Goal: Information Seeking & Learning: Learn about a topic

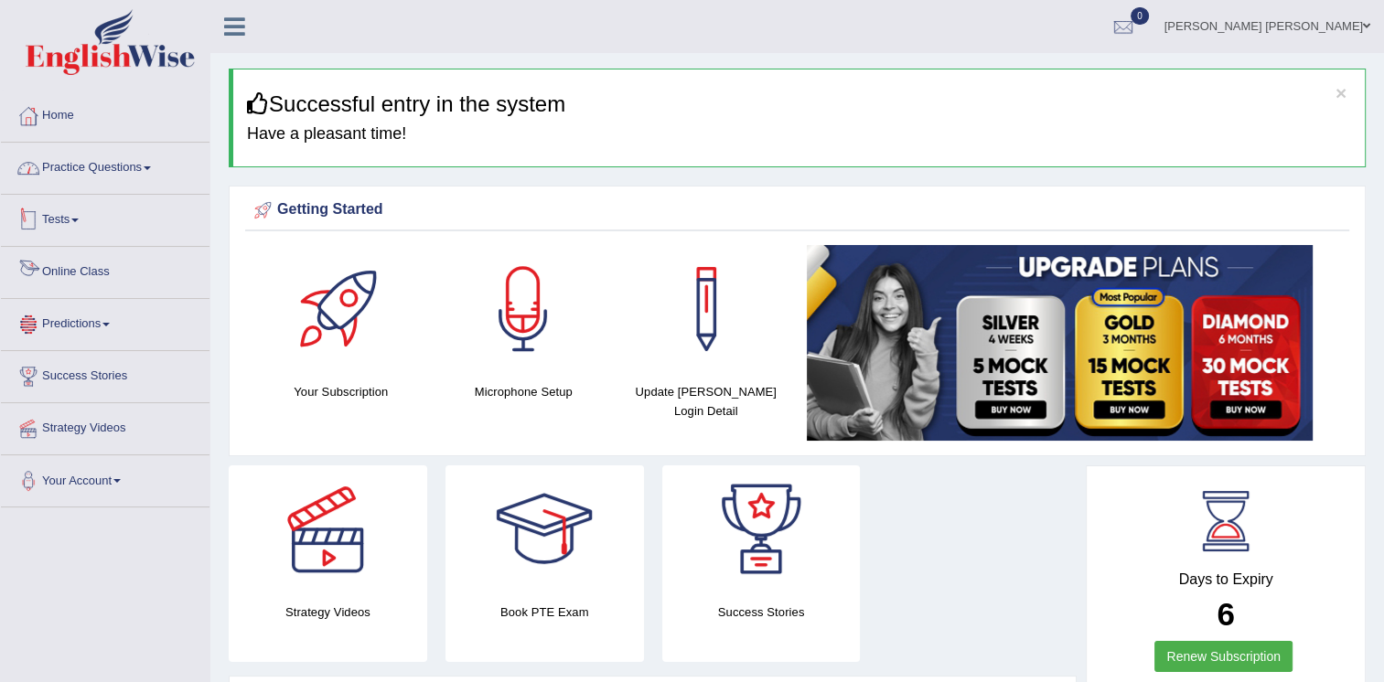
click at [91, 161] on link "Practice Questions" at bounding box center [105, 166] width 209 height 46
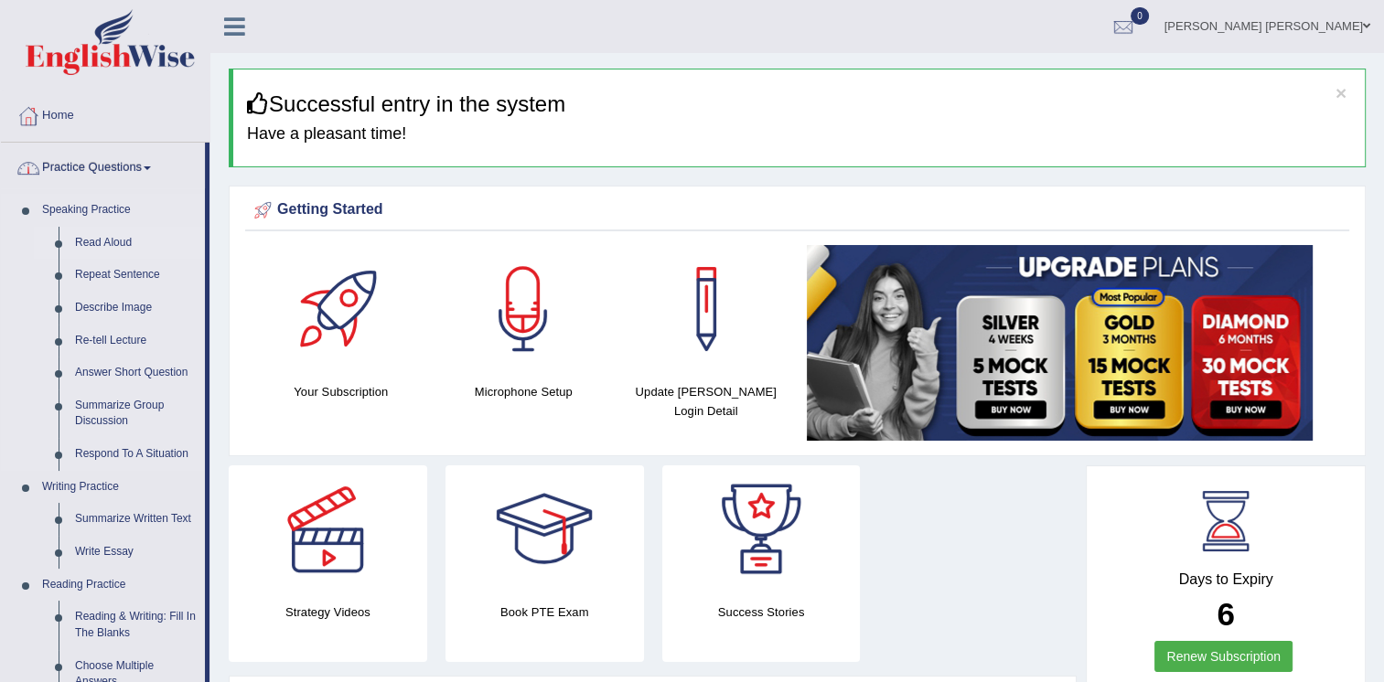
click at [115, 246] on link "Read Aloud" at bounding box center [136, 243] width 138 height 33
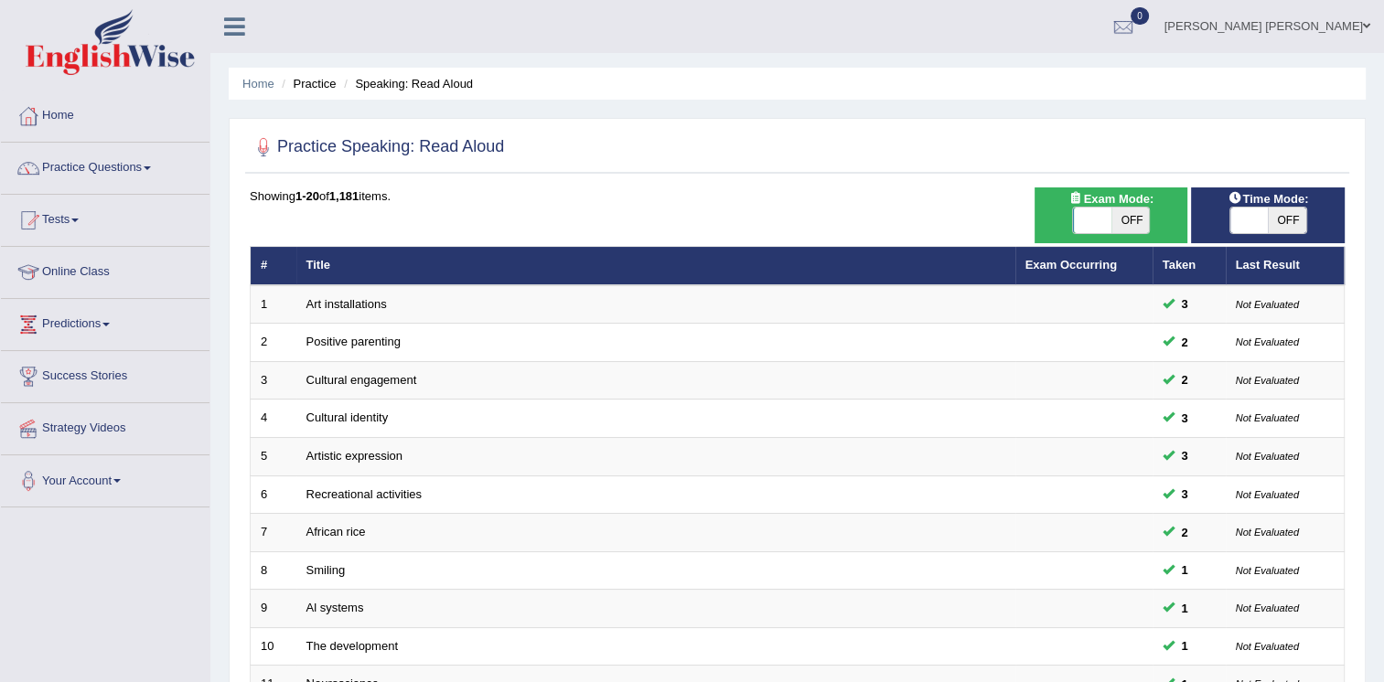
click at [1139, 219] on span "OFF" at bounding box center [1131, 221] width 38 height 26
checkbox input "true"
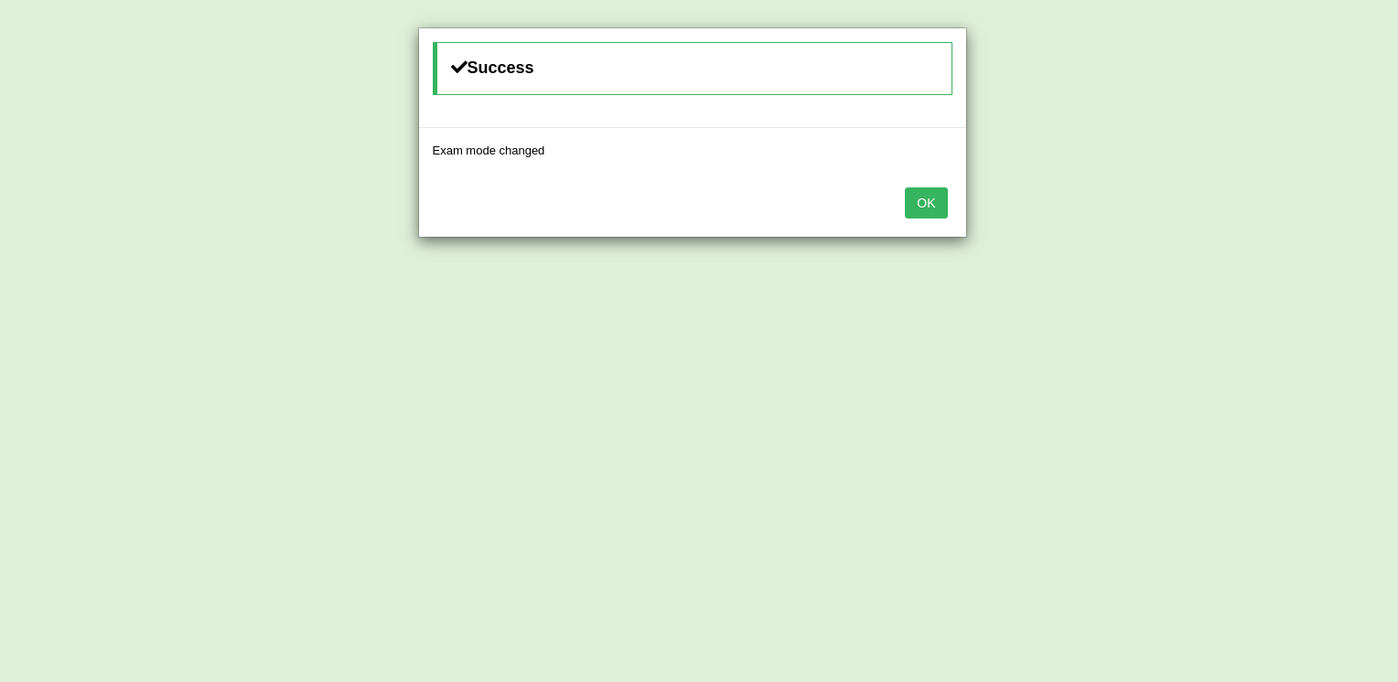
click at [928, 209] on button "OK" at bounding box center [926, 203] width 42 height 31
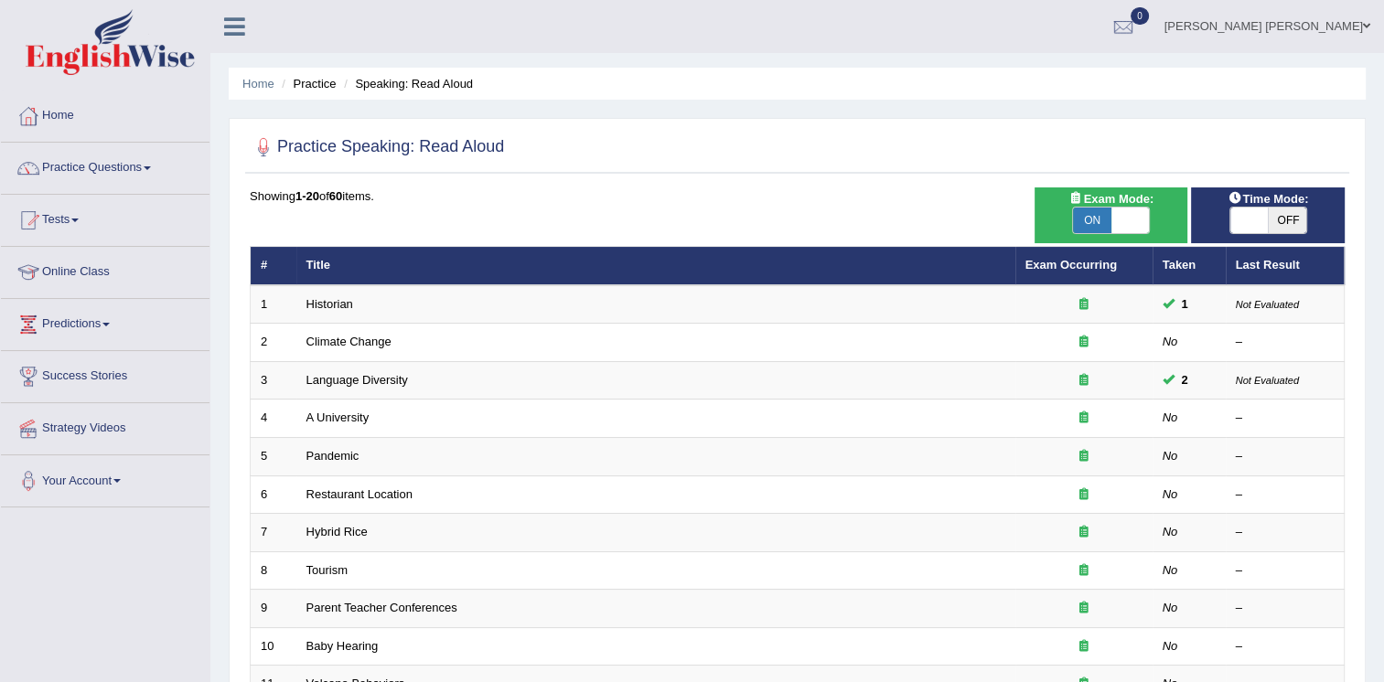
click at [1277, 218] on span "OFF" at bounding box center [1287, 221] width 38 height 26
checkbox input "true"
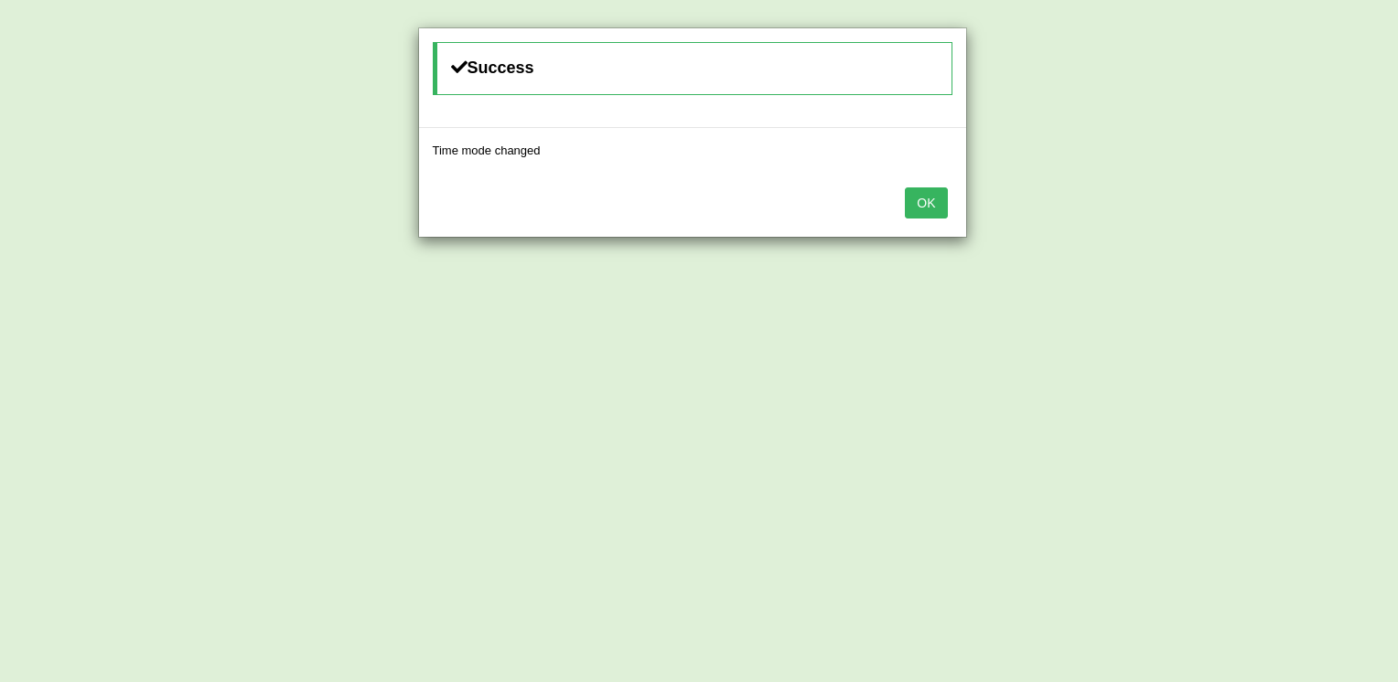
click at [933, 220] on div "OK" at bounding box center [692, 205] width 547 height 64
click at [935, 207] on button "OK" at bounding box center [926, 203] width 42 height 31
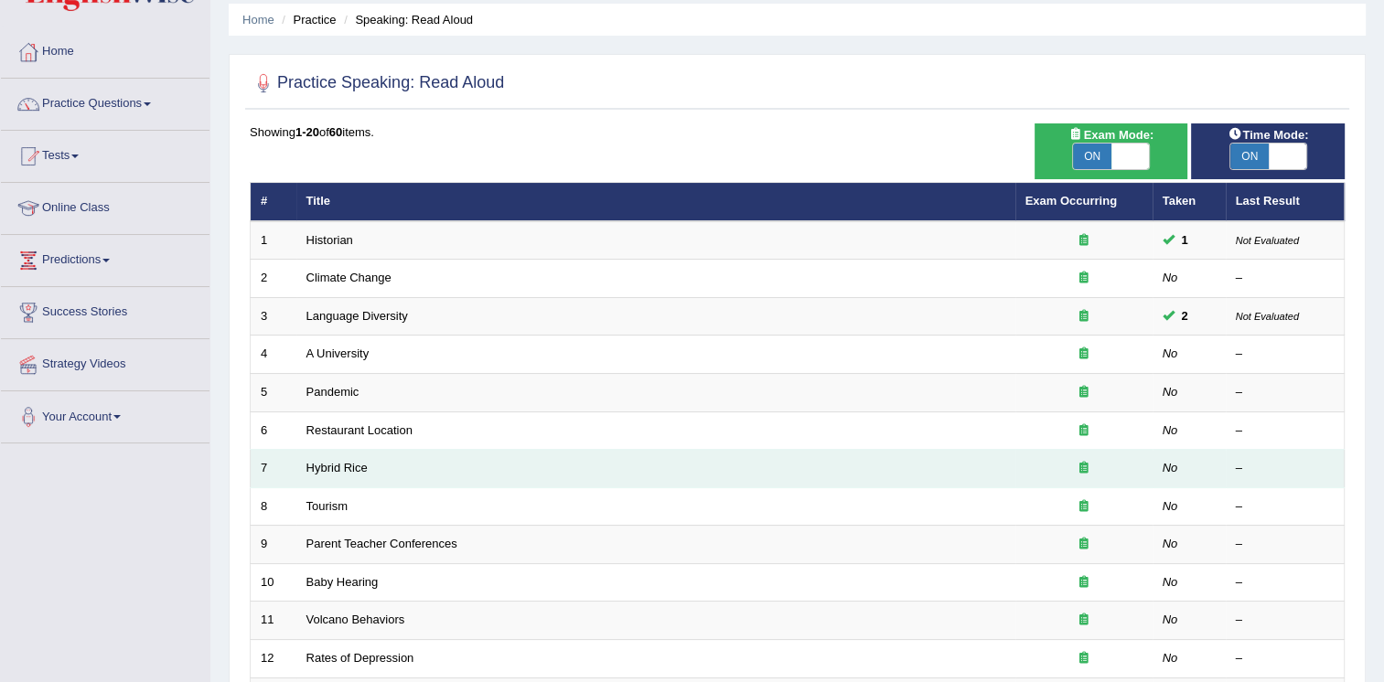
scroll to position [183, 0]
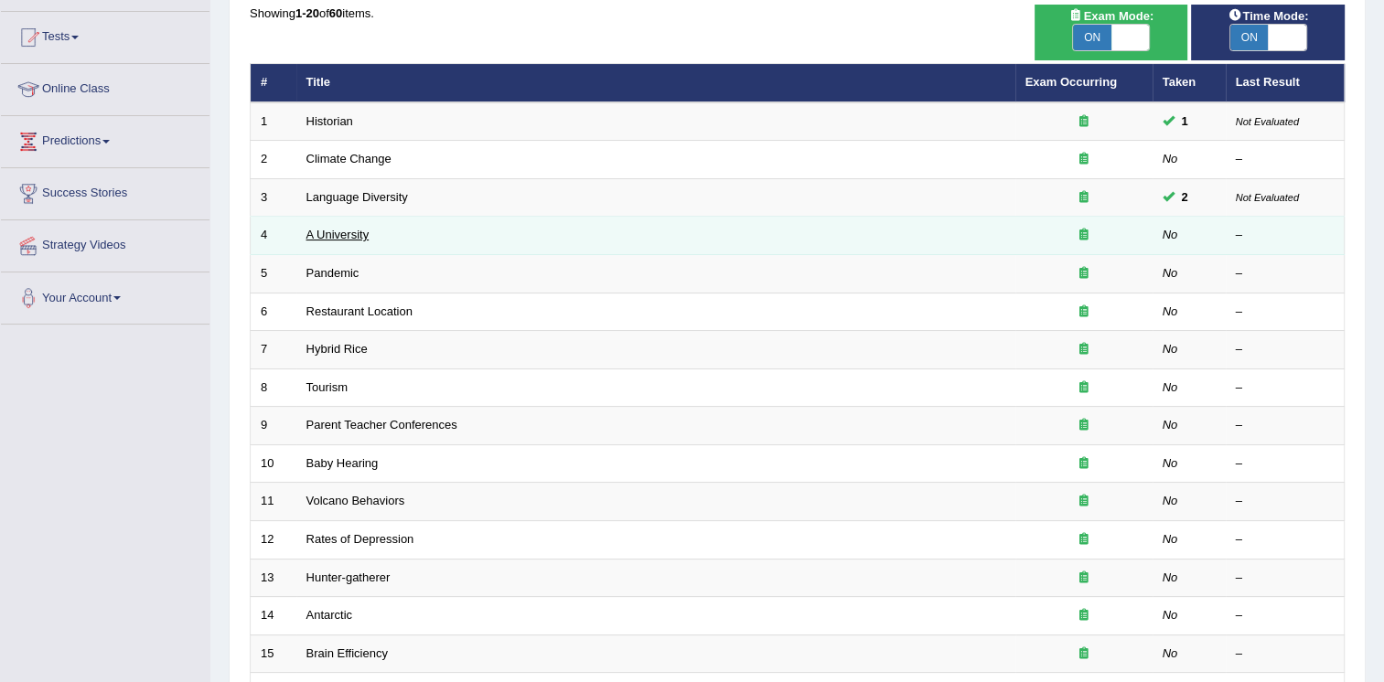
click at [363, 240] on link "A University" at bounding box center [337, 235] width 63 height 14
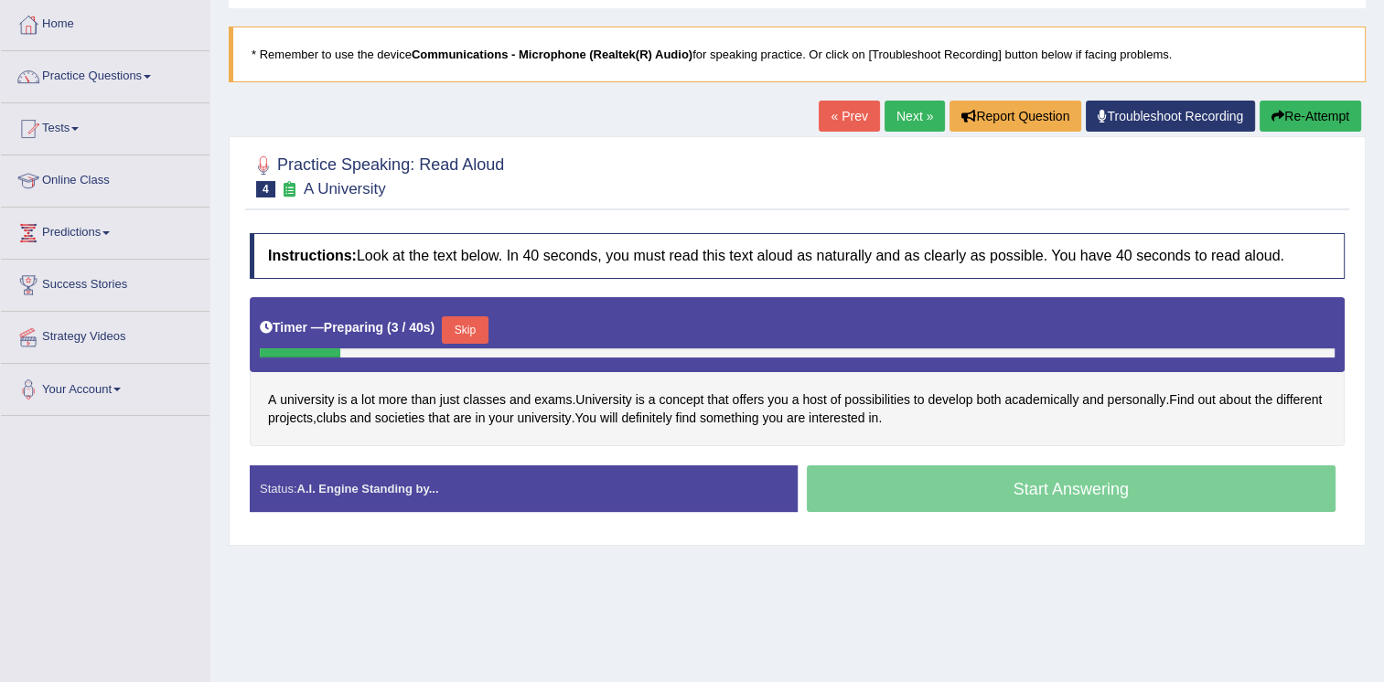
click at [463, 328] on button "Skip" at bounding box center [465, 330] width 46 height 27
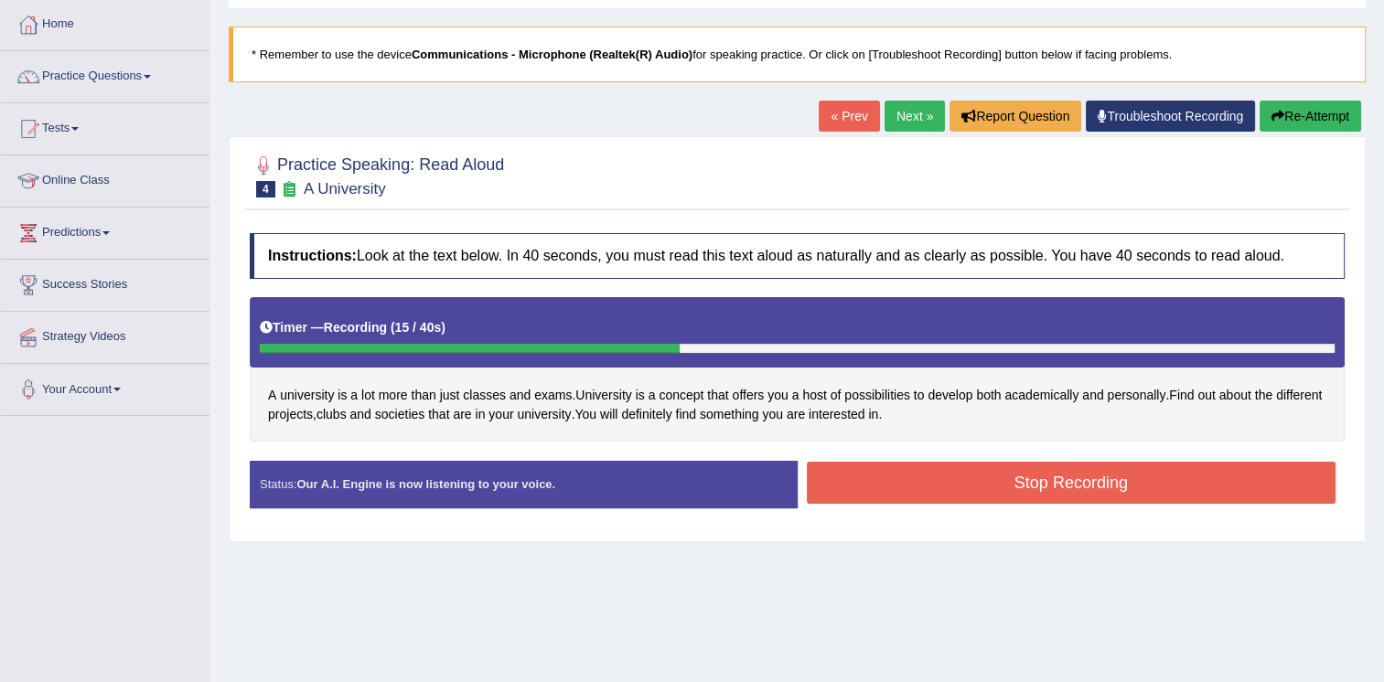
click at [1155, 477] on button "Stop Recording" at bounding box center [1072, 483] width 530 height 42
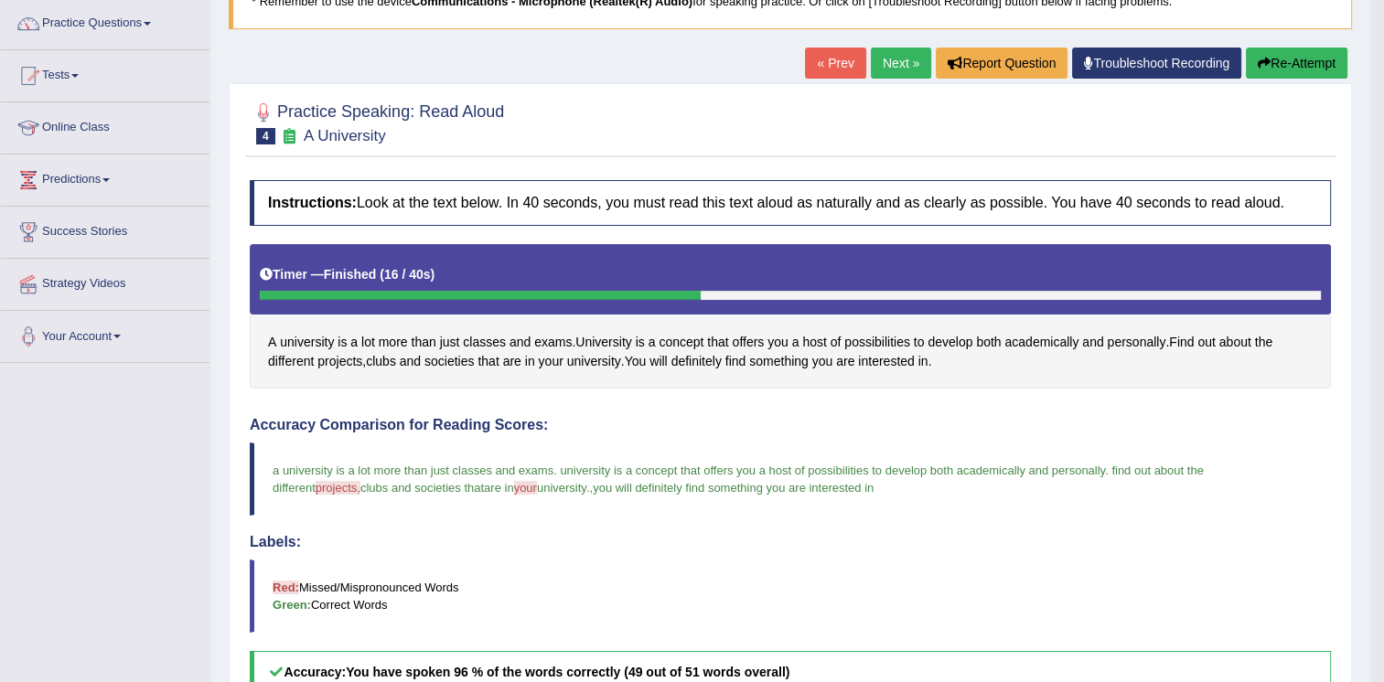
scroll to position [91, 0]
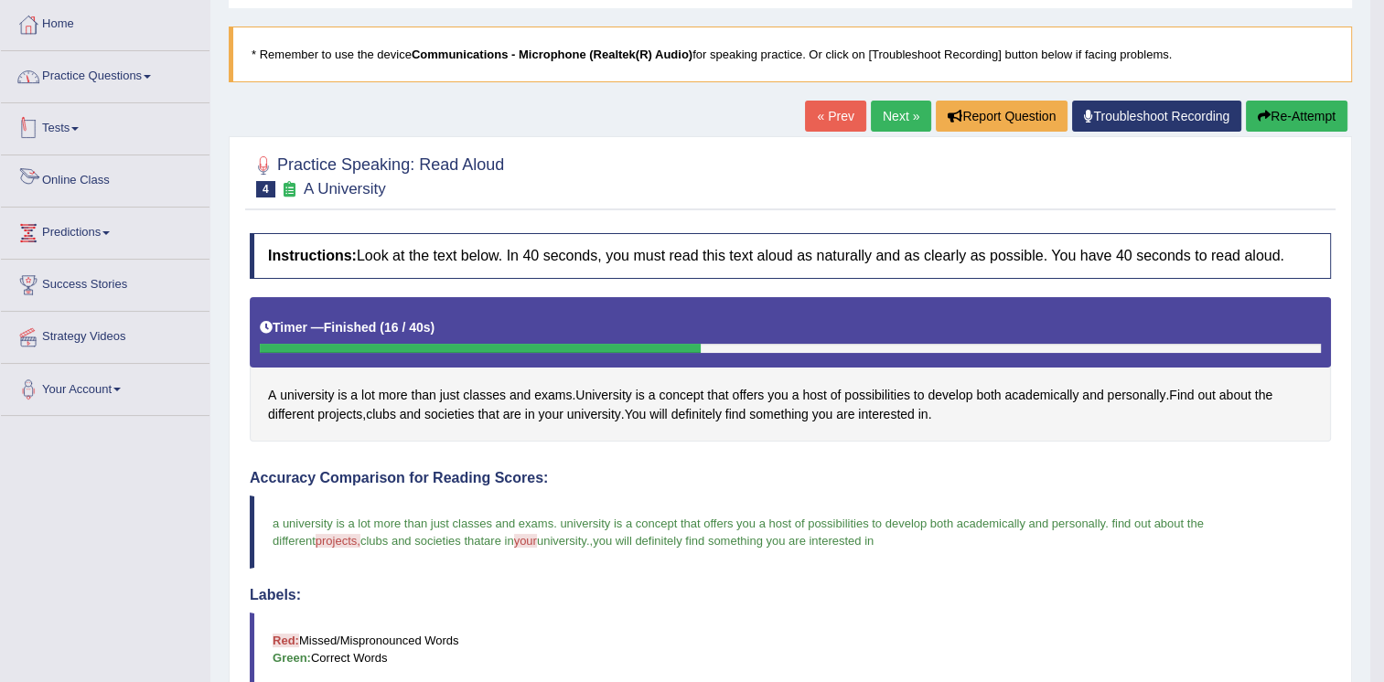
click at [141, 79] on link "Practice Questions" at bounding box center [105, 74] width 209 height 46
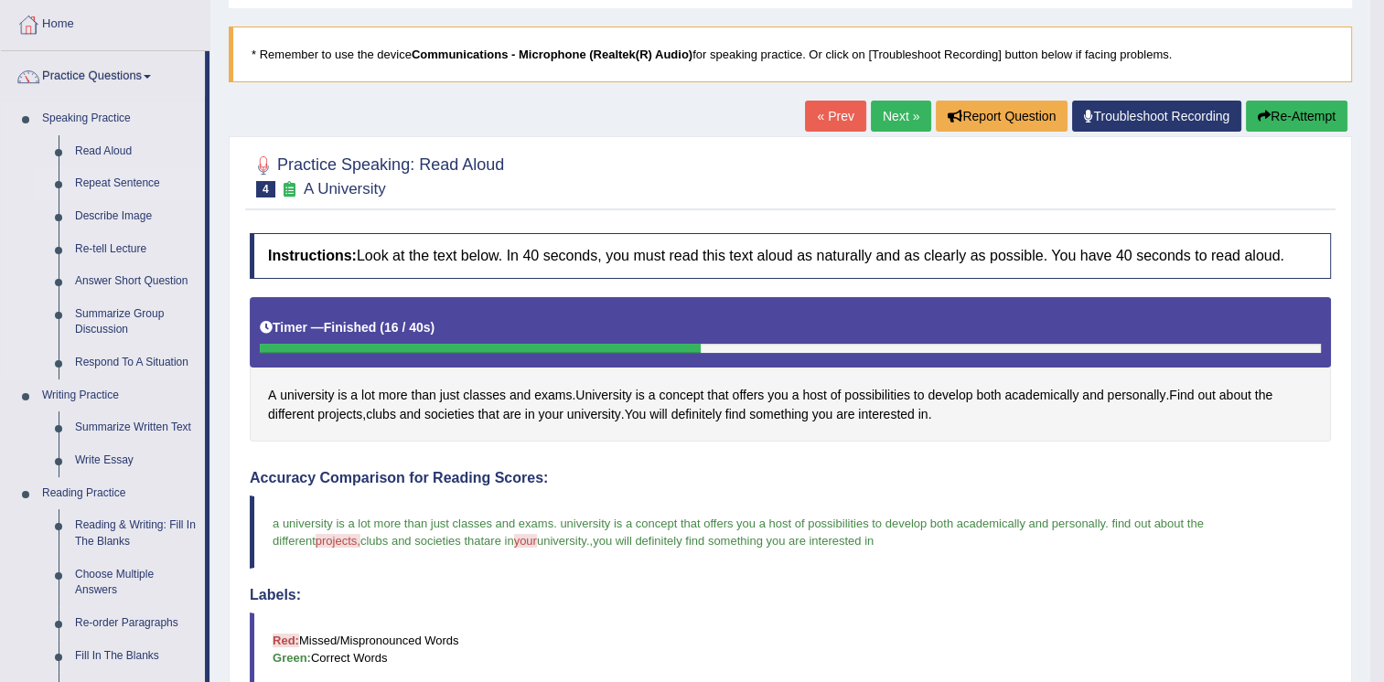
click at [147, 188] on link "Repeat Sentence" at bounding box center [136, 183] width 138 height 33
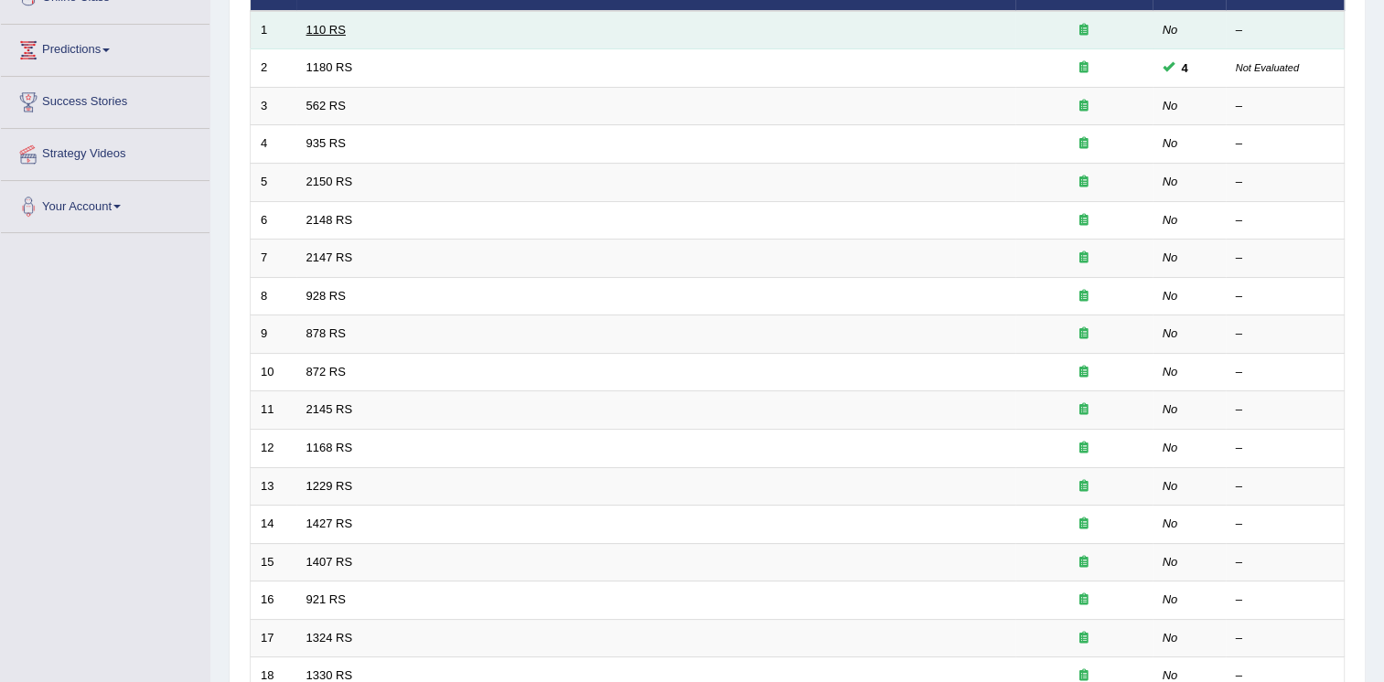
click at [338, 32] on link "110 RS" at bounding box center [325, 30] width 39 height 14
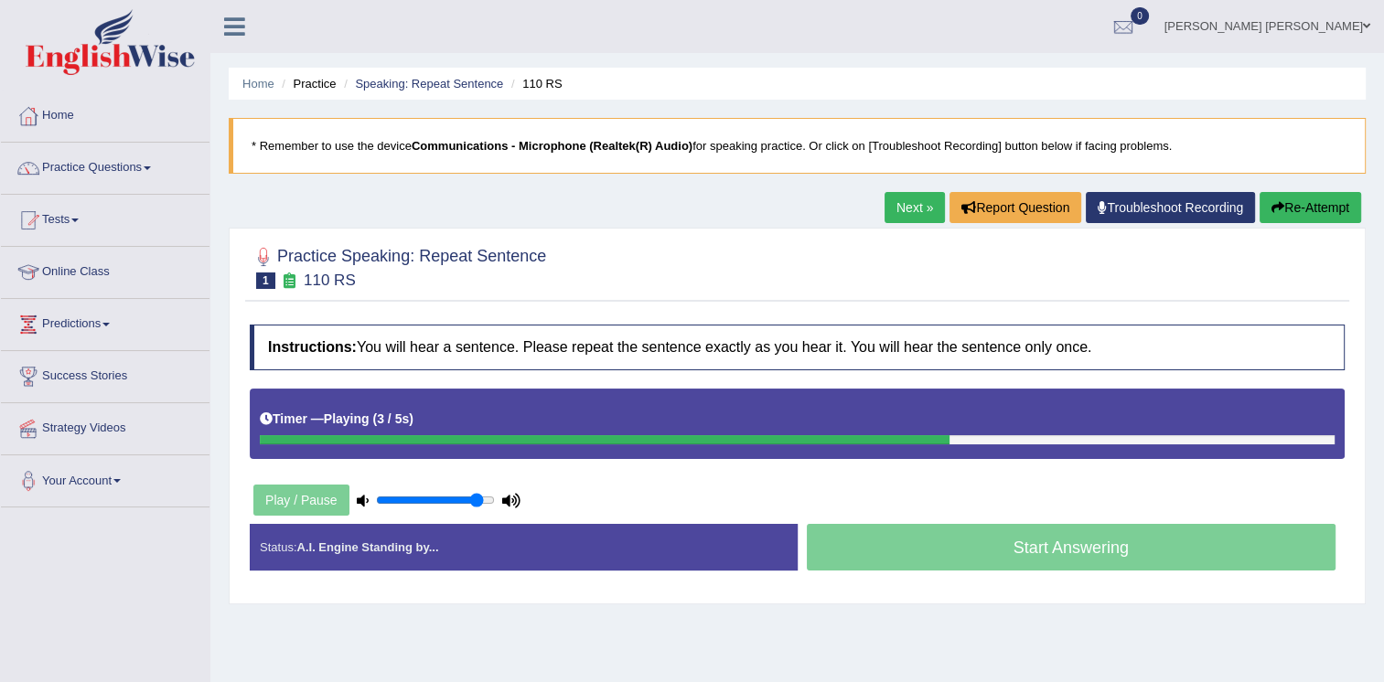
click at [108, 170] on link "Practice Questions" at bounding box center [105, 166] width 209 height 46
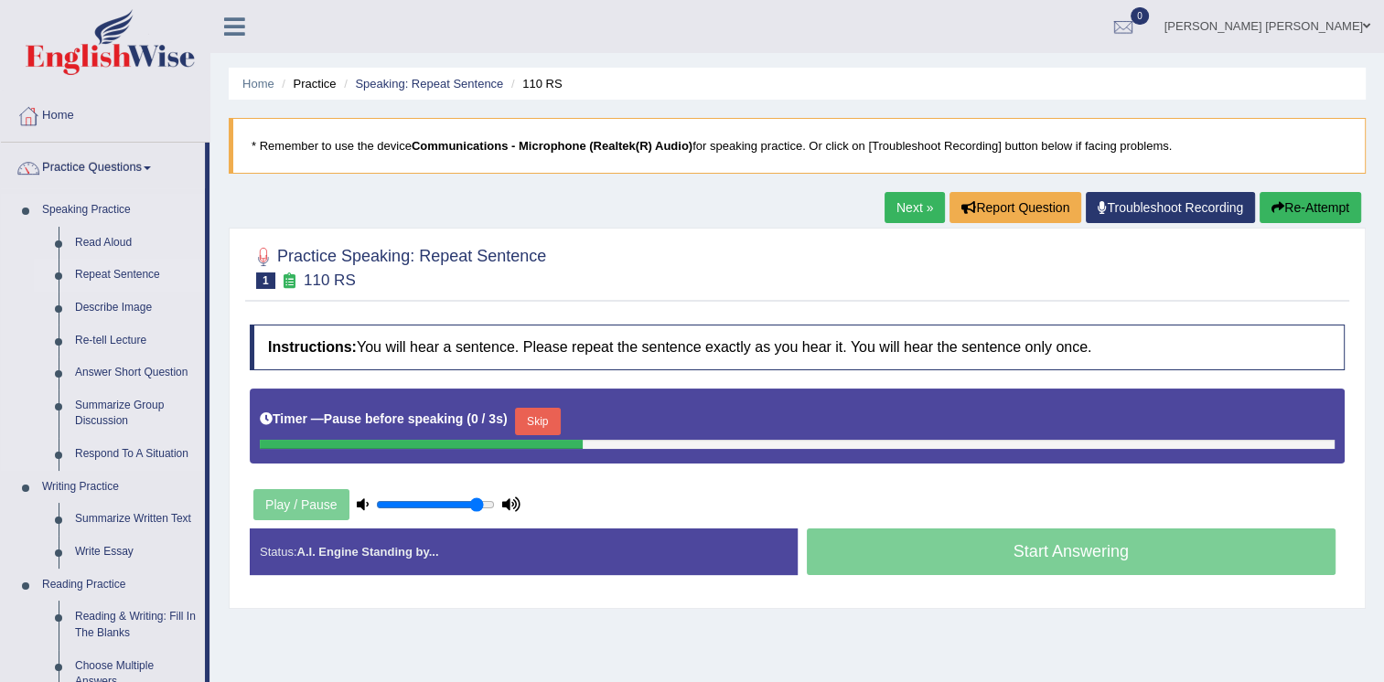
click at [117, 275] on link "Repeat Sentence" at bounding box center [136, 275] width 138 height 33
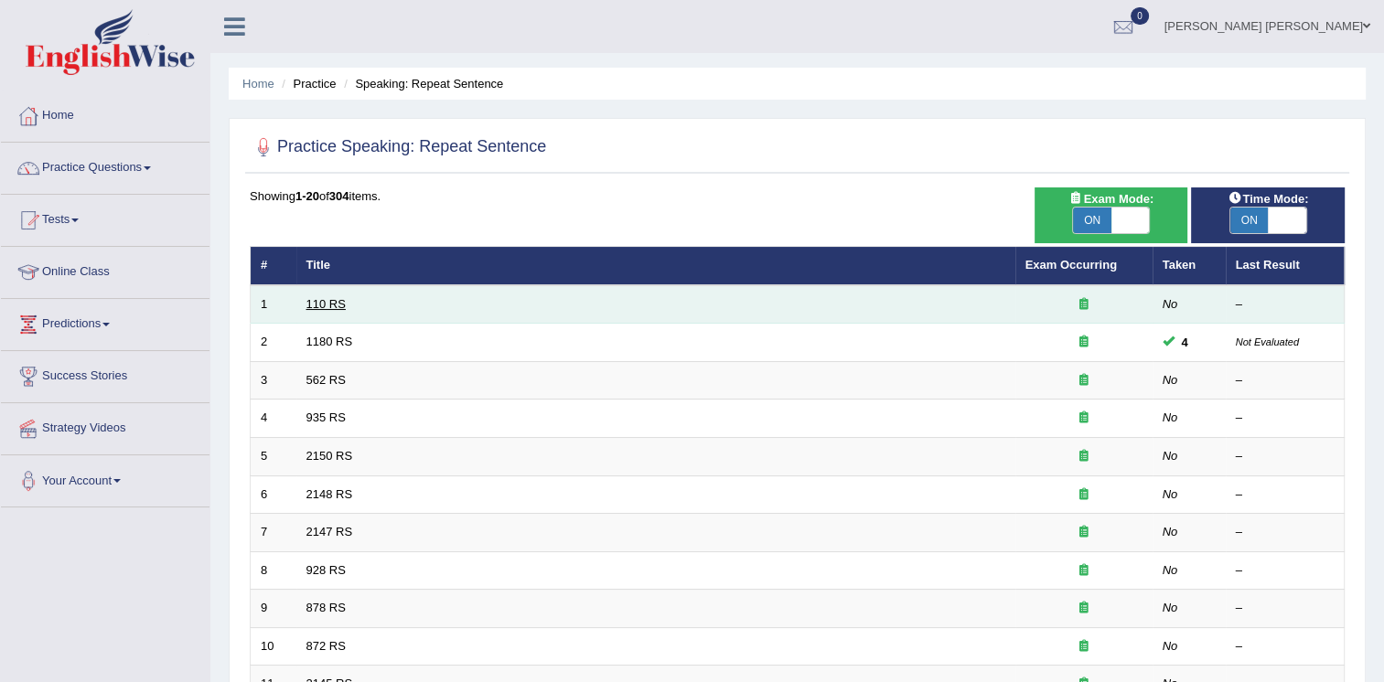
click at [331, 301] on link "110 RS" at bounding box center [325, 304] width 39 height 14
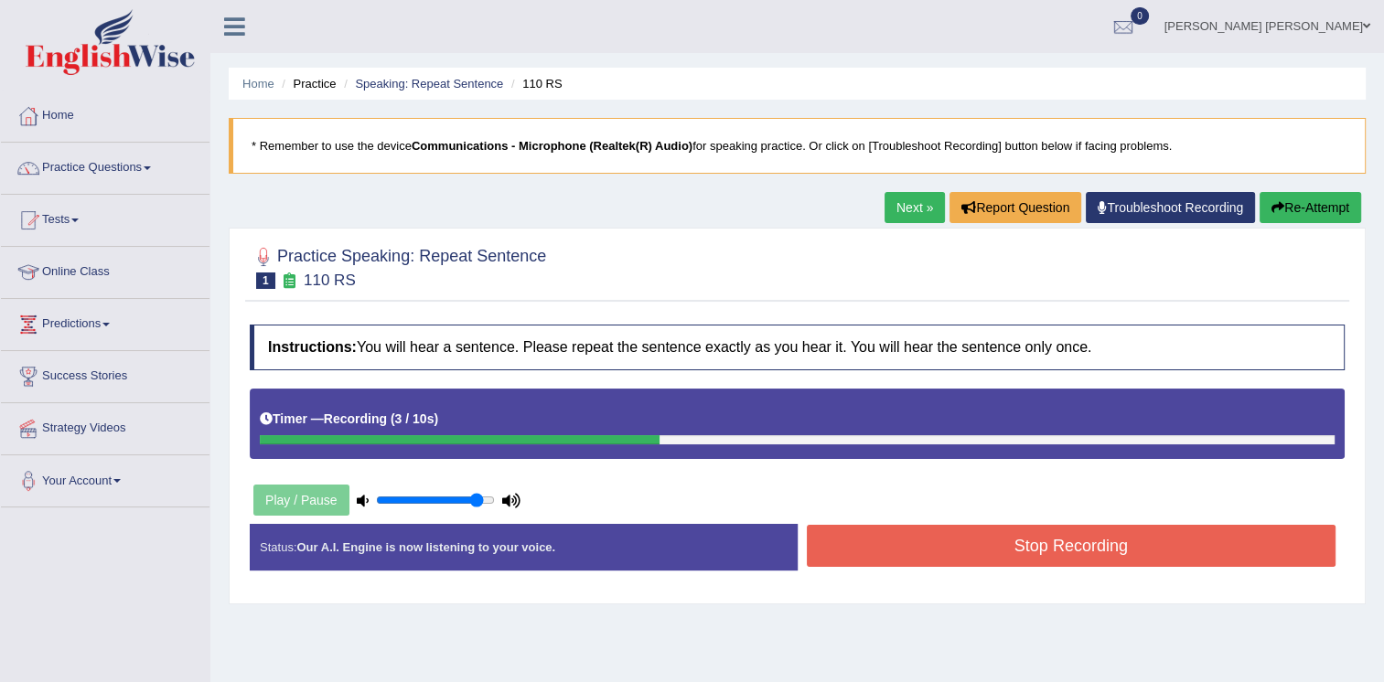
click at [1171, 542] on button "Stop Recording" at bounding box center [1072, 546] width 530 height 42
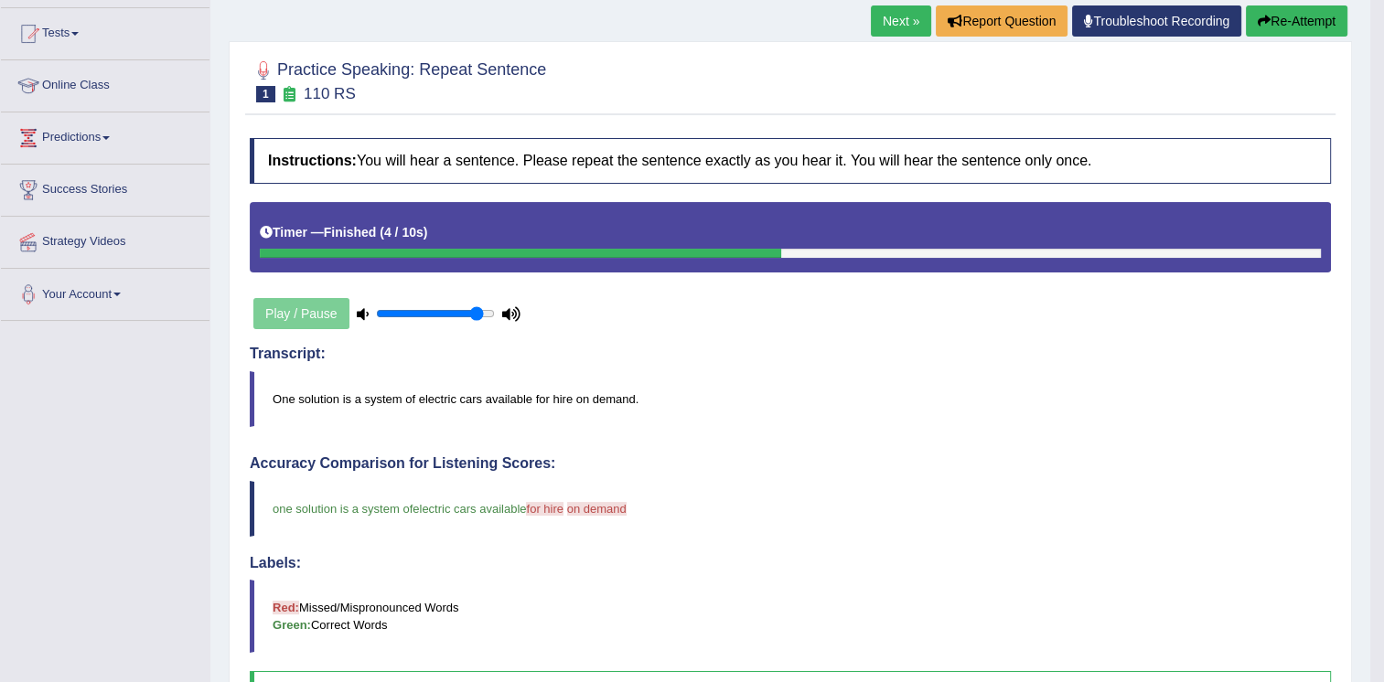
scroll to position [183, 0]
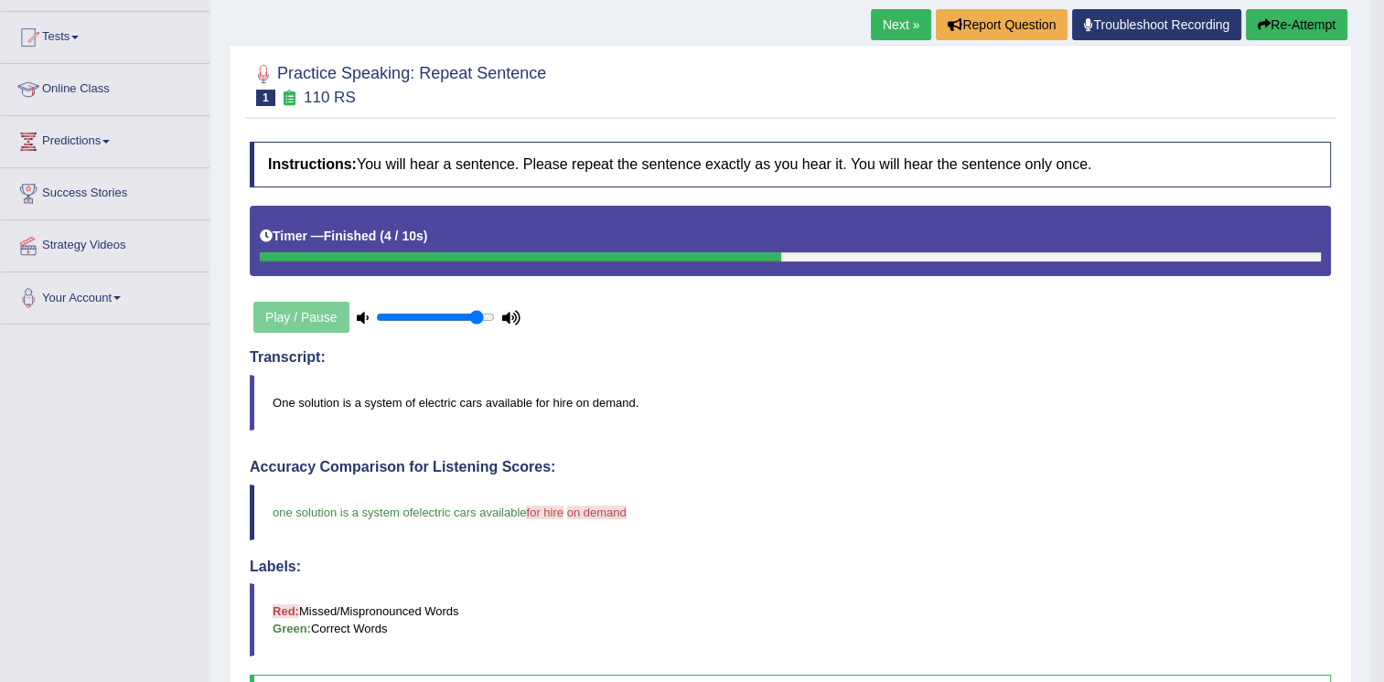
click at [888, 24] on link "Next »" at bounding box center [901, 24] width 60 height 31
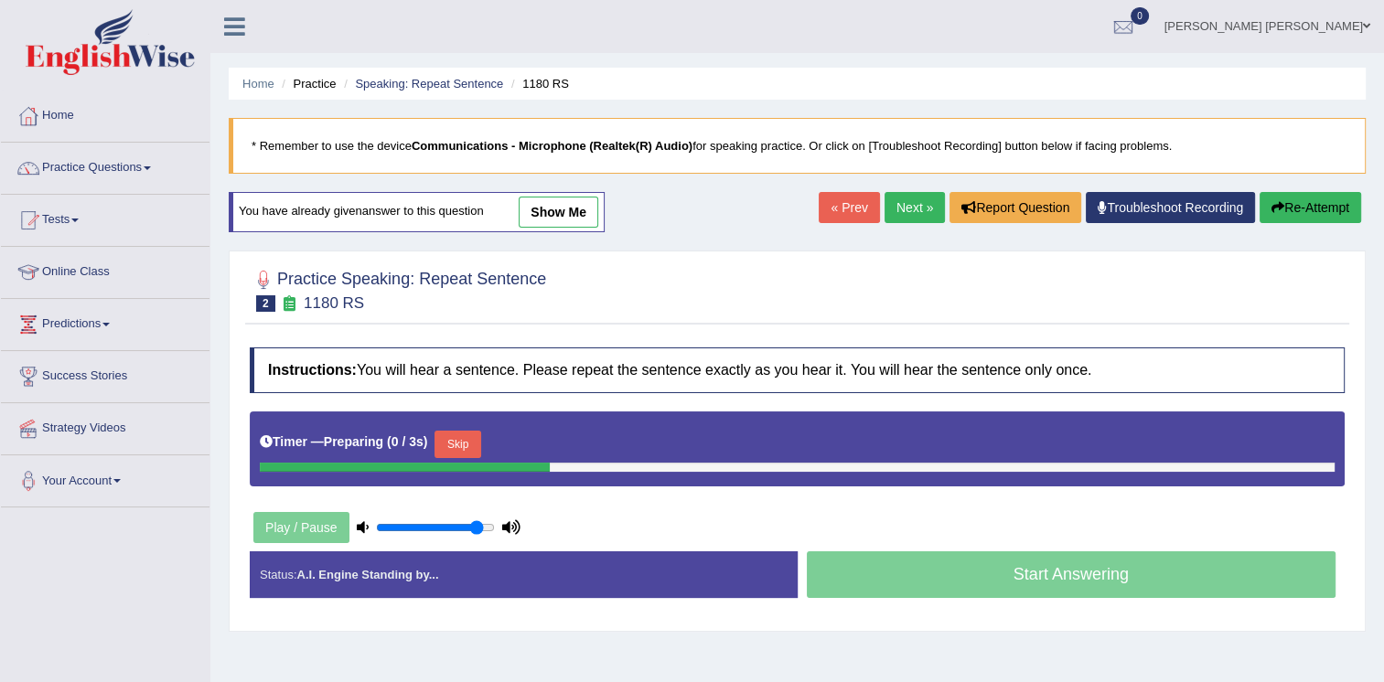
click at [930, 219] on link "Next »" at bounding box center [915, 207] width 60 height 31
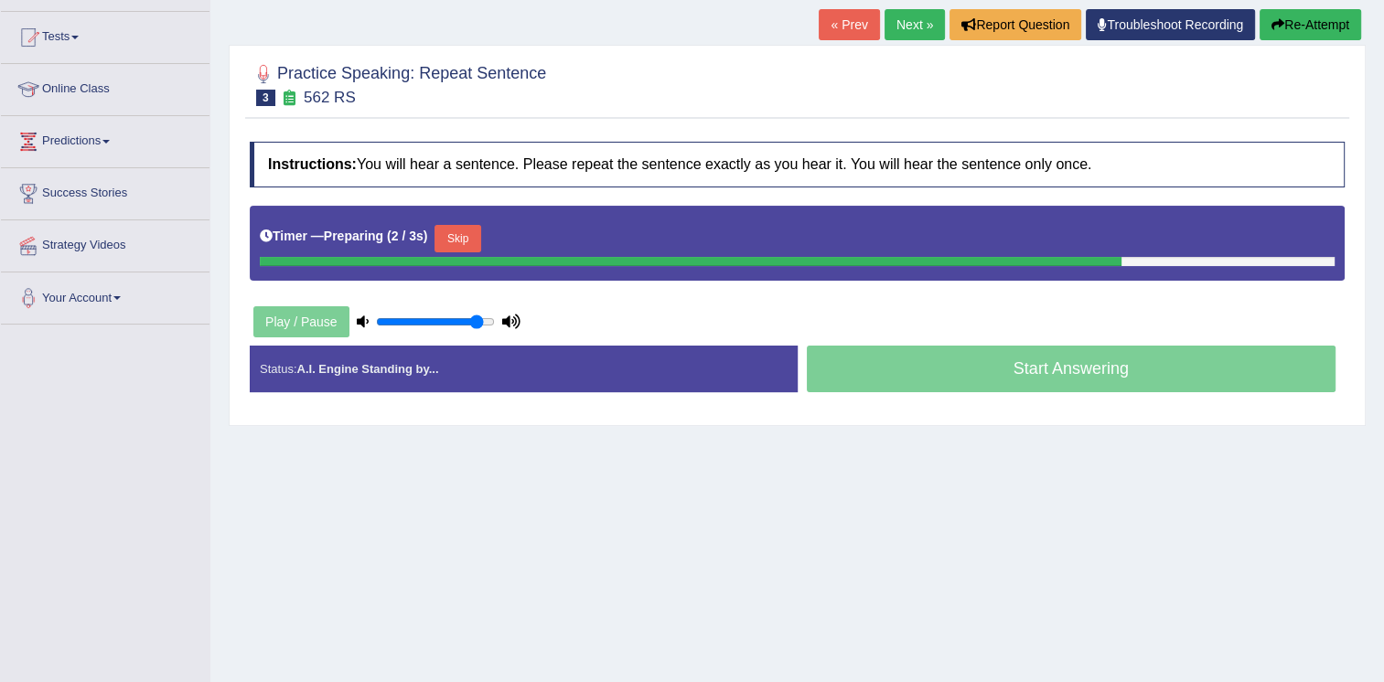
click at [464, 240] on button "Skip" at bounding box center [458, 238] width 46 height 27
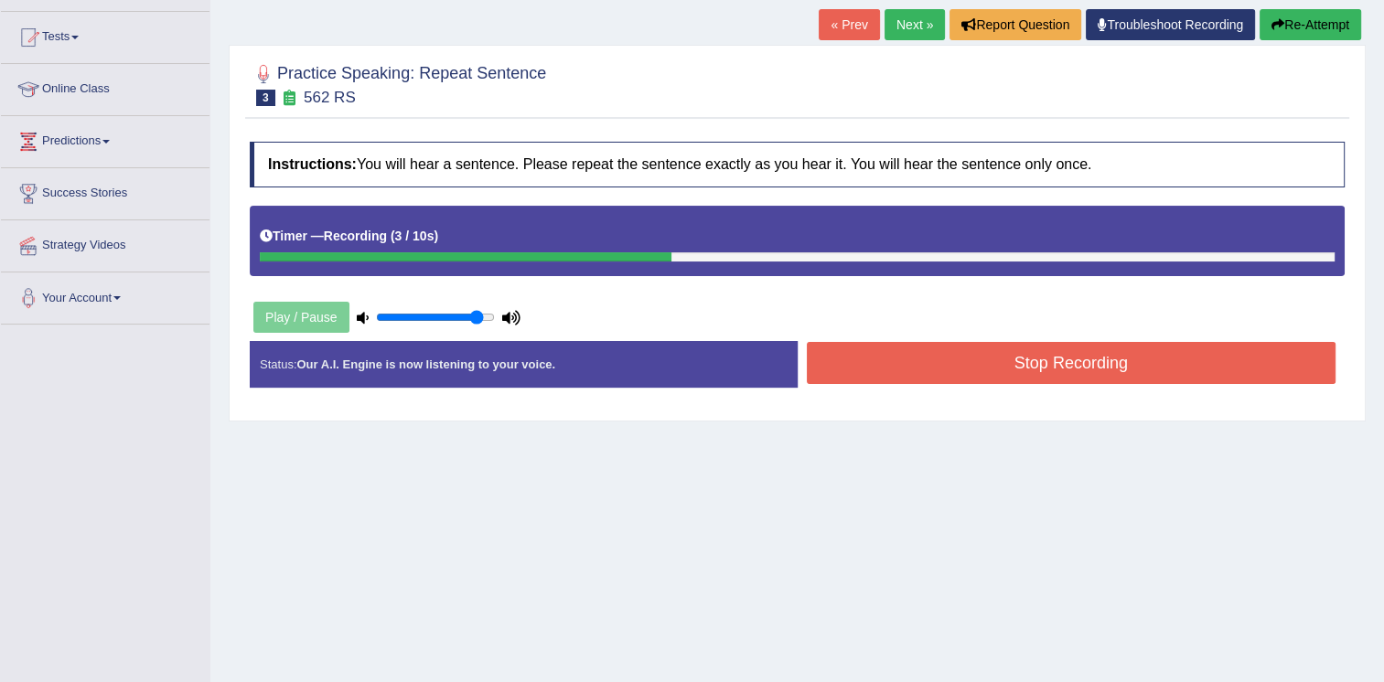
click at [895, 356] on button "Stop Recording" at bounding box center [1072, 363] width 530 height 42
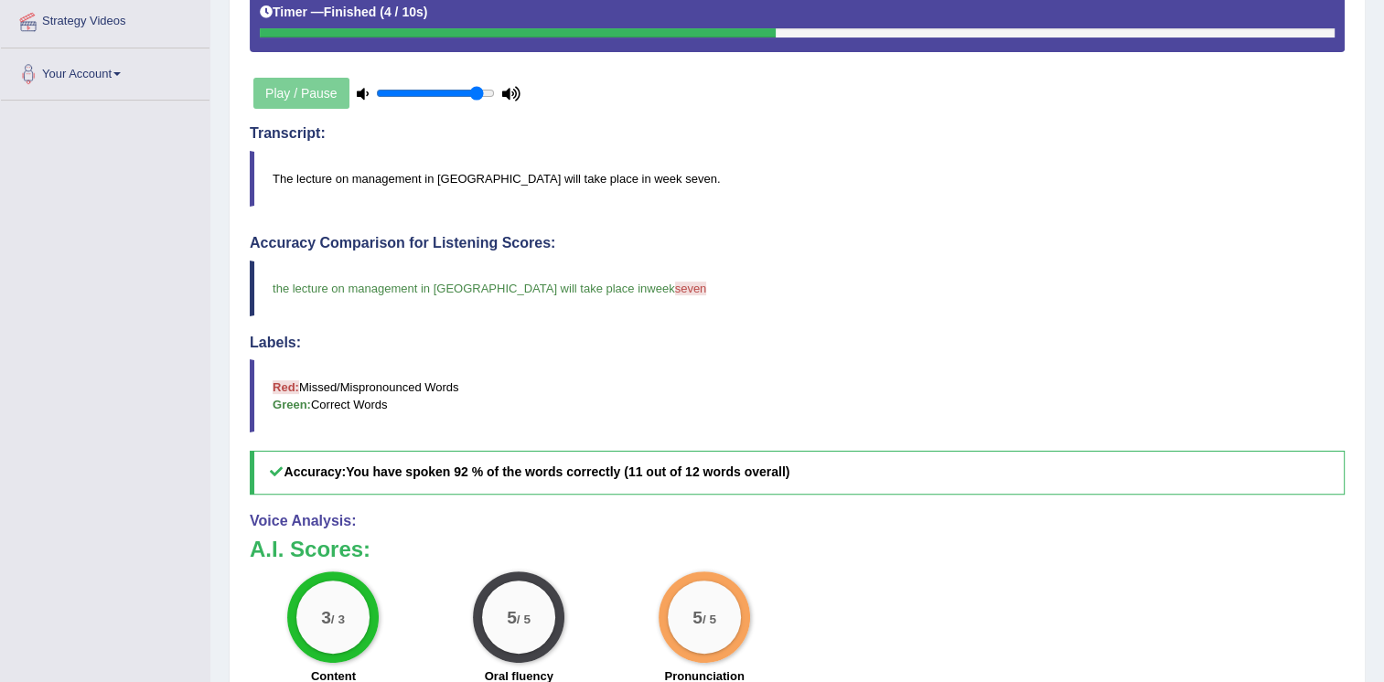
scroll to position [183, 0]
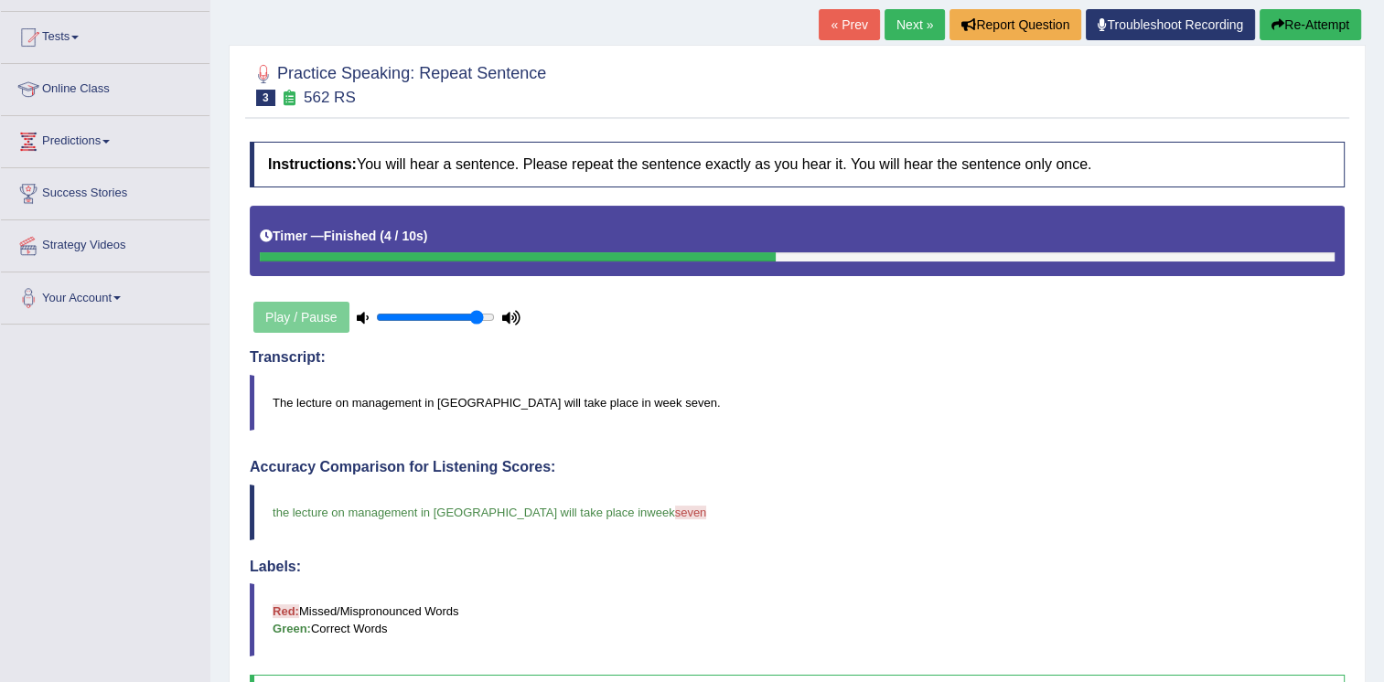
click at [911, 29] on link "Next »" at bounding box center [915, 24] width 60 height 31
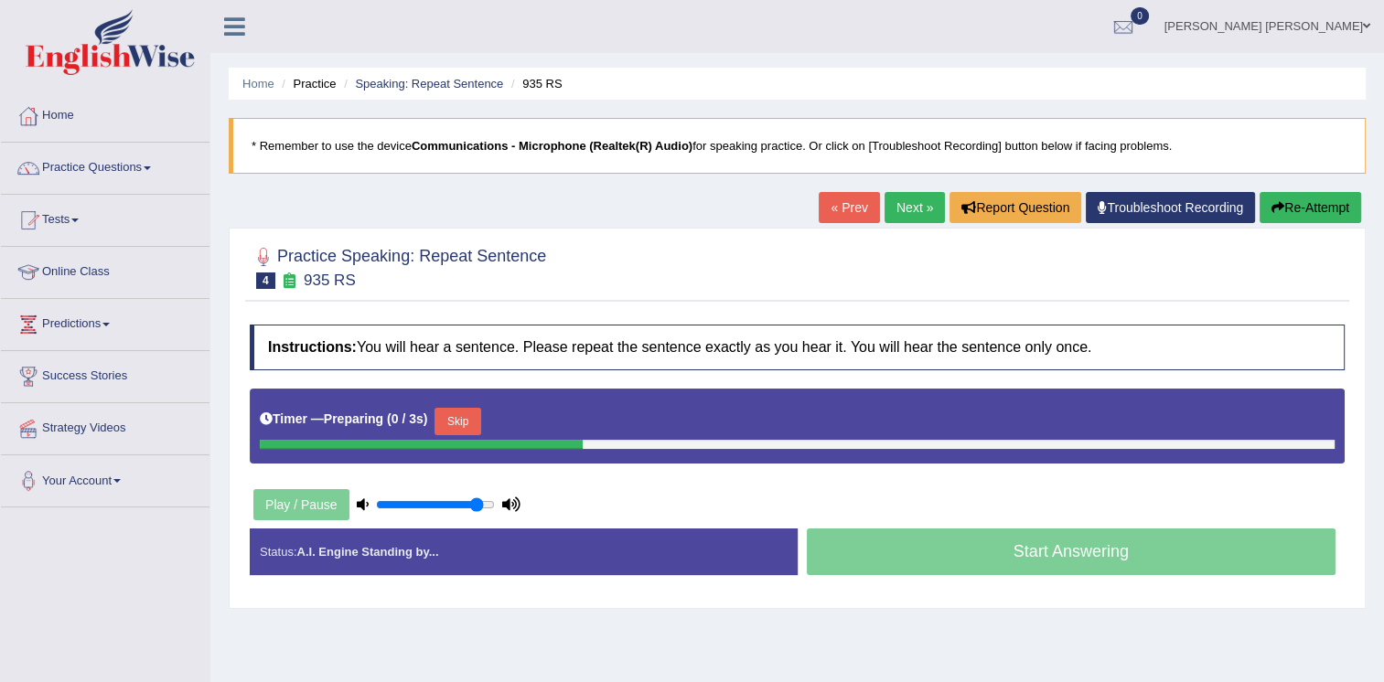
click at [472, 425] on button "Skip" at bounding box center [458, 421] width 46 height 27
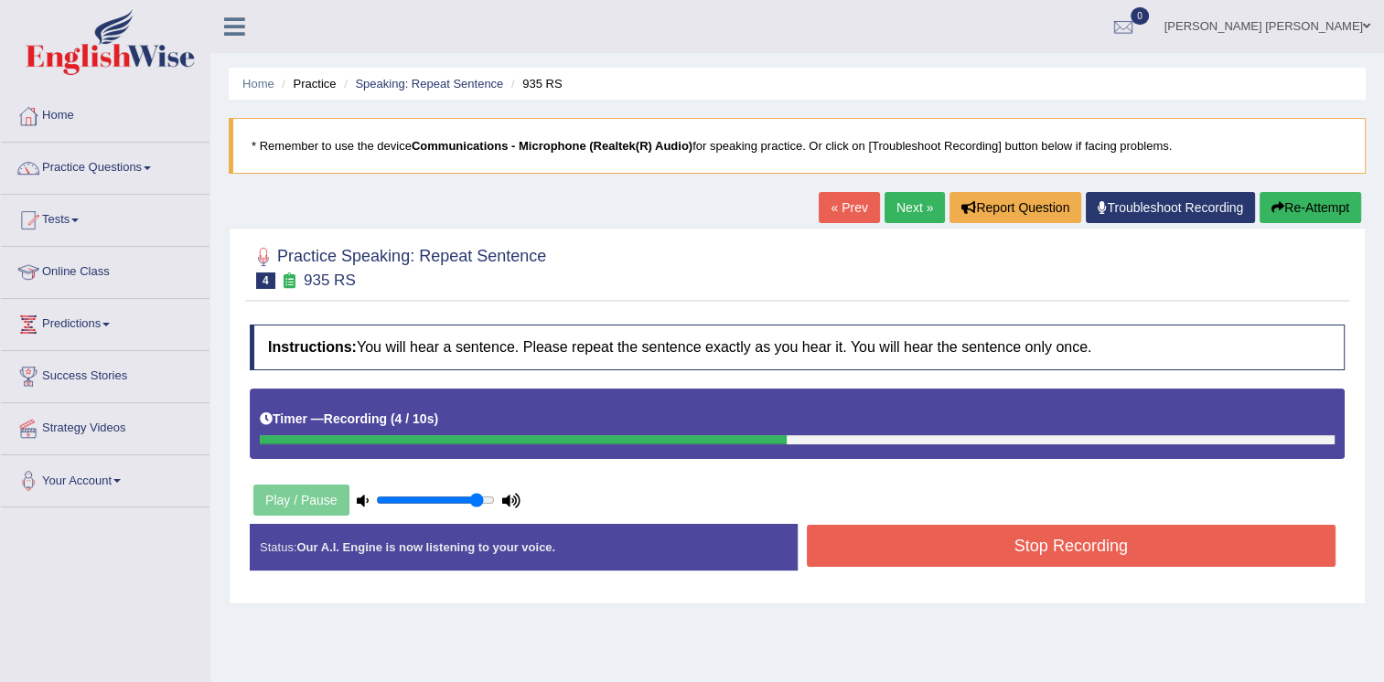
click at [981, 548] on button "Stop Recording" at bounding box center [1072, 546] width 530 height 42
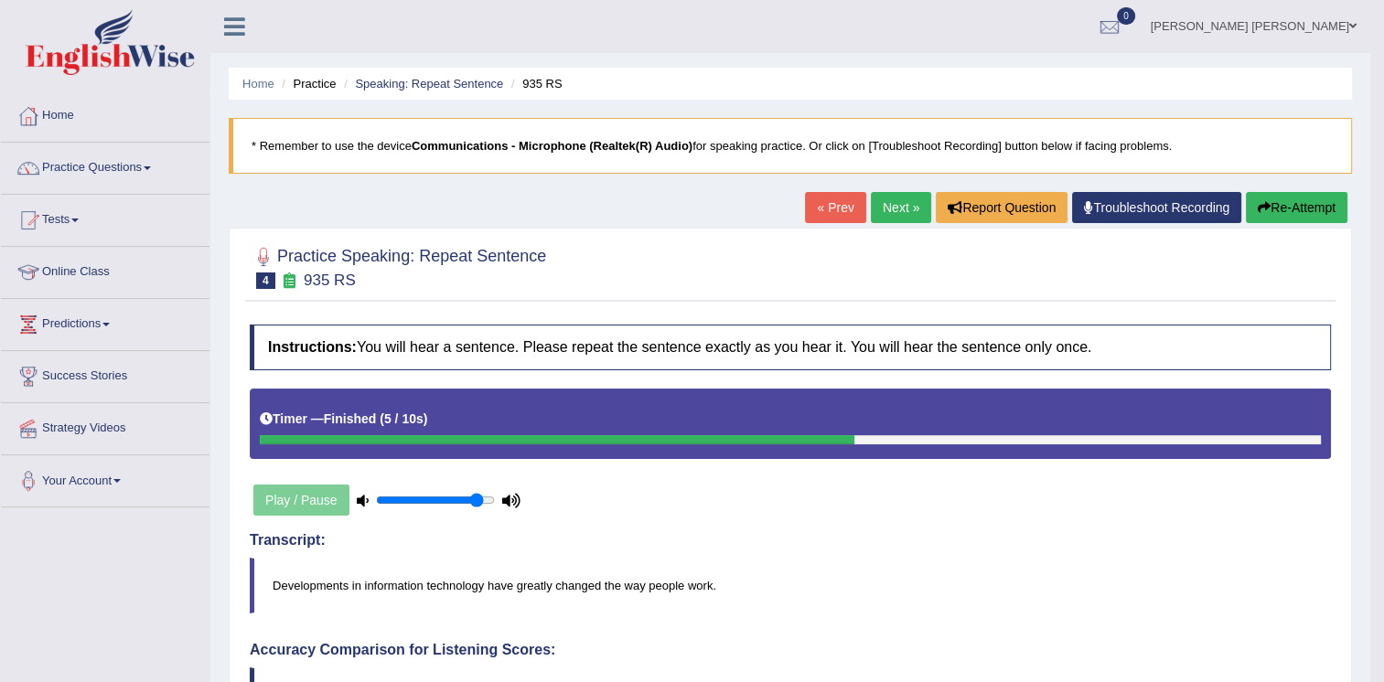
click at [914, 208] on link "Next »" at bounding box center [901, 207] width 60 height 31
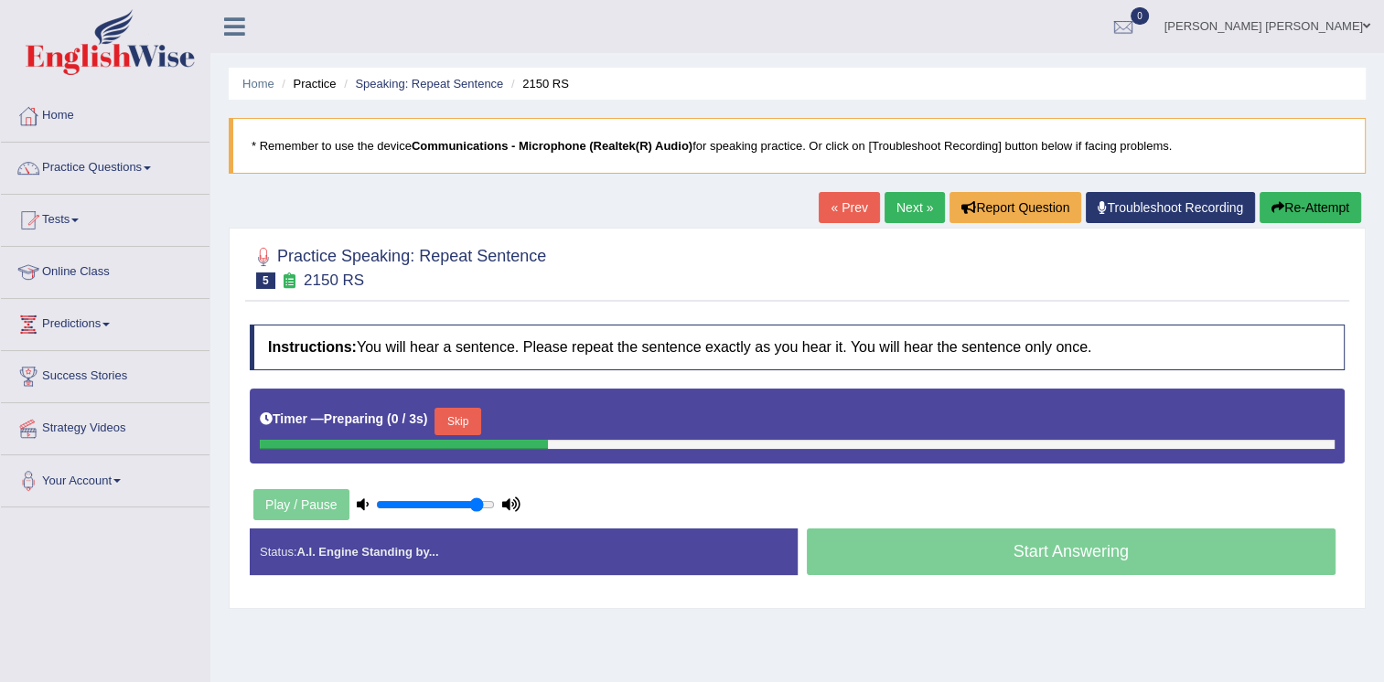
click at [457, 440] on div at bounding box center [404, 444] width 288 height 9
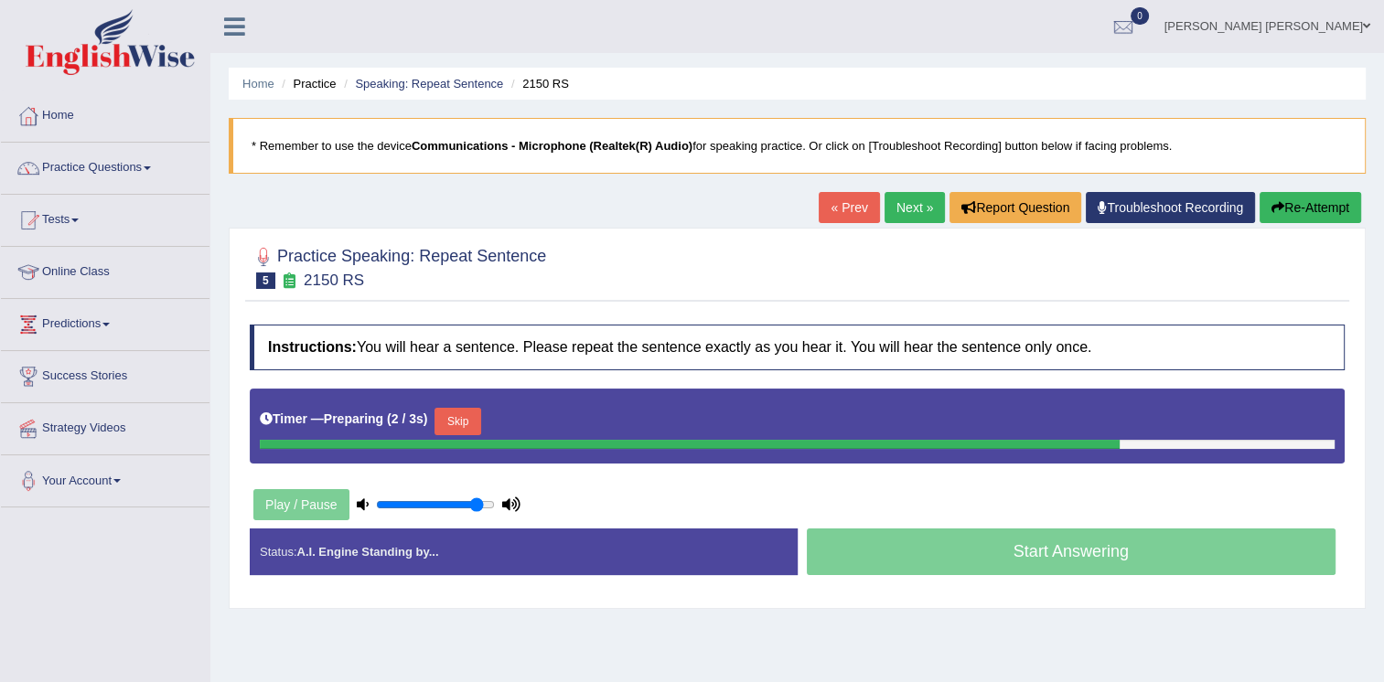
click at [466, 414] on button "Skip" at bounding box center [458, 421] width 46 height 27
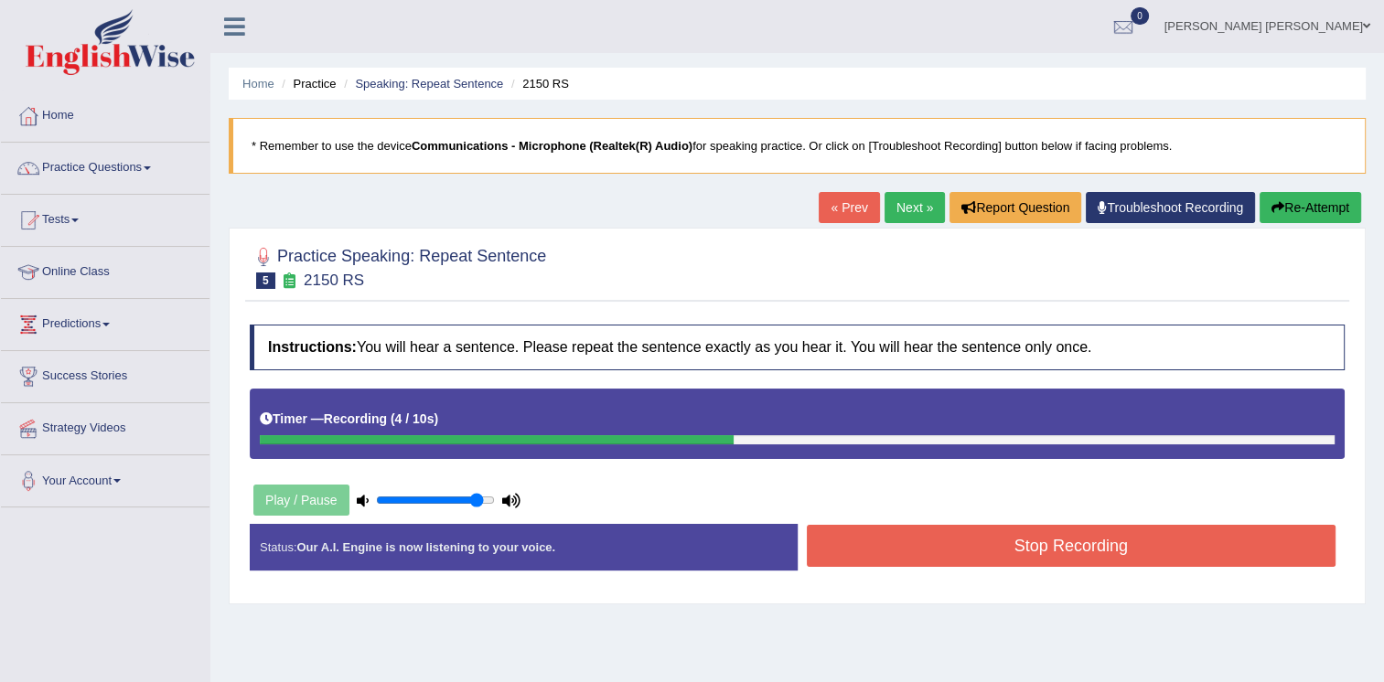
click at [1004, 529] on button "Stop Recording" at bounding box center [1072, 546] width 530 height 42
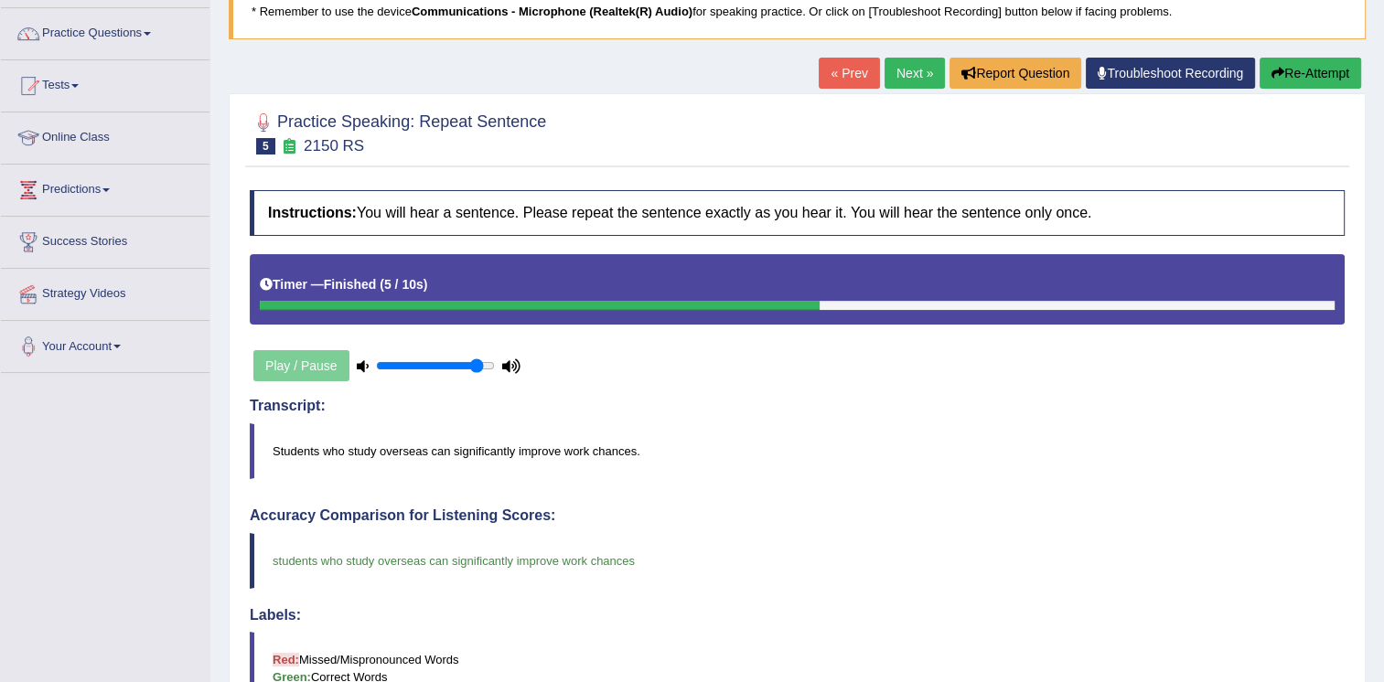
scroll to position [79, 0]
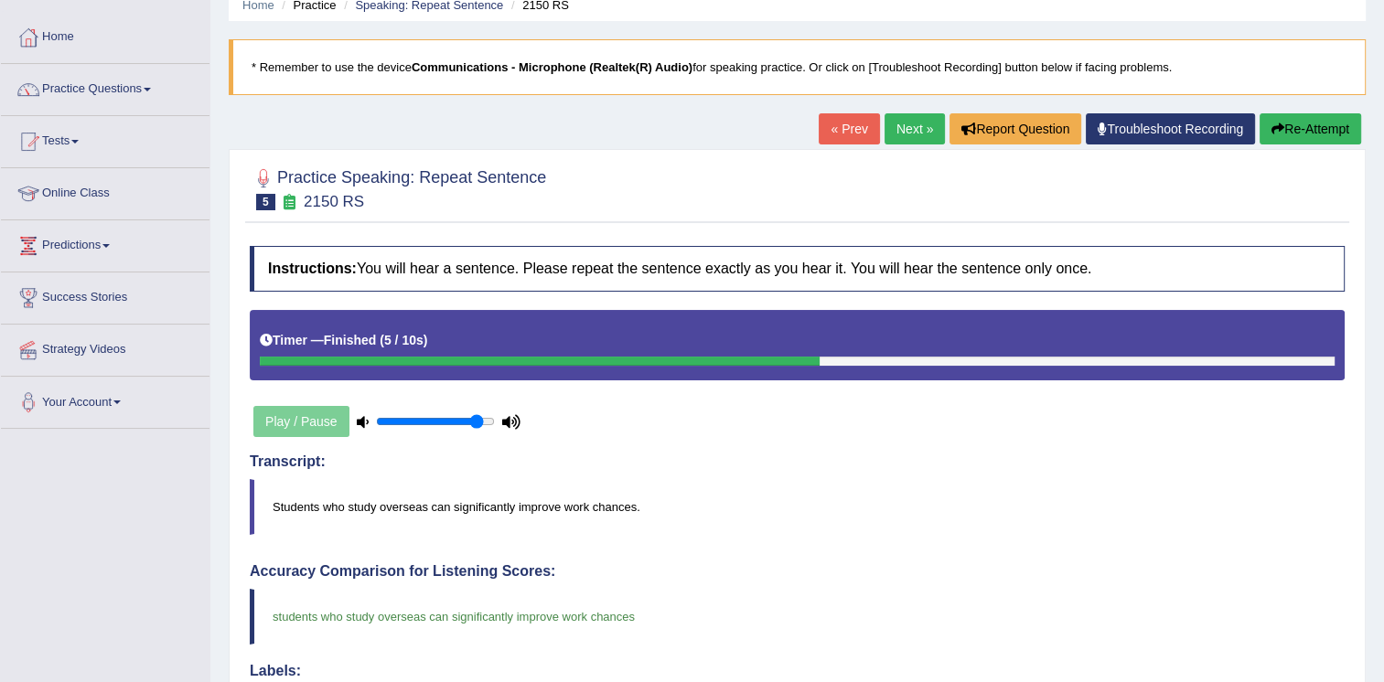
click at [1284, 134] on button "Re-Attempt" at bounding box center [1311, 128] width 102 height 31
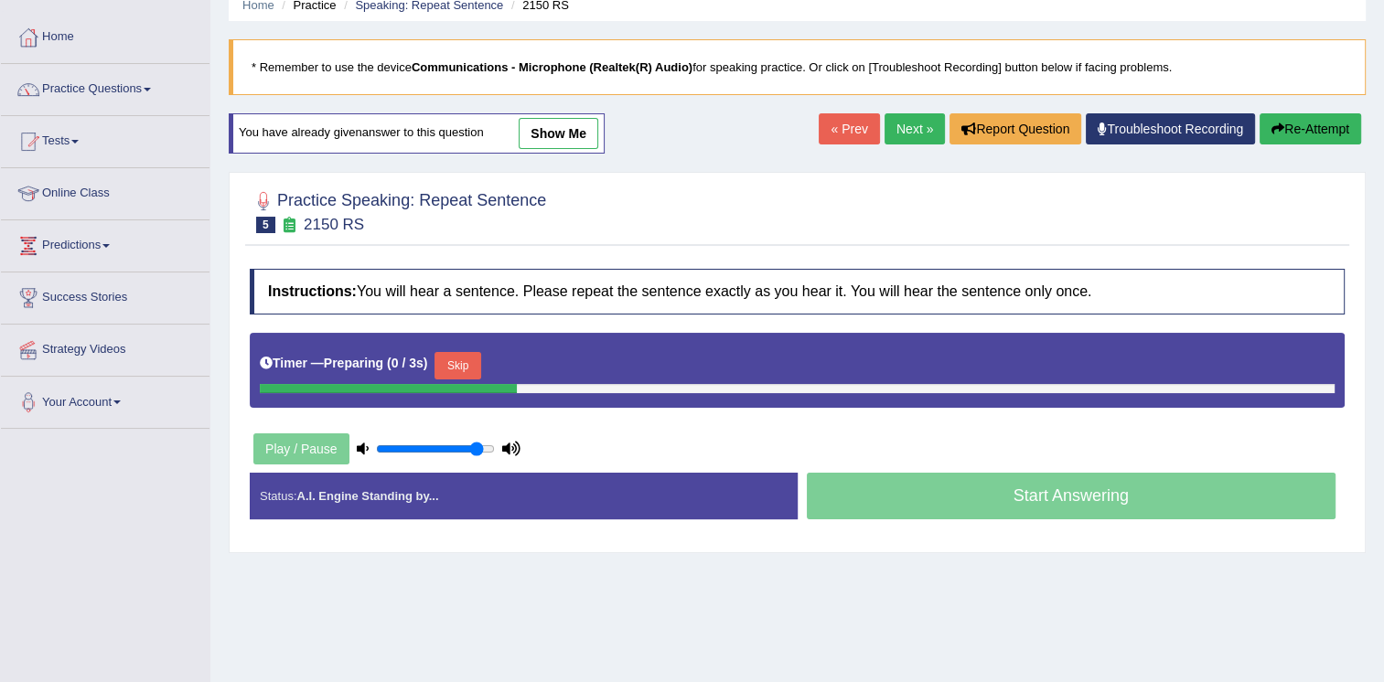
click at [467, 365] on button "Skip" at bounding box center [458, 365] width 46 height 27
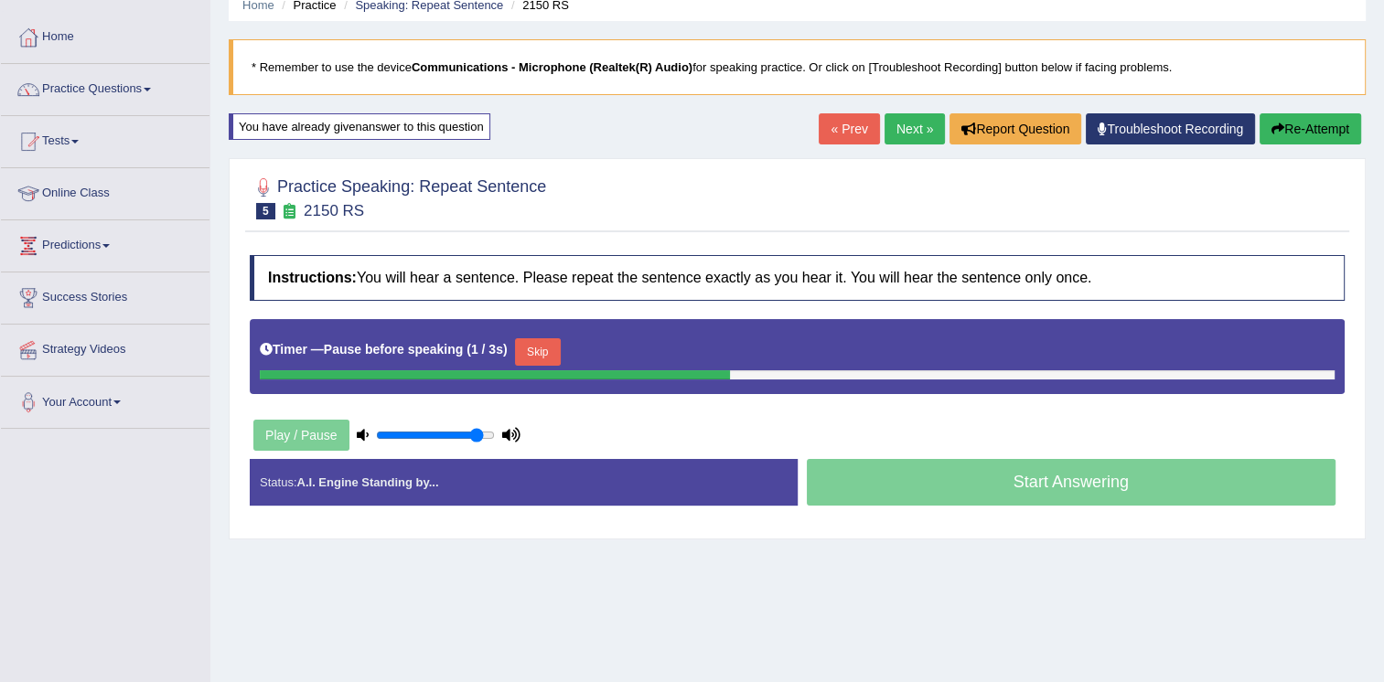
click at [556, 353] on div "Timer — Pause before speaking ( 1 / 3s ) Skip" at bounding box center [797, 352] width 1075 height 37
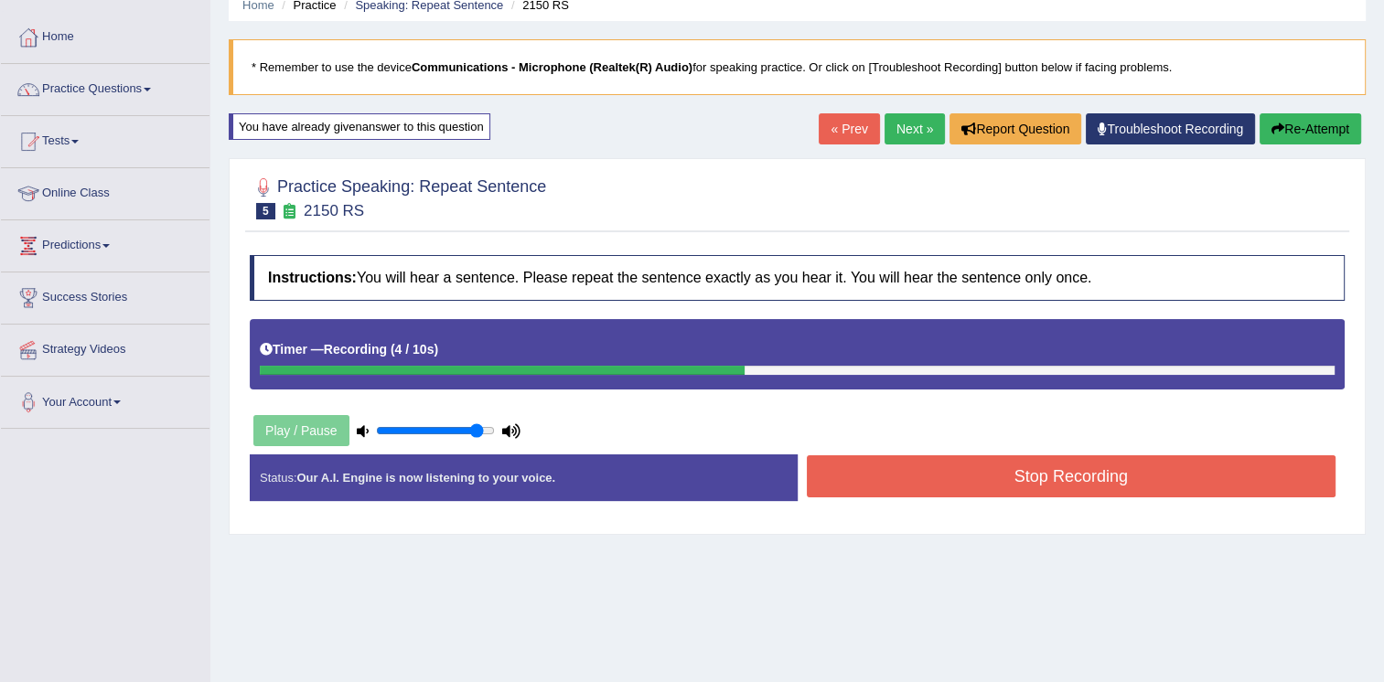
click at [960, 485] on button "Stop Recording" at bounding box center [1072, 477] width 530 height 42
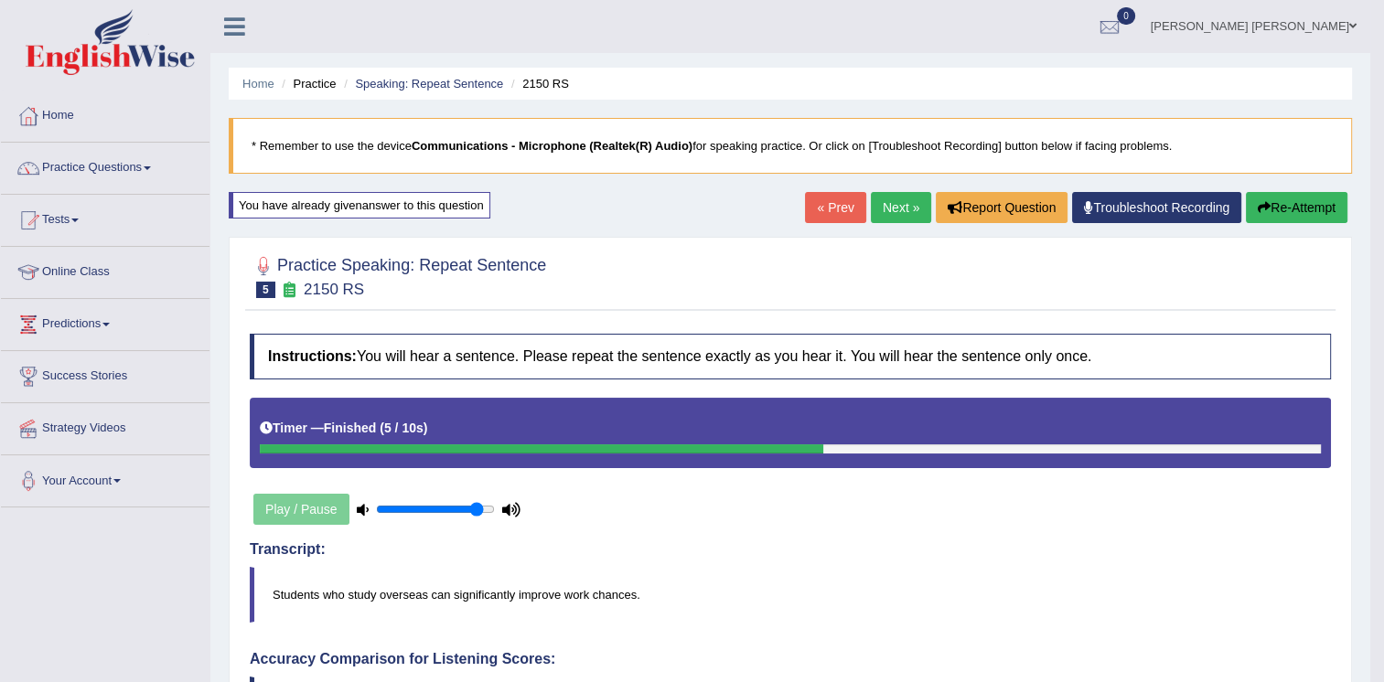
click at [882, 204] on link "Next »" at bounding box center [901, 207] width 60 height 31
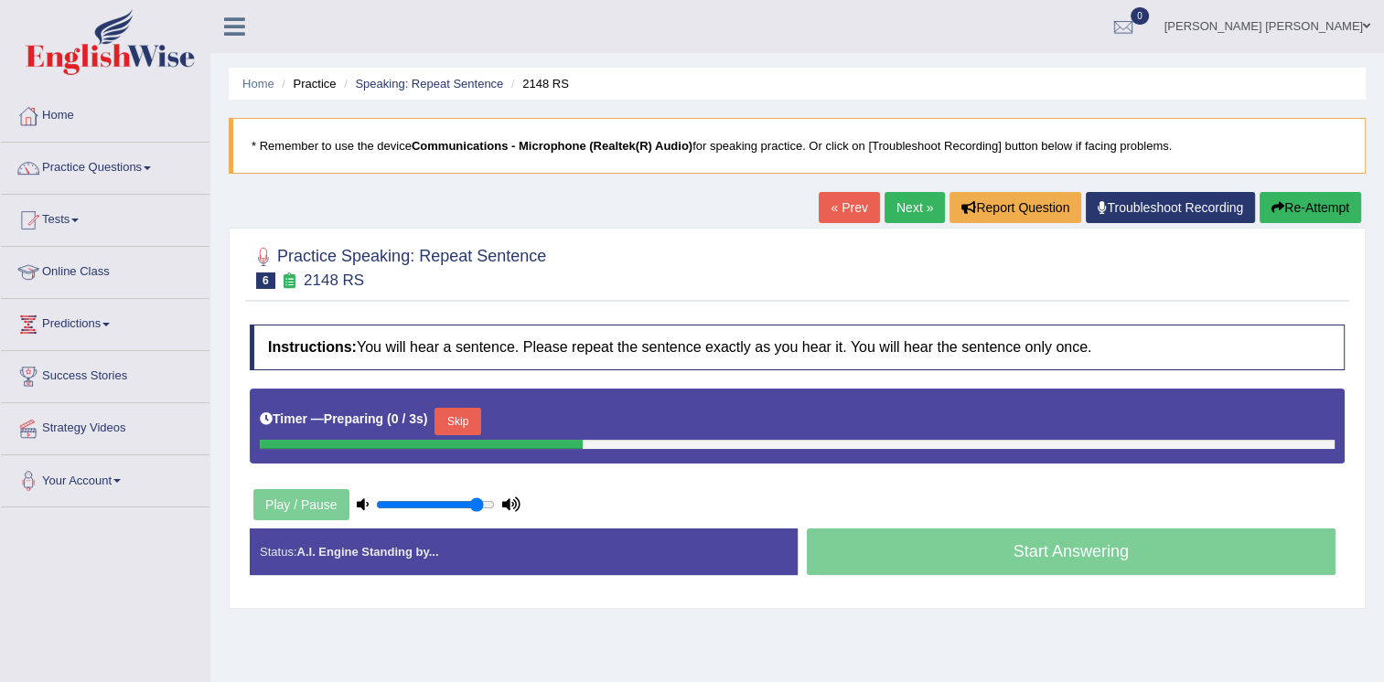
click at [476, 417] on button "Skip" at bounding box center [458, 421] width 46 height 27
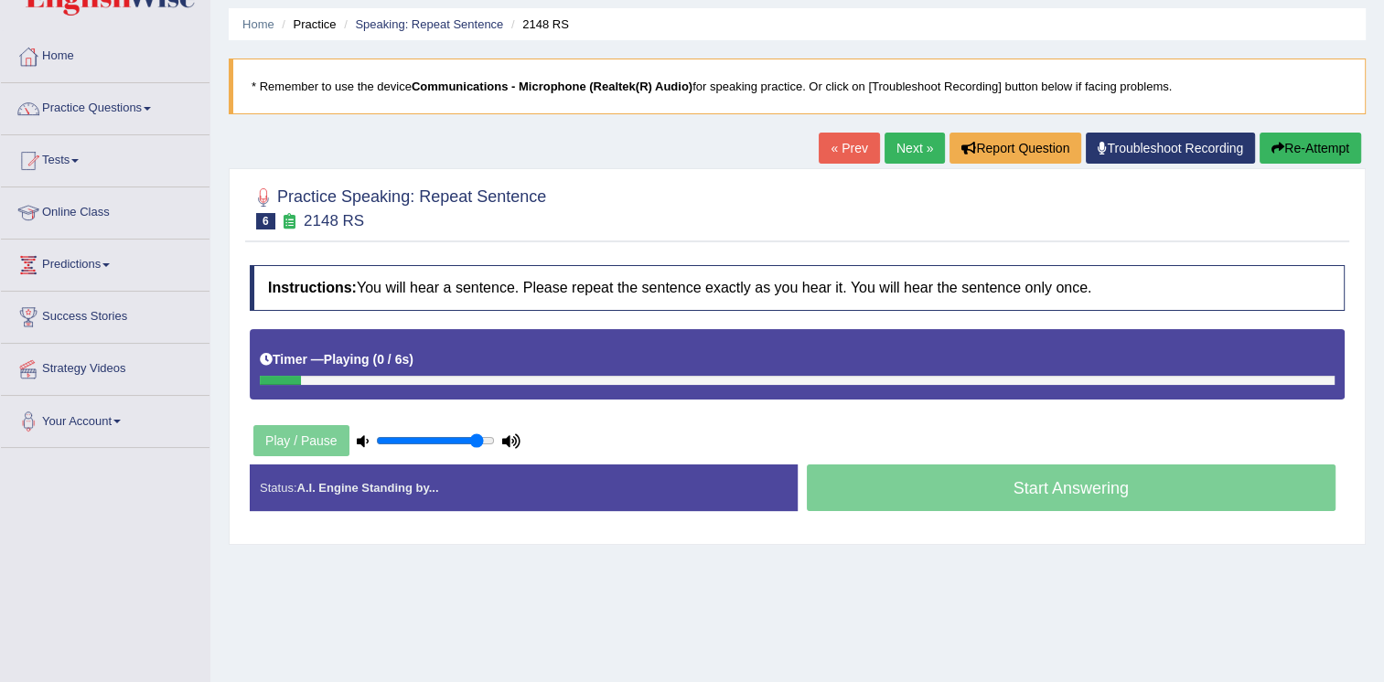
scroll to position [91, 0]
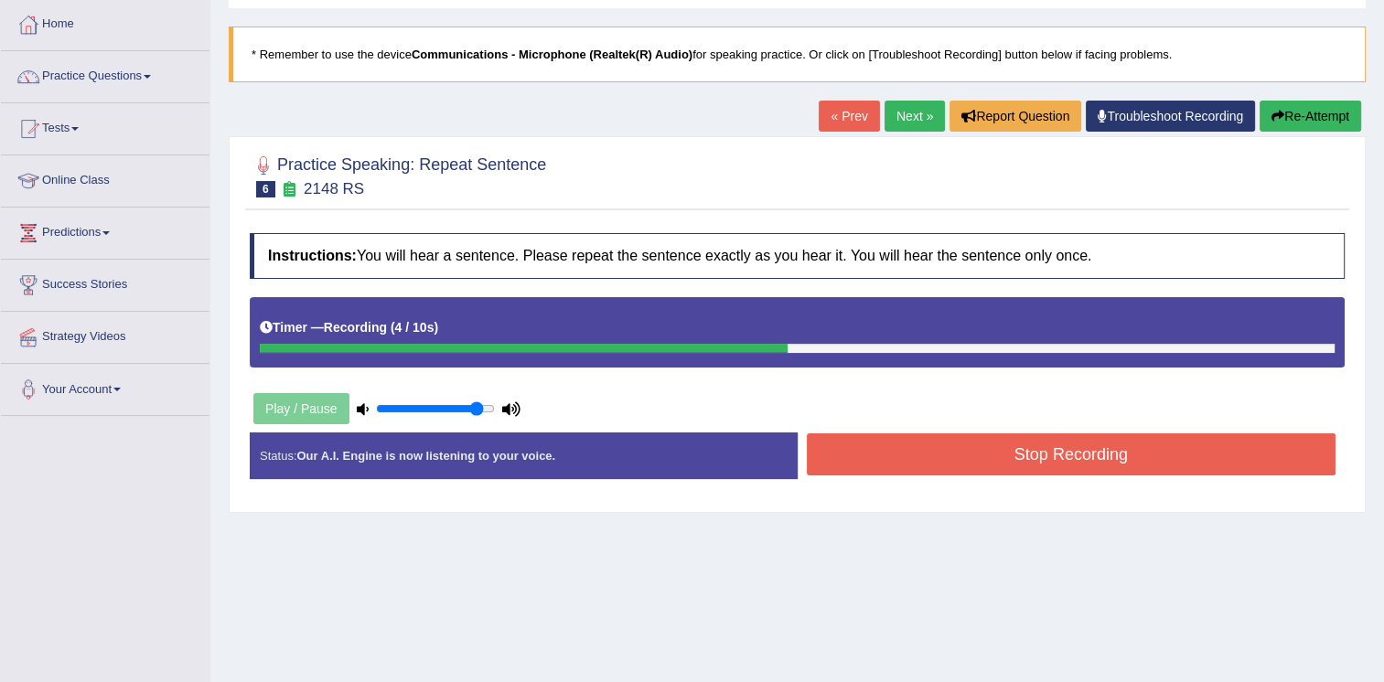
click at [1127, 461] on button "Stop Recording" at bounding box center [1072, 455] width 530 height 42
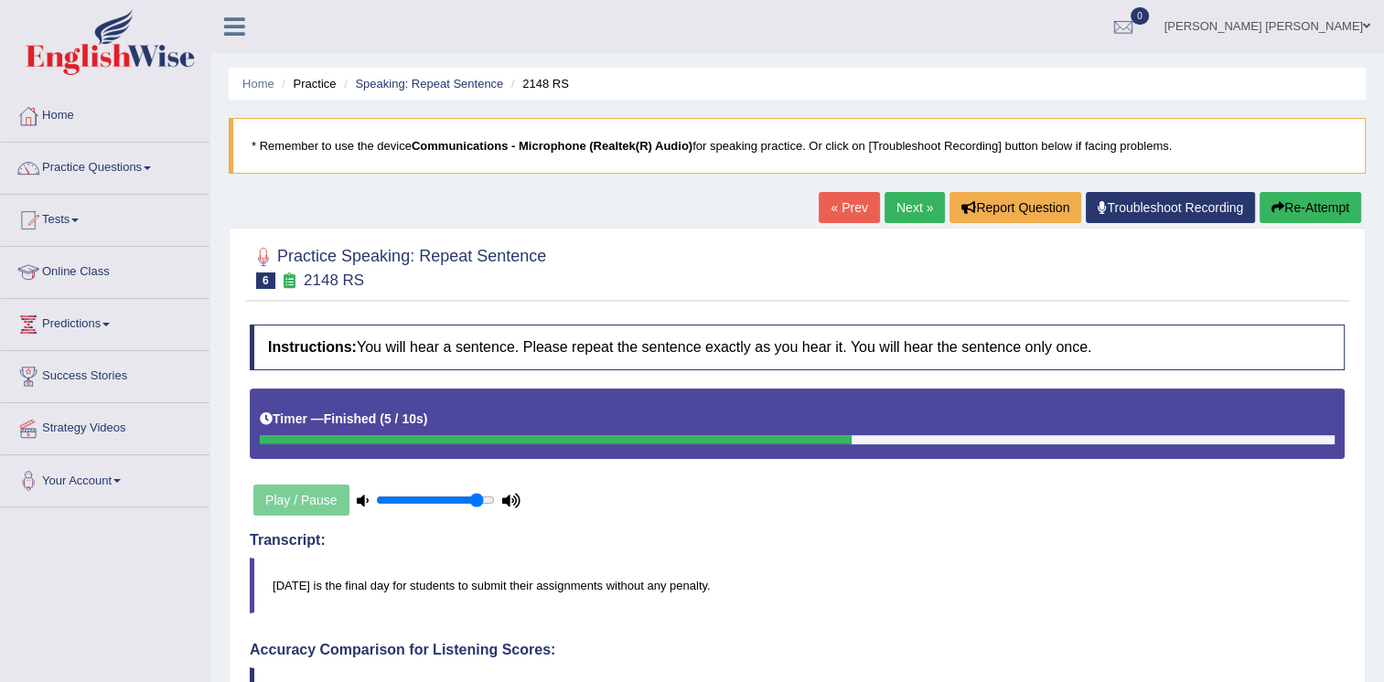
scroll to position [0, 0]
click at [91, 166] on link "Practice Questions" at bounding box center [105, 166] width 209 height 46
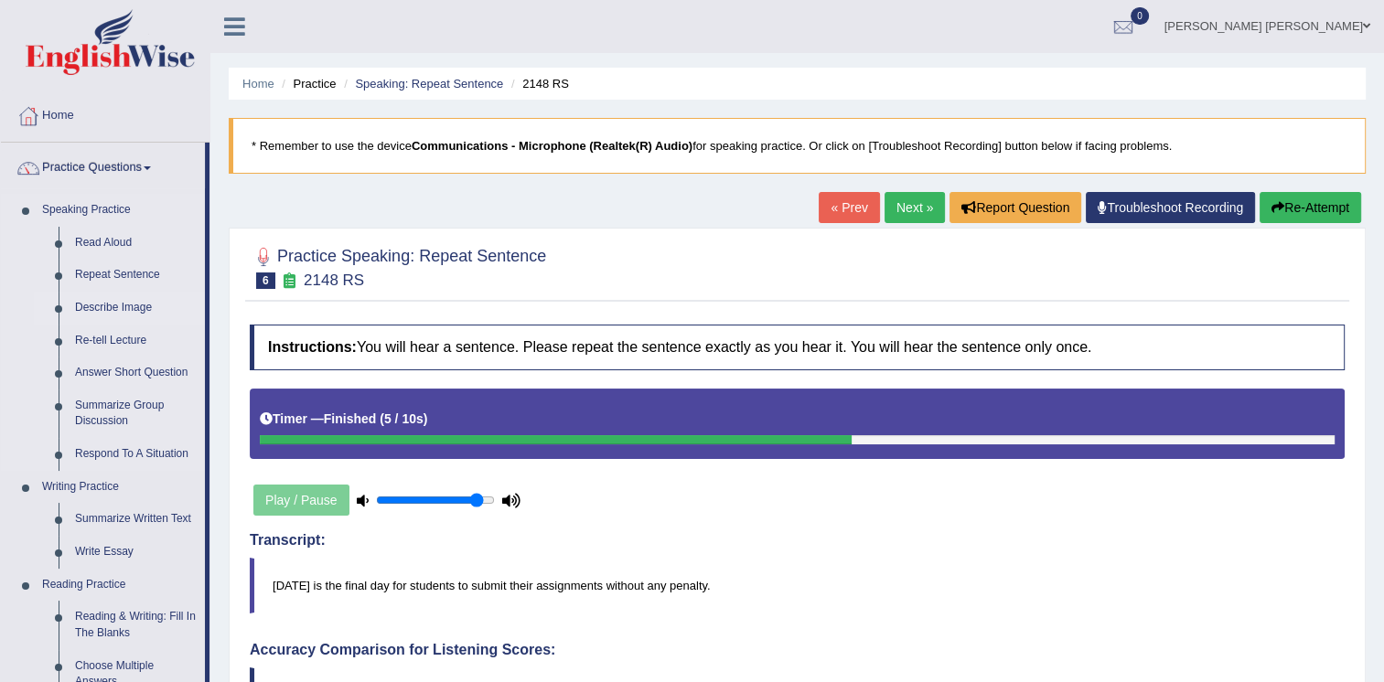
click at [103, 307] on link "Describe Image" at bounding box center [136, 308] width 138 height 33
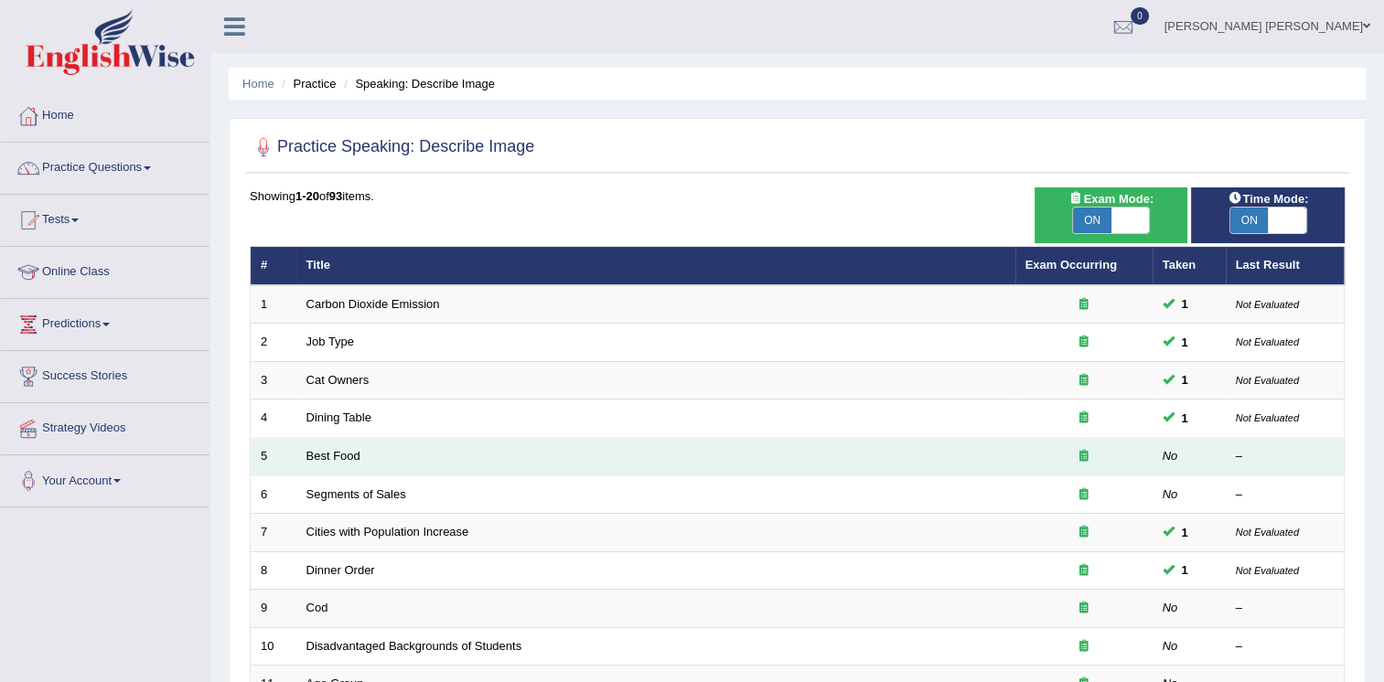
click at [335, 463] on td "Best Food" at bounding box center [655, 457] width 719 height 38
click at [335, 457] on link "Best Food" at bounding box center [333, 456] width 54 height 14
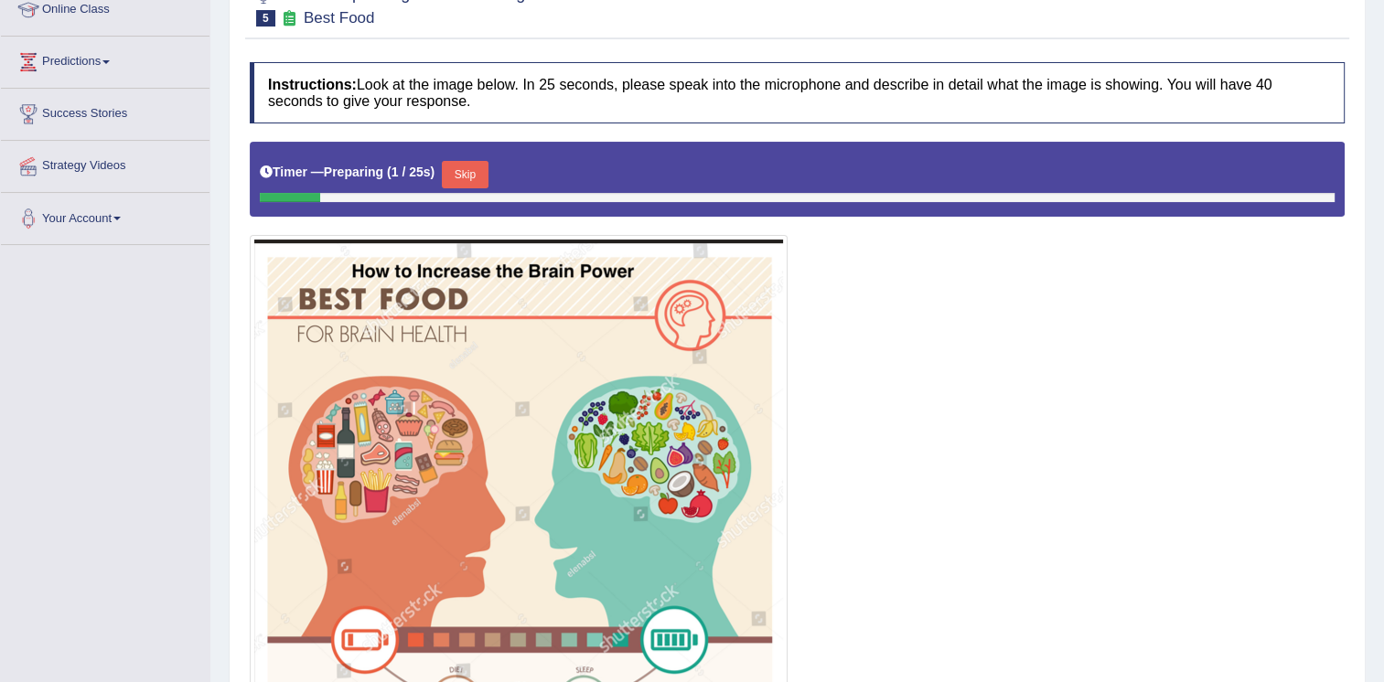
scroll to position [274, 0]
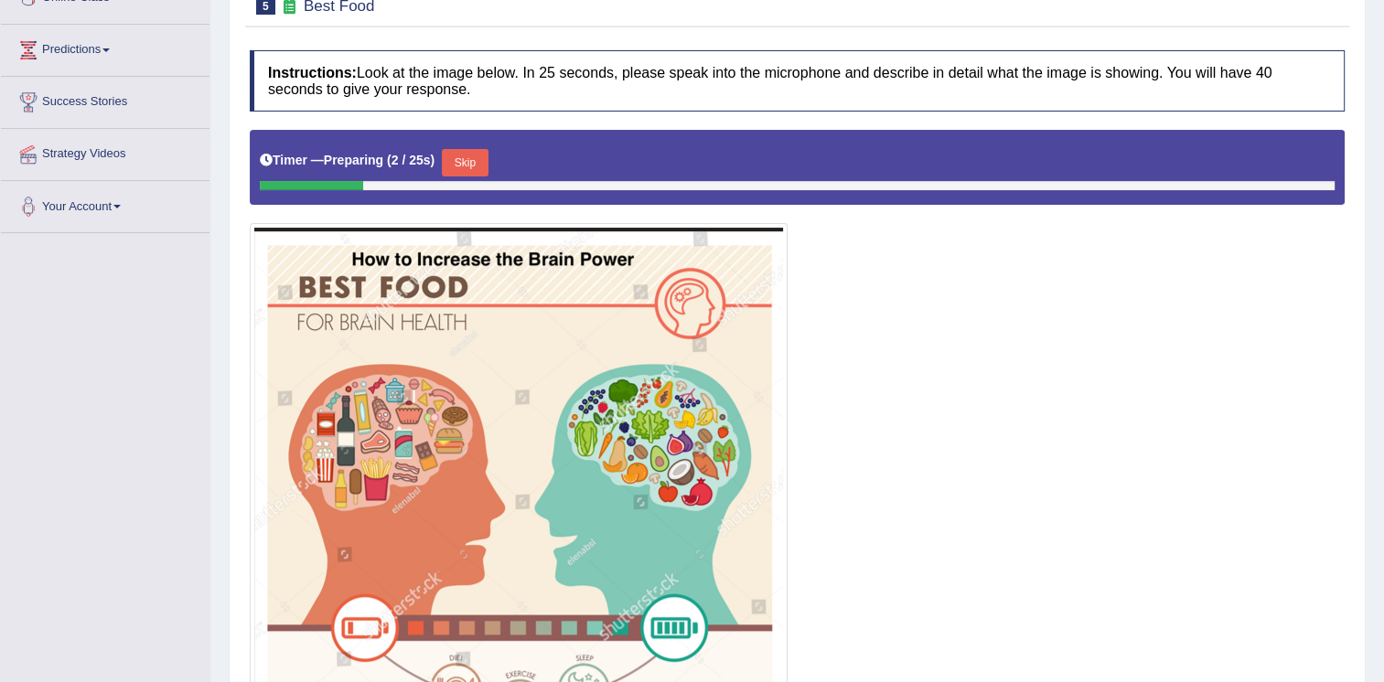
click at [460, 163] on button "Skip" at bounding box center [465, 162] width 46 height 27
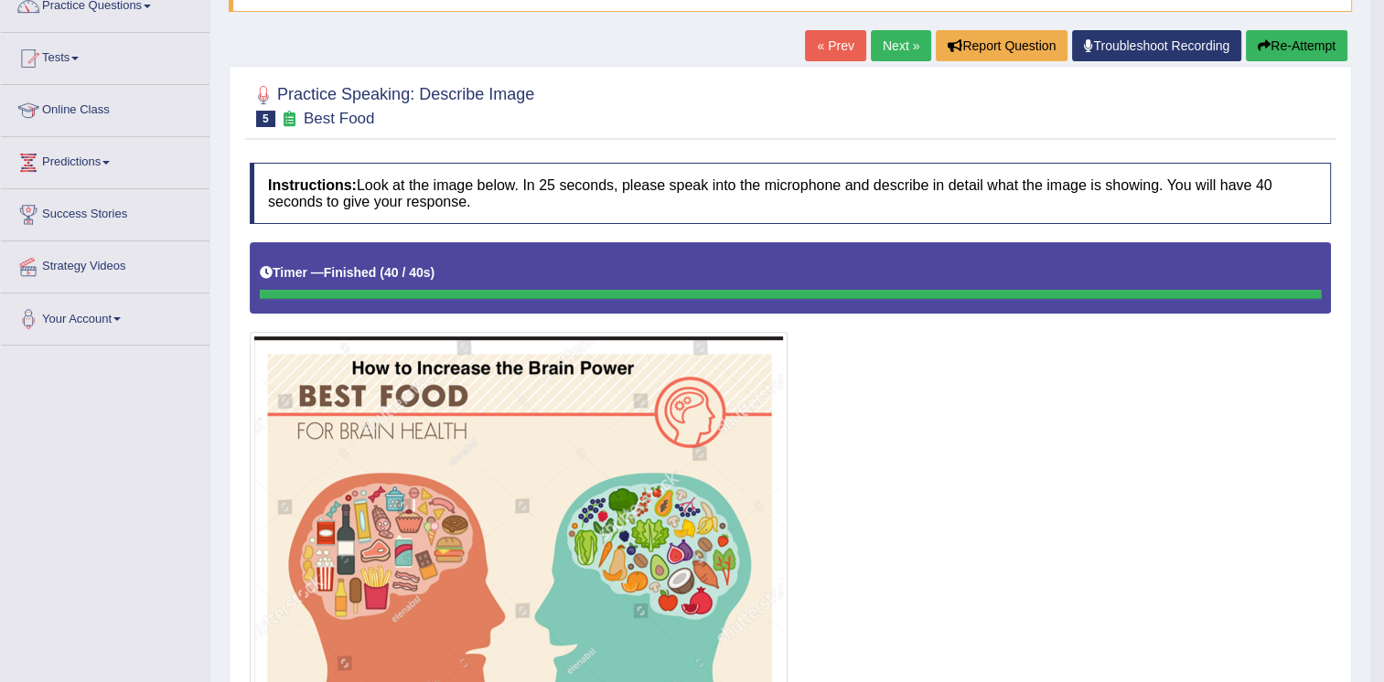
scroll to position [139, 0]
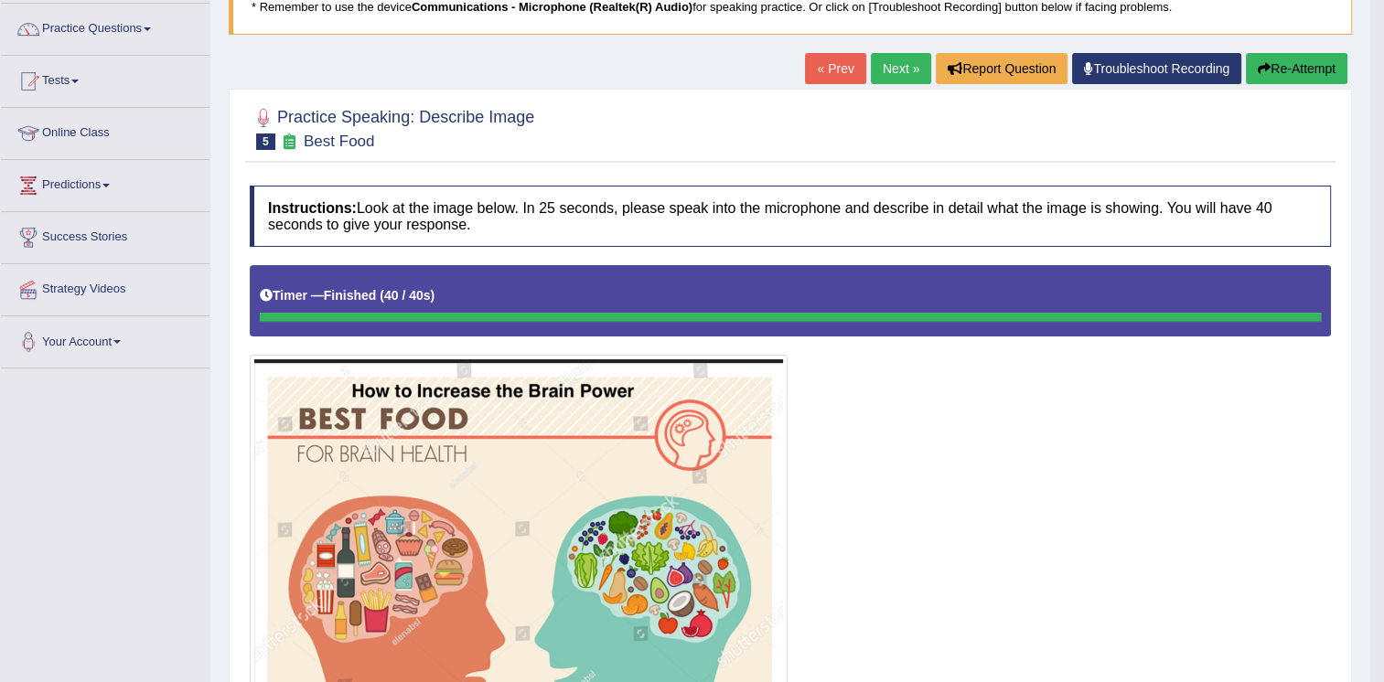
click at [1316, 64] on button "Re-Attempt" at bounding box center [1297, 68] width 102 height 31
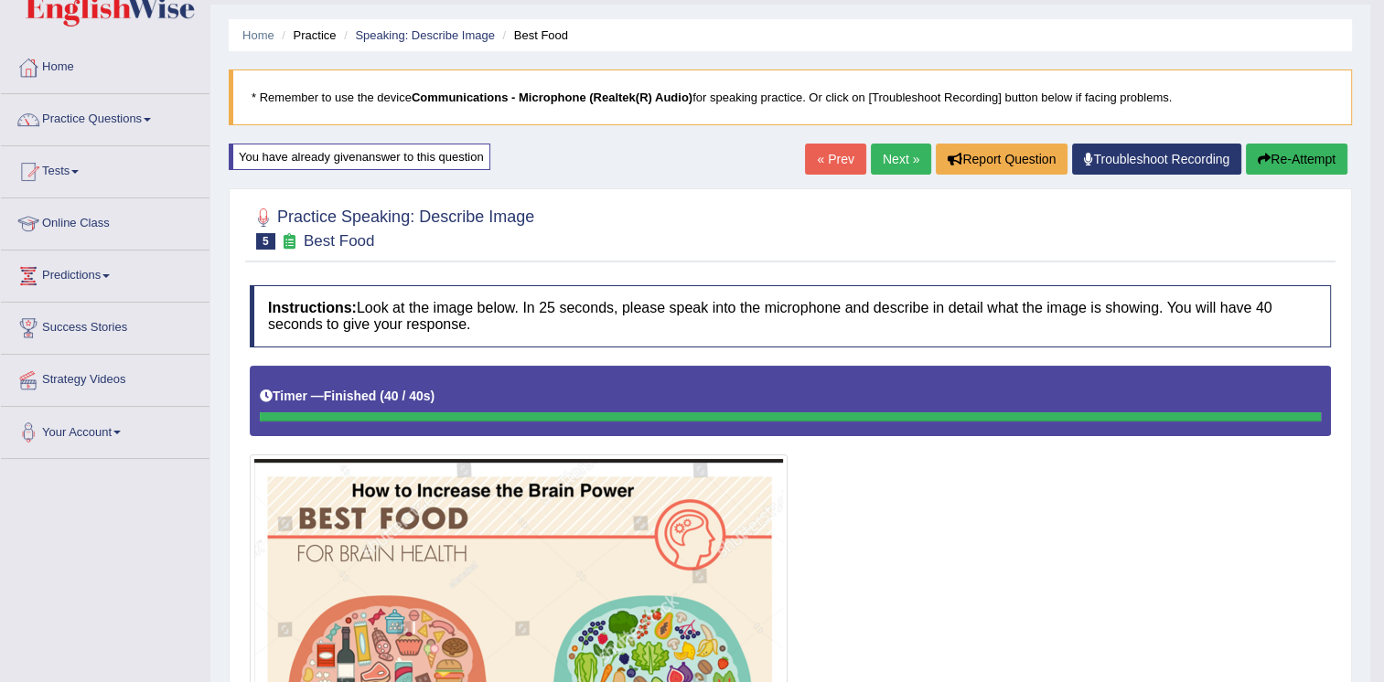
scroll to position [38, 0]
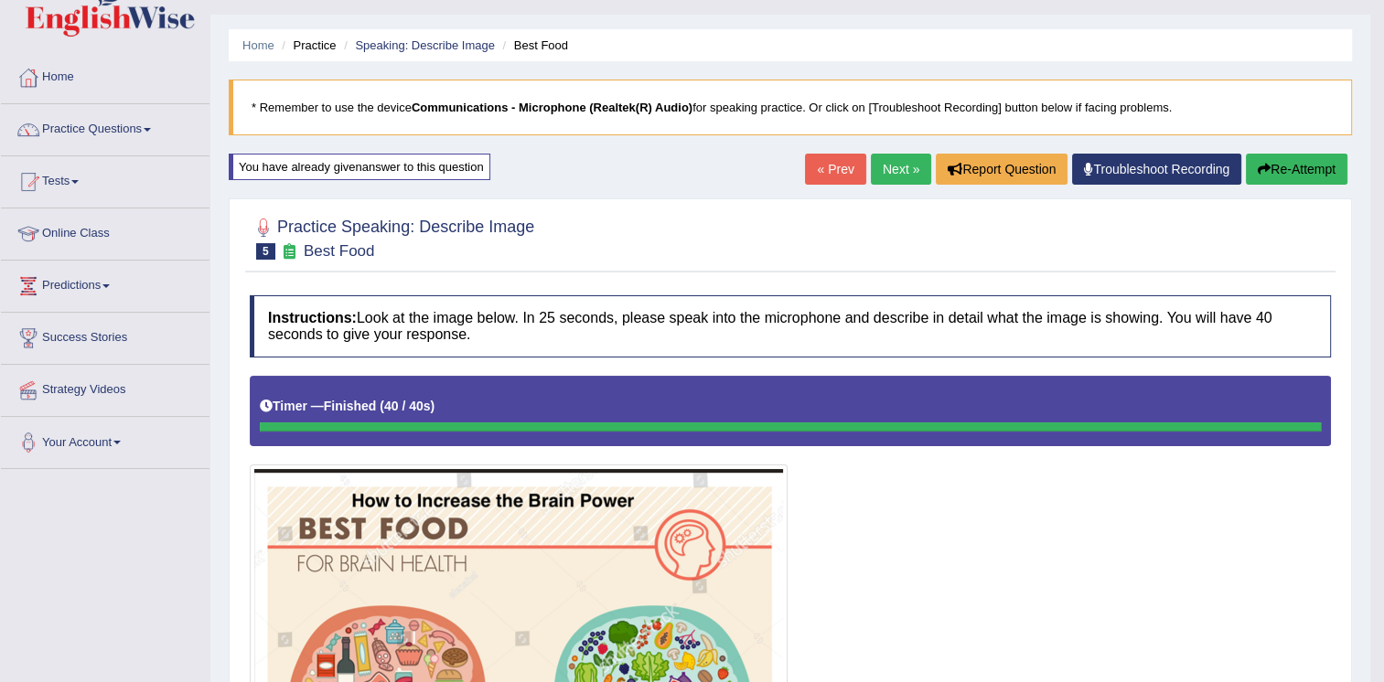
click at [1275, 166] on button "Re-Attempt" at bounding box center [1297, 169] width 102 height 31
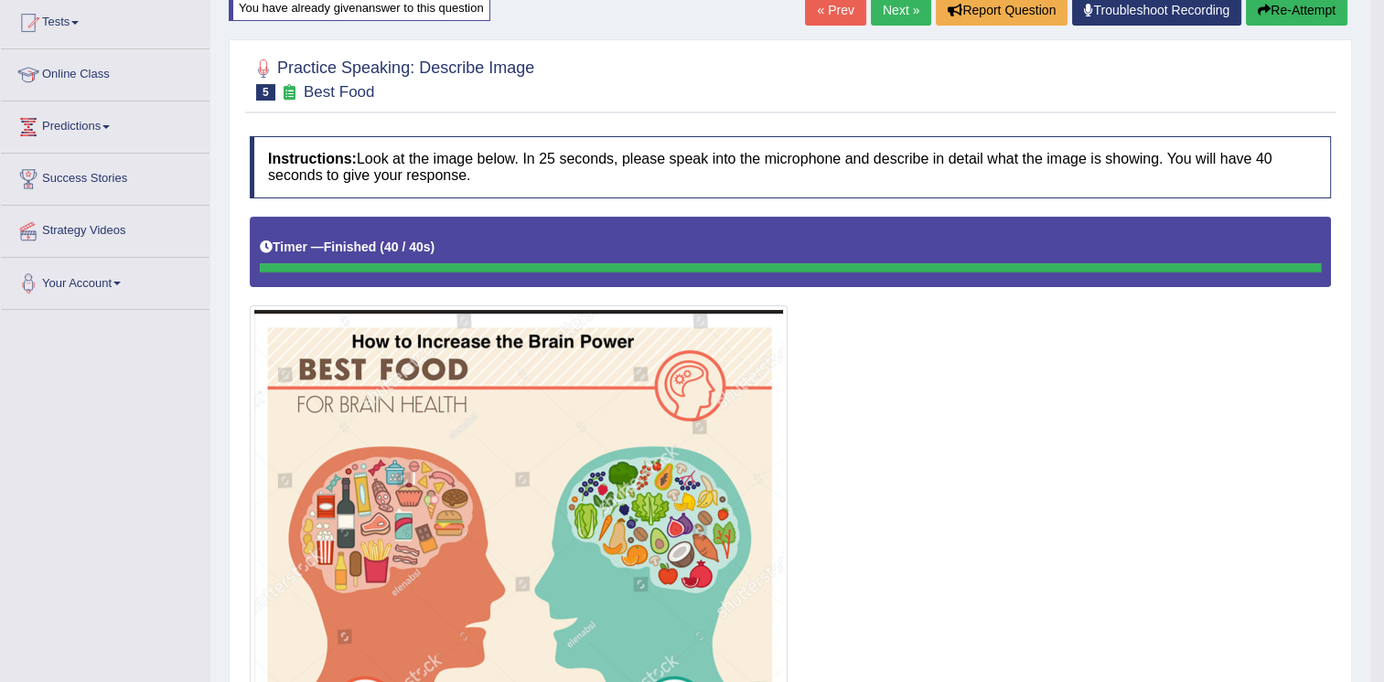
scroll to position [58, 0]
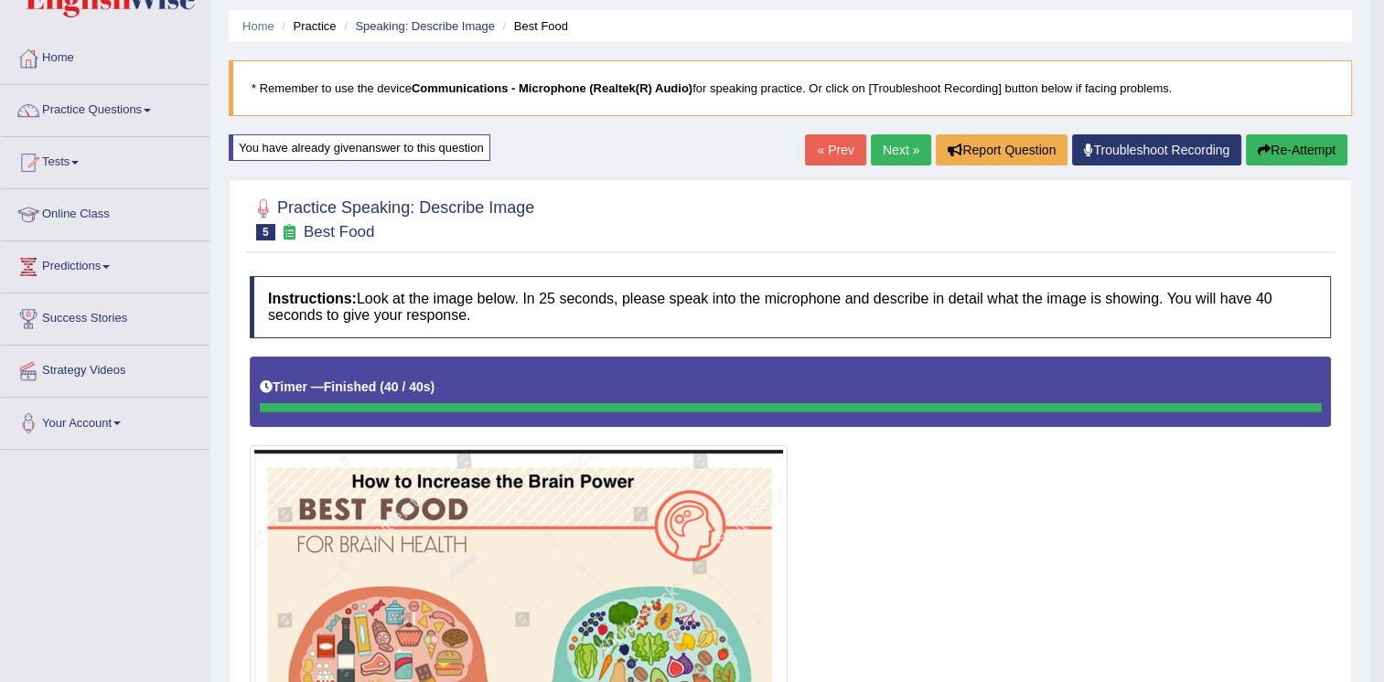
click at [888, 148] on link "Next »" at bounding box center [901, 149] width 60 height 31
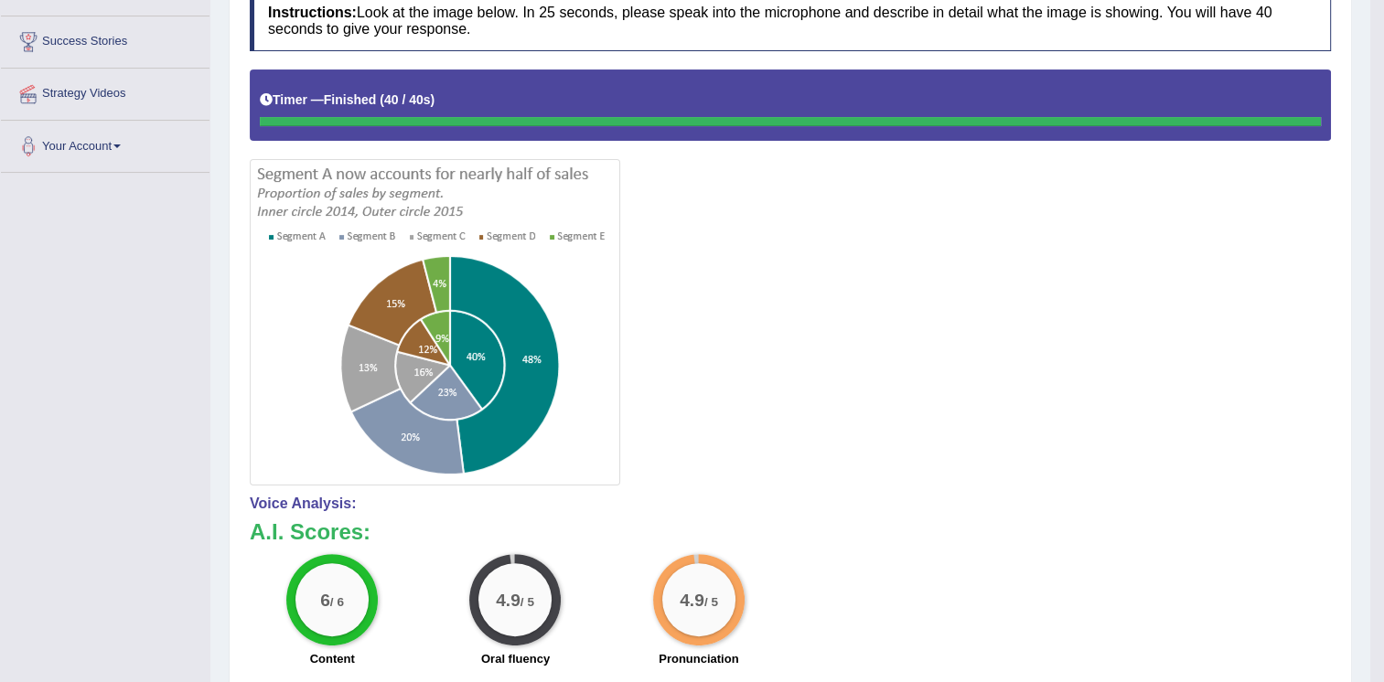
scroll to position [18, 0]
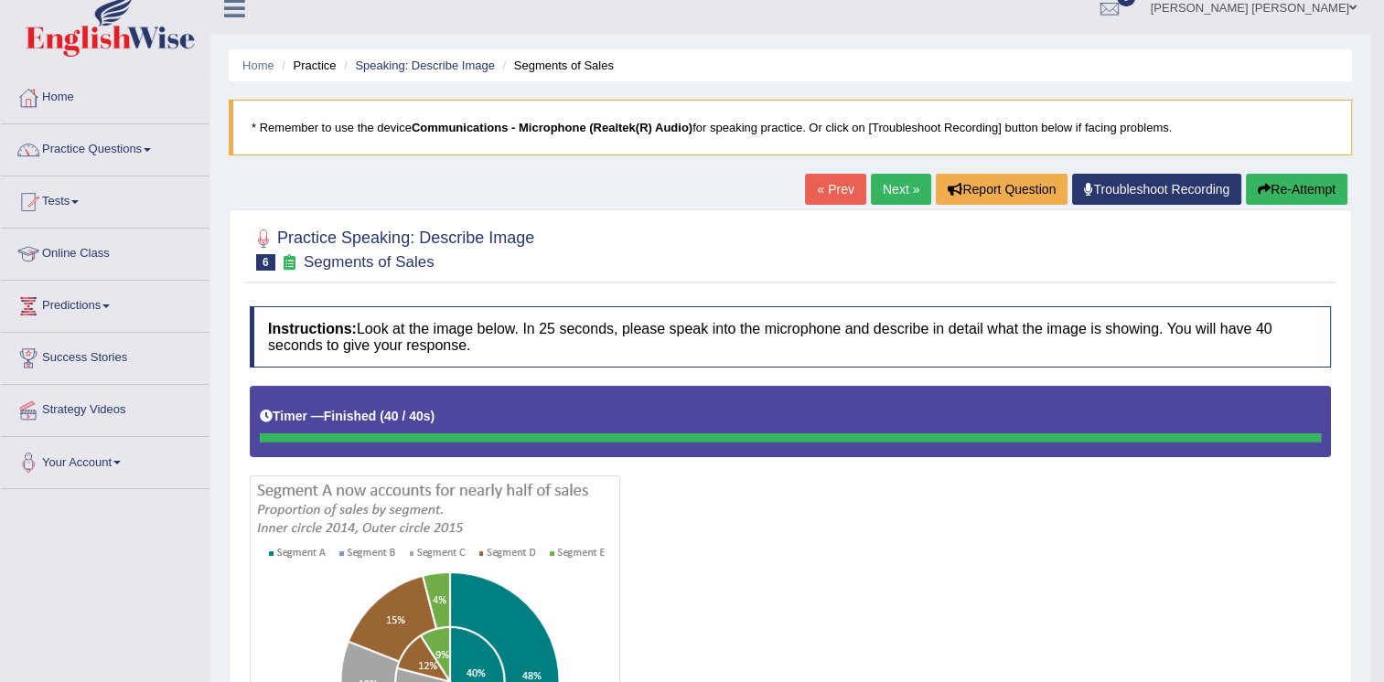
click at [880, 190] on link "Next »" at bounding box center [901, 189] width 60 height 31
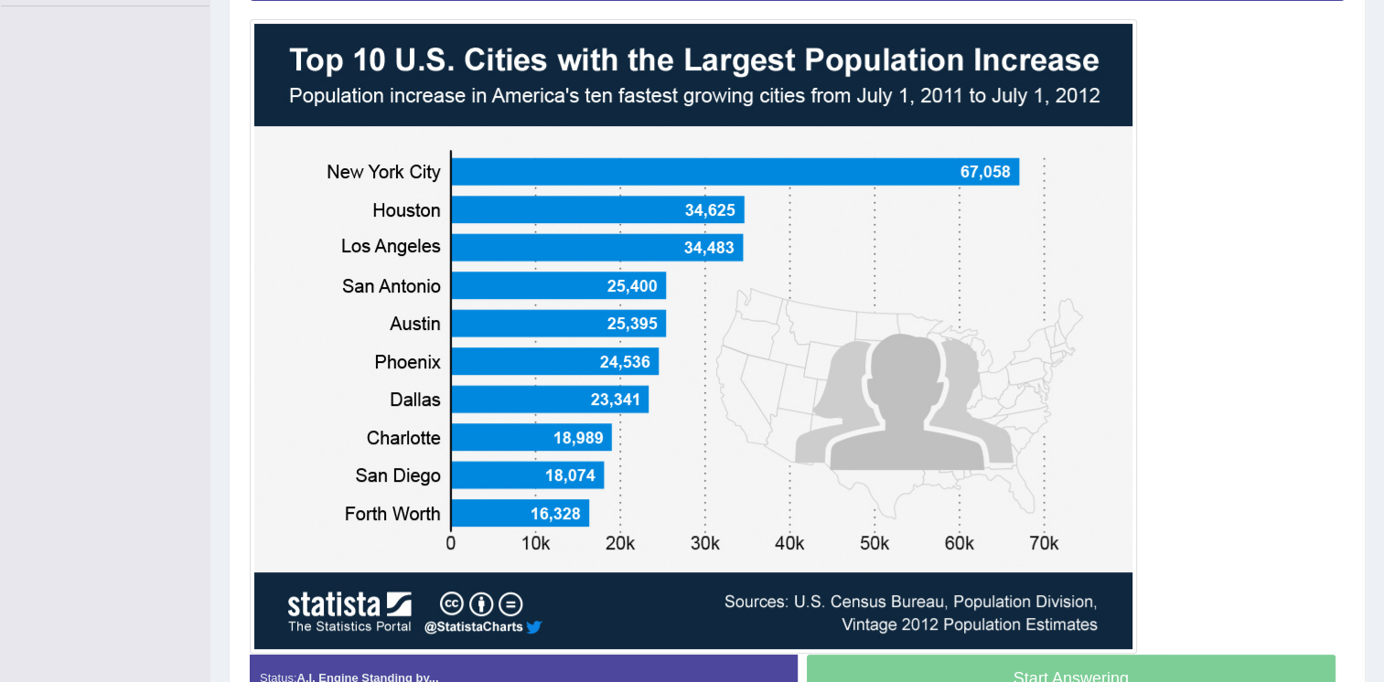
scroll to position [313, 0]
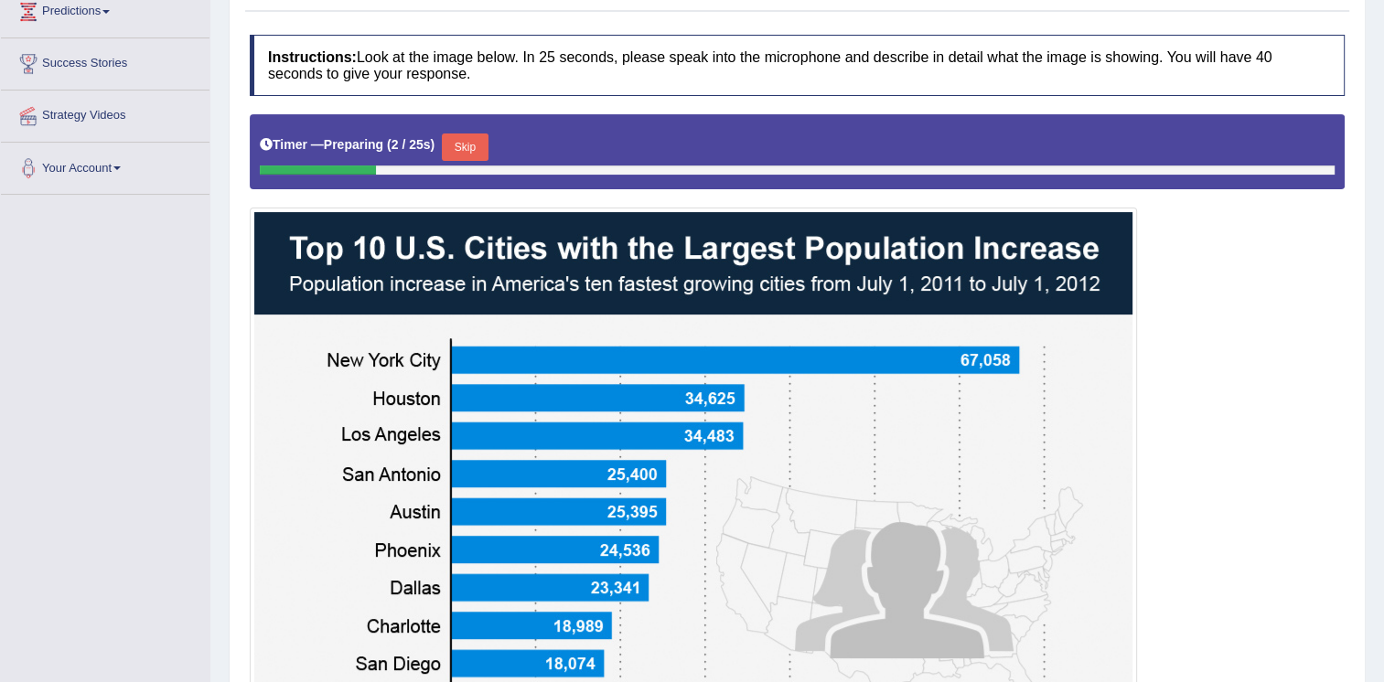
click at [474, 141] on button "Skip" at bounding box center [465, 147] width 46 height 27
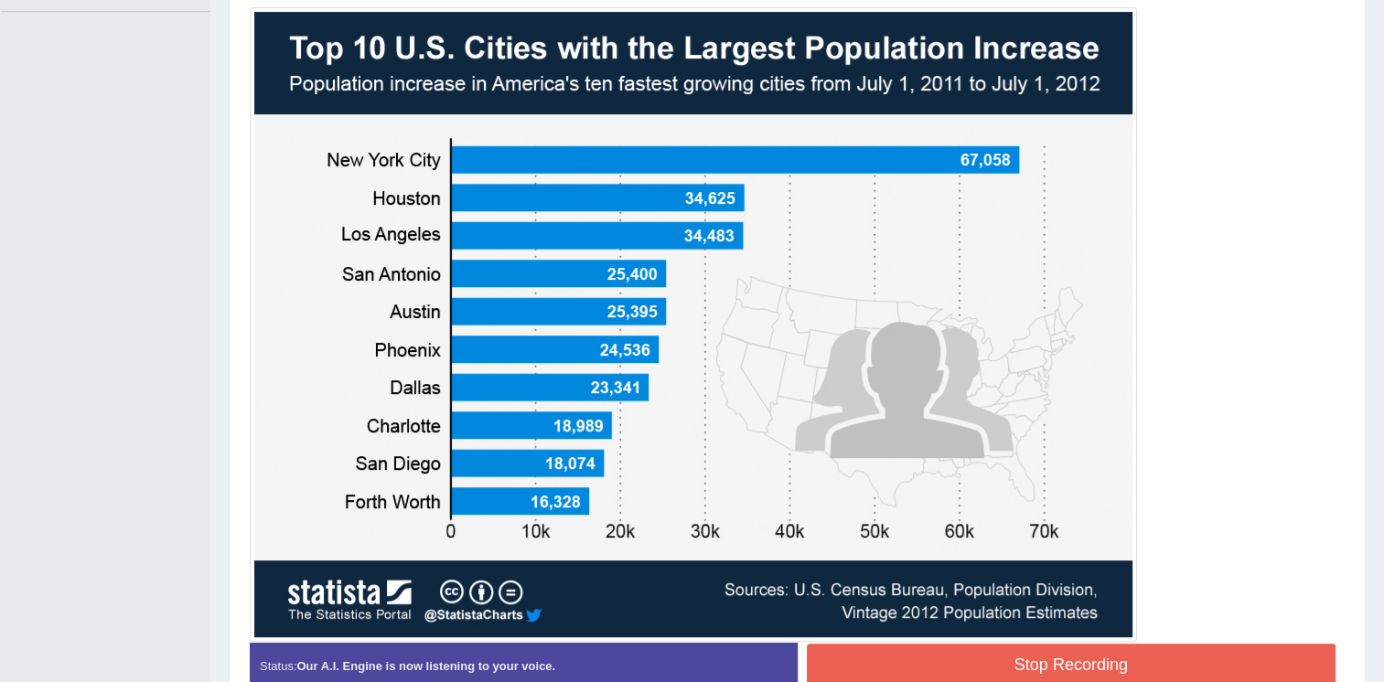
scroll to position [594, 0]
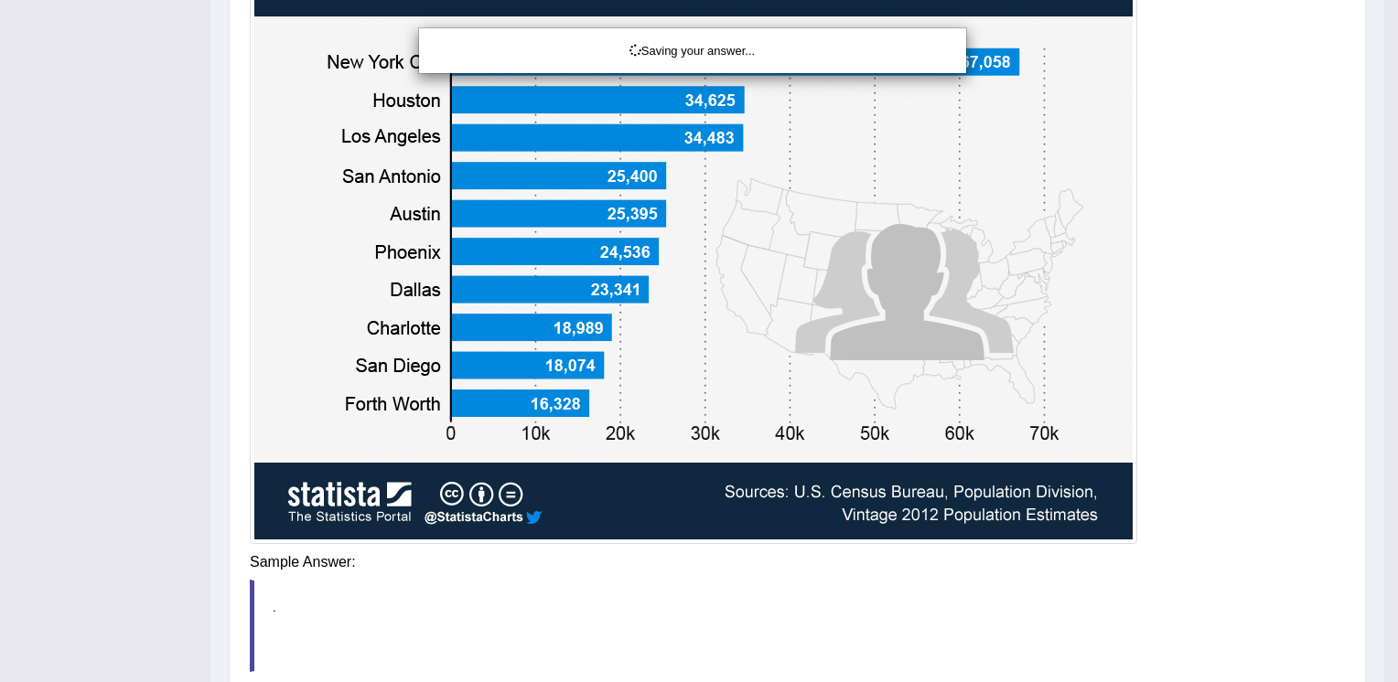
click at [1100, 565] on div "Saving your answer..." at bounding box center [699, 341] width 1398 height 682
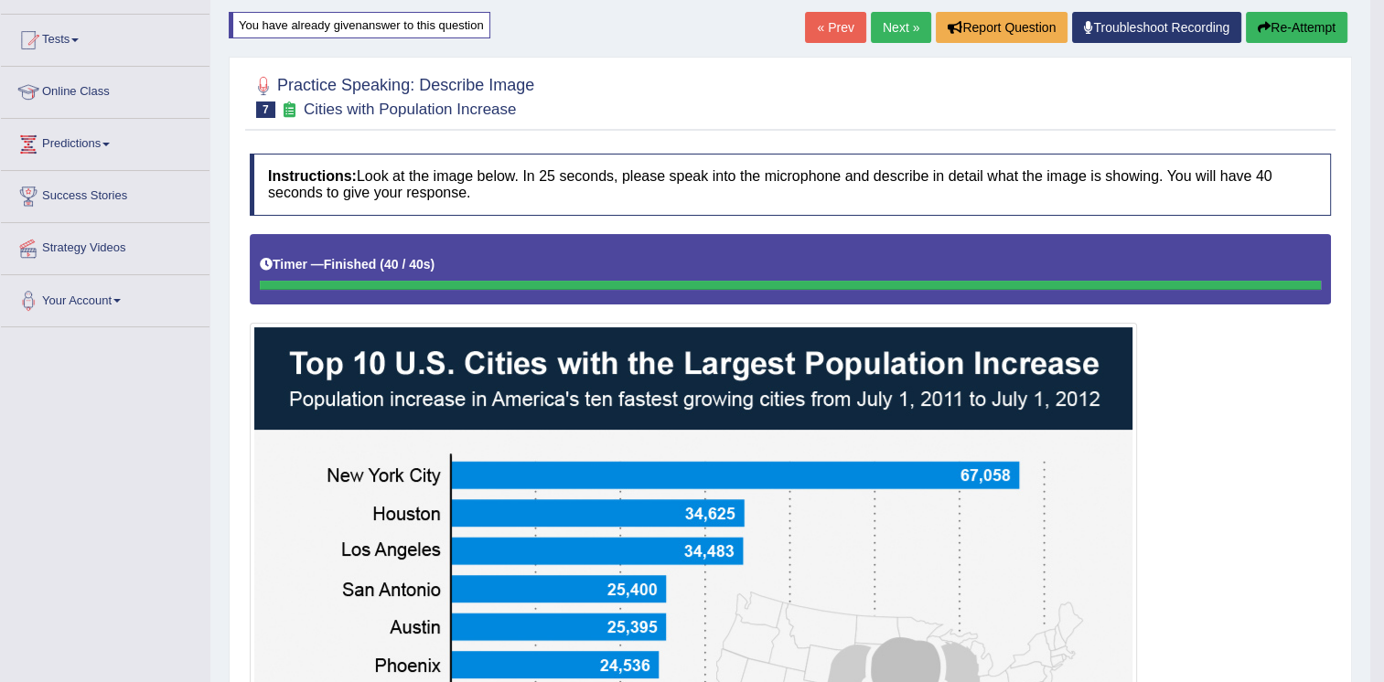
scroll to position [136, 0]
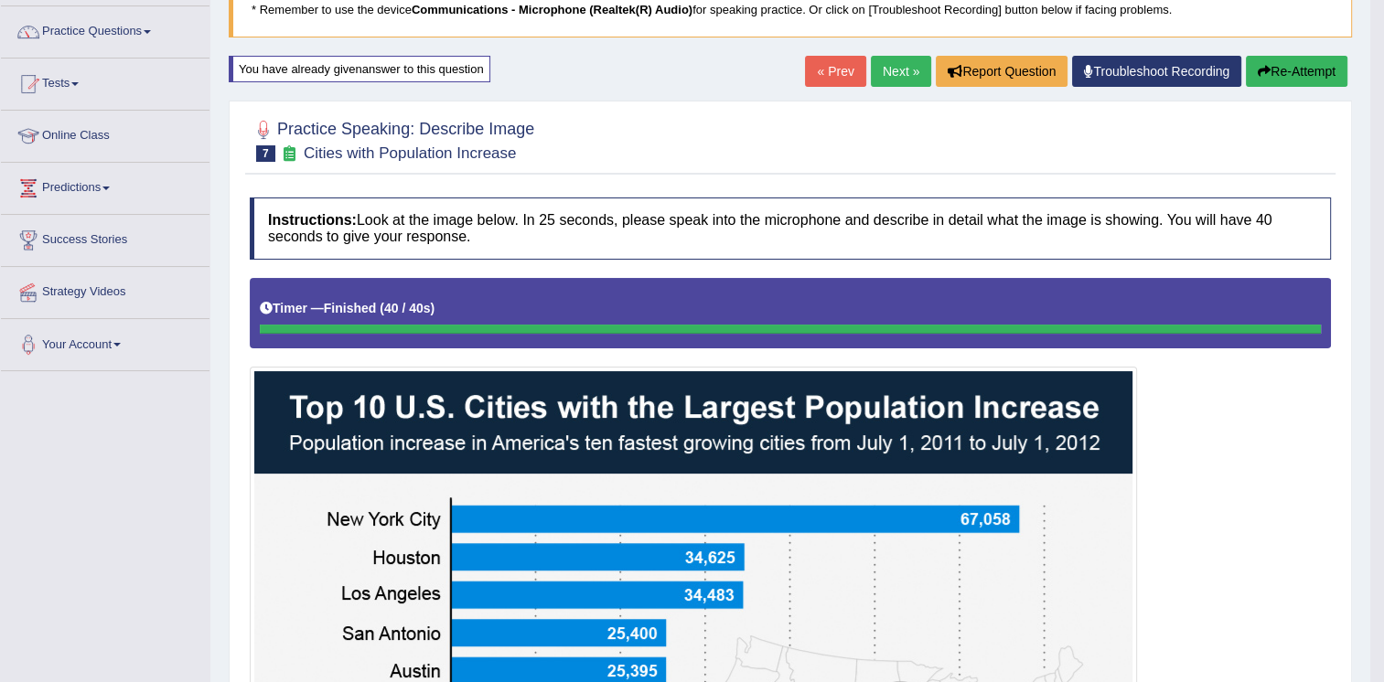
click at [895, 78] on link "Next »" at bounding box center [901, 71] width 60 height 31
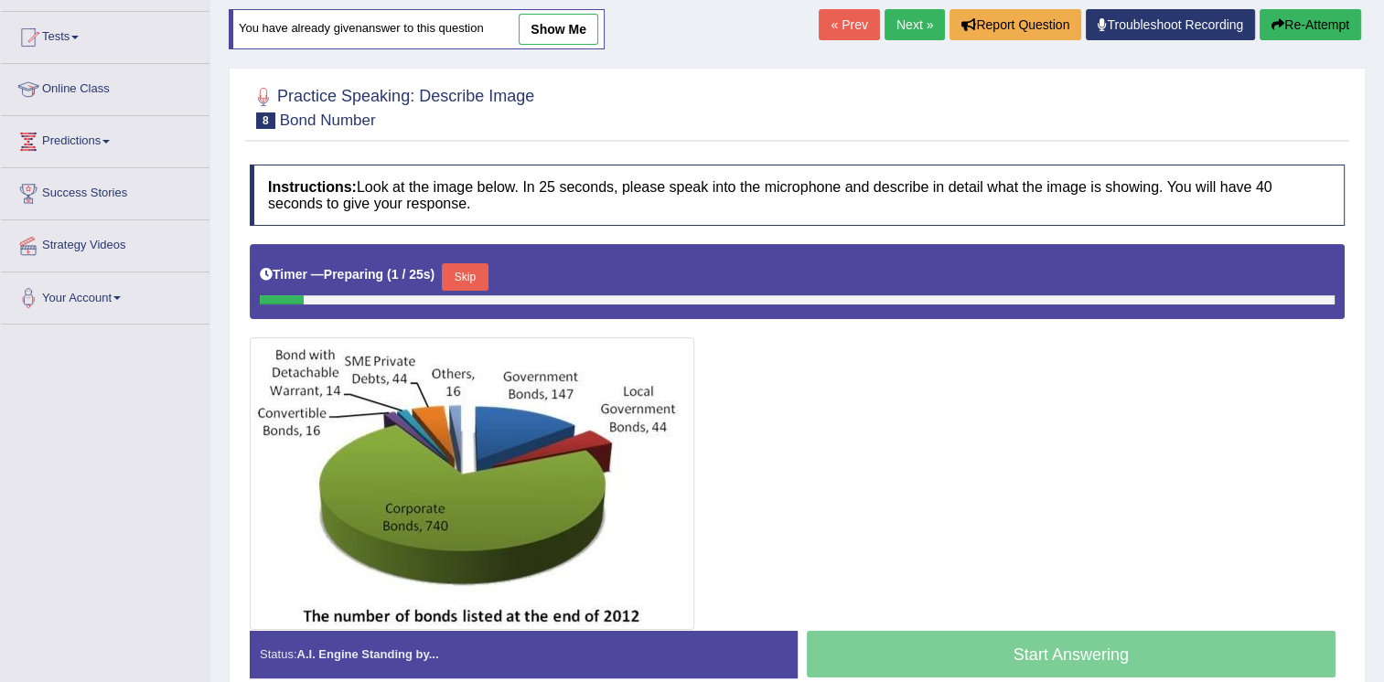
scroll to position [183, 0]
click at [928, 19] on link "Next »" at bounding box center [915, 24] width 60 height 31
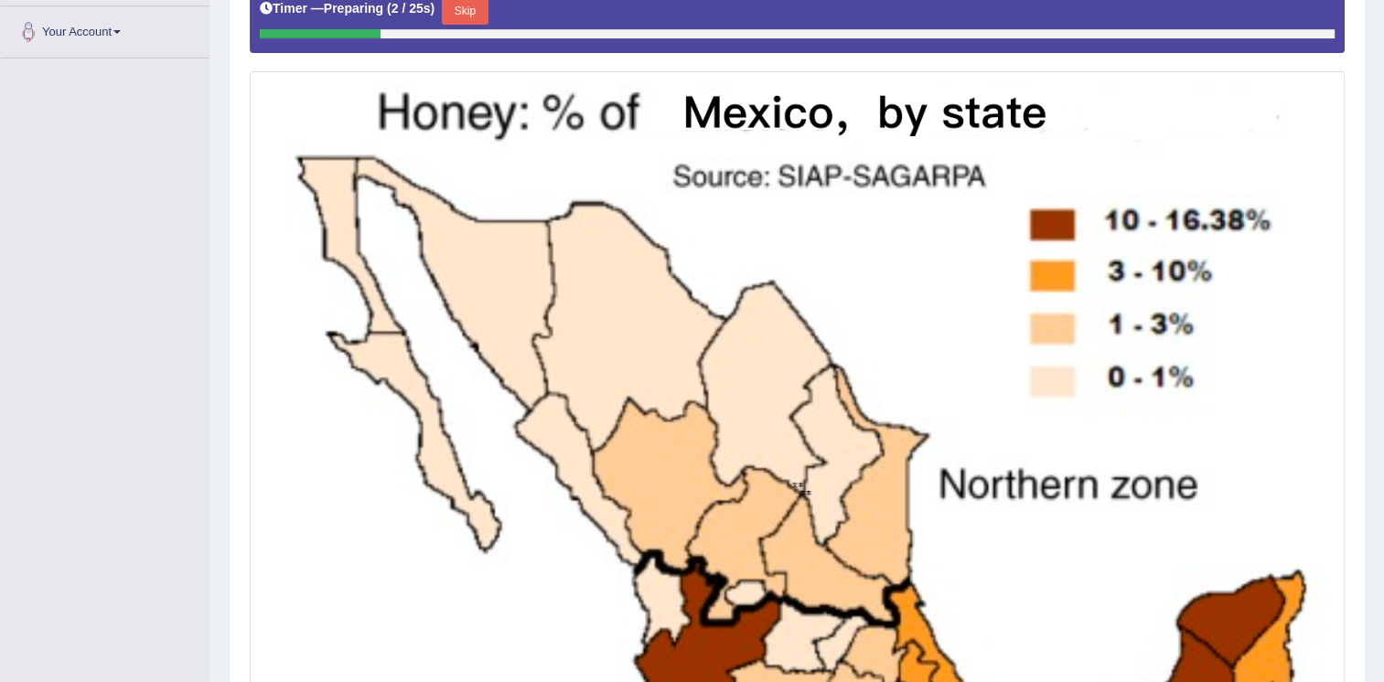
scroll to position [404, 0]
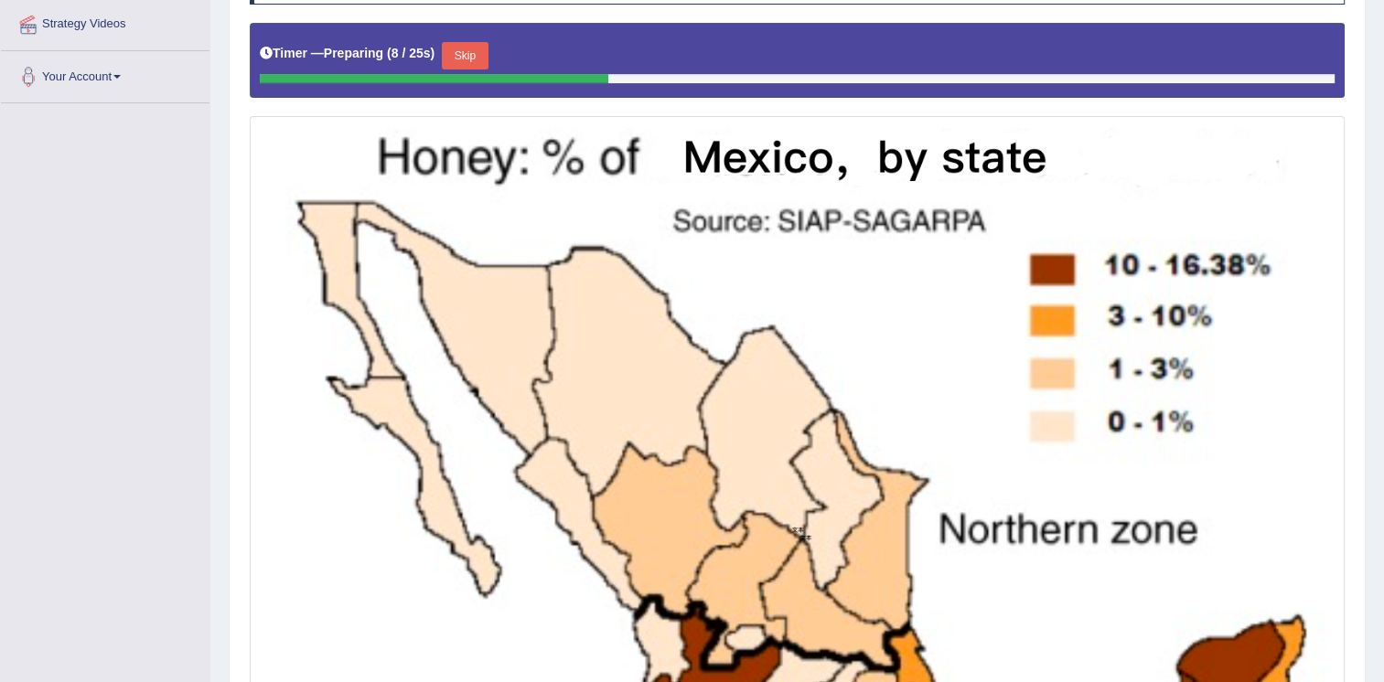
click at [461, 53] on button "Skip" at bounding box center [465, 55] width 46 height 27
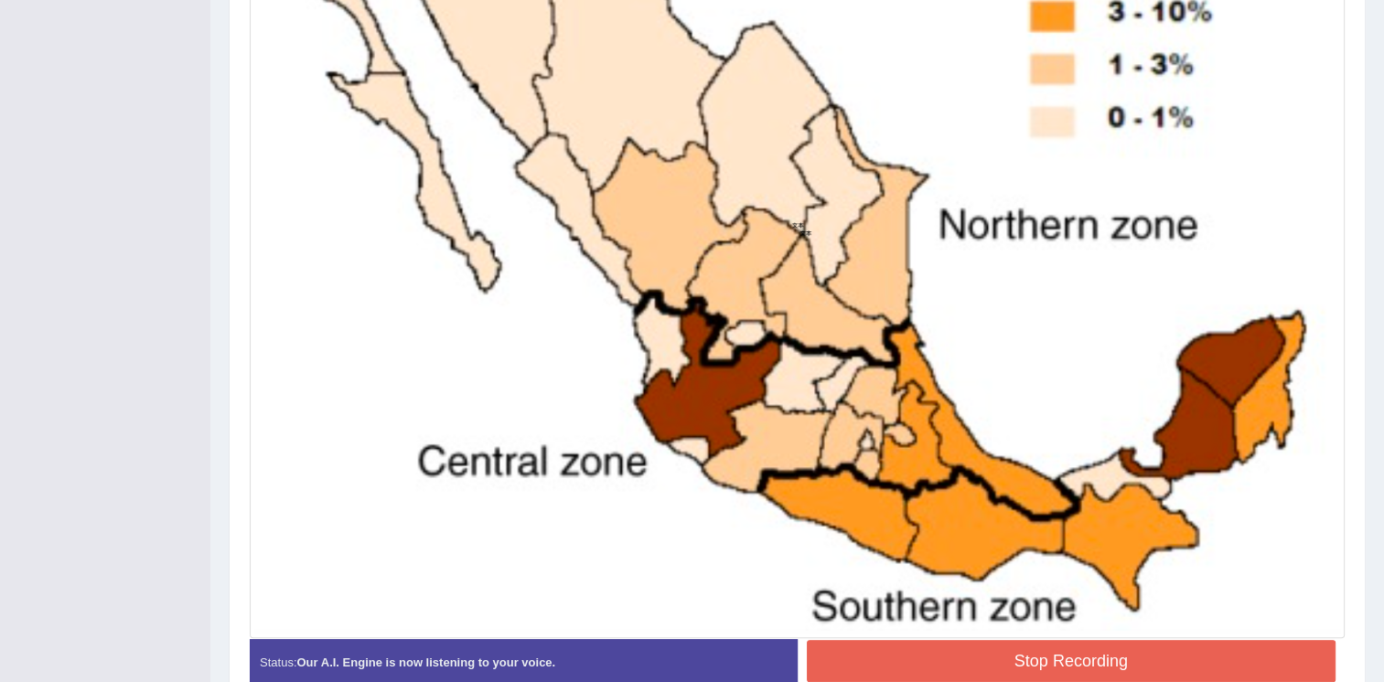
scroll to position [770, 0]
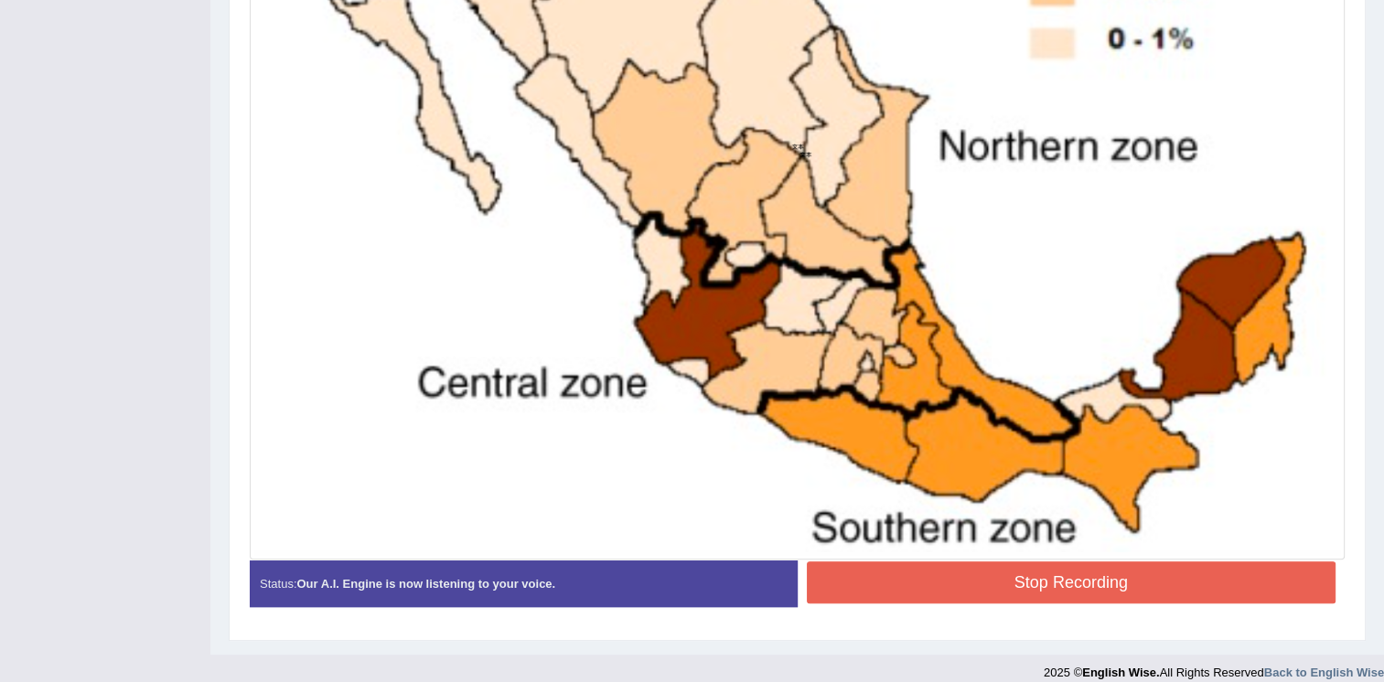
click at [1125, 602] on div "Stop Recording" at bounding box center [1072, 585] width 548 height 47
click at [1125, 589] on button "Stop Recording" at bounding box center [1072, 583] width 530 height 42
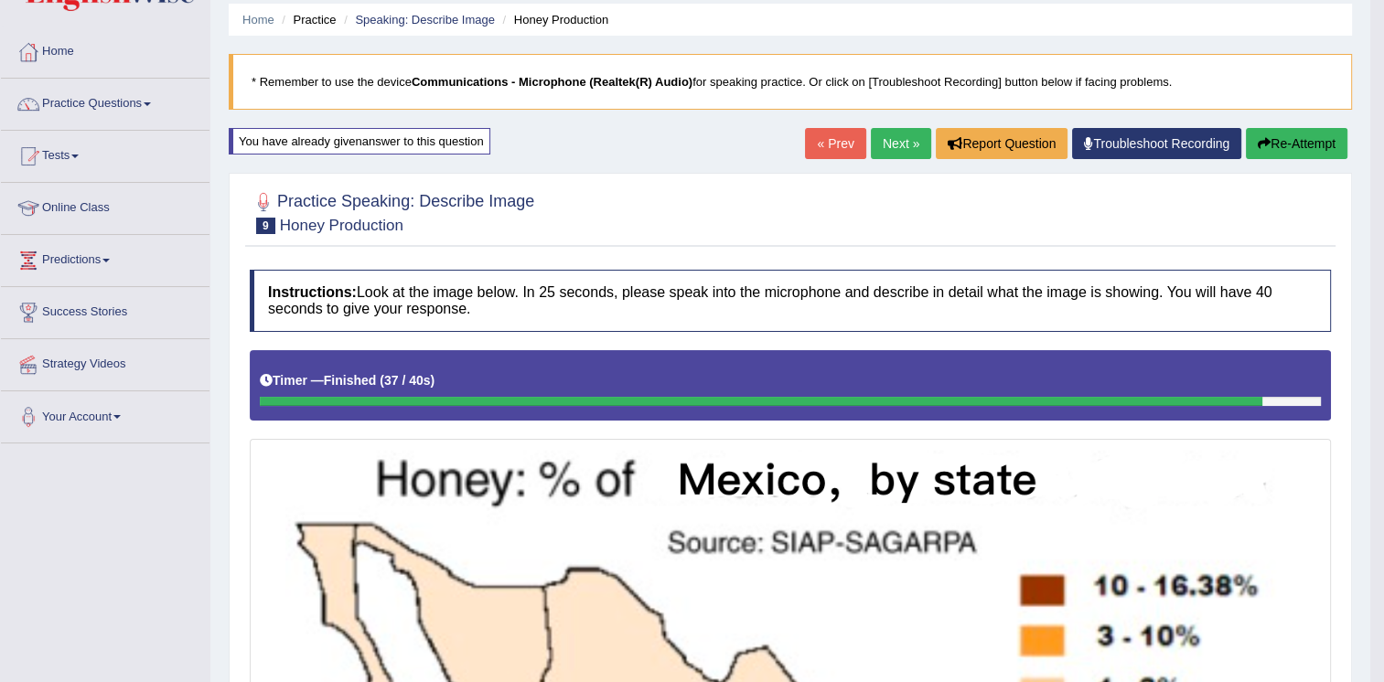
scroll to position [60, 0]
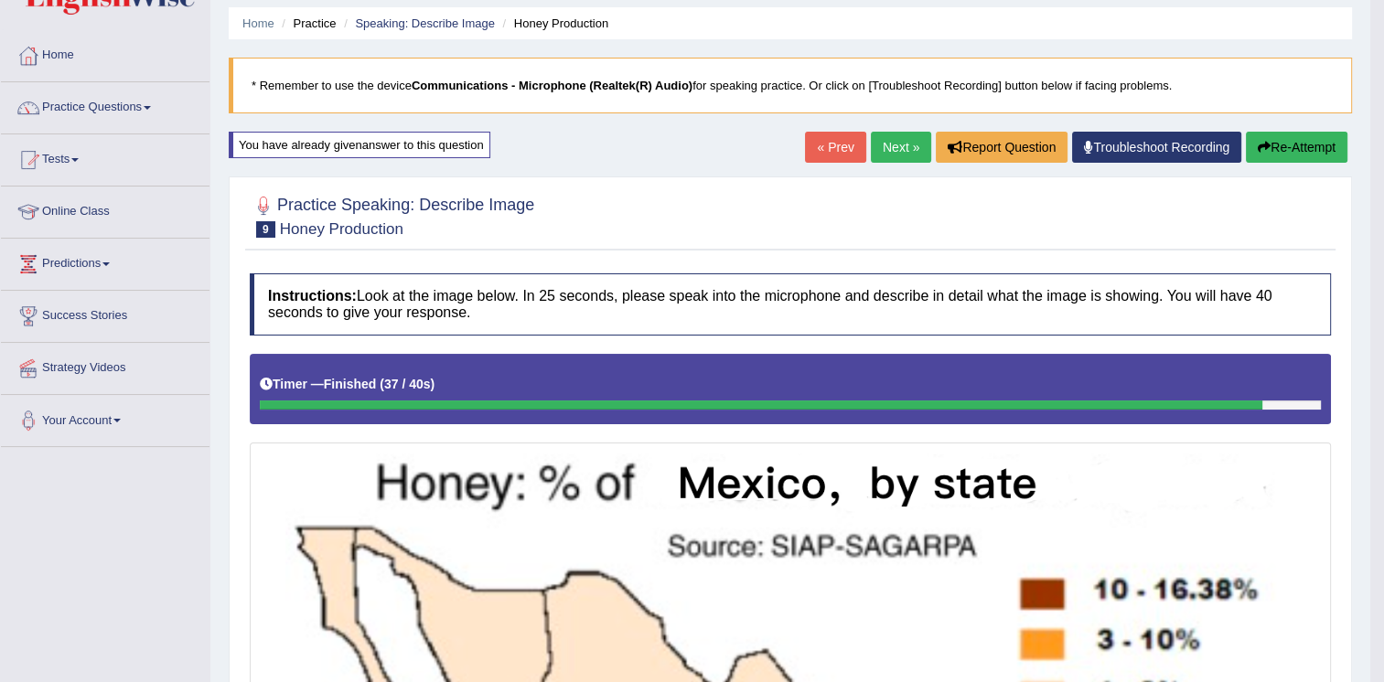
click at [904, 151] on link "Next »" at bounding box center [901, 147] width 60 height 31
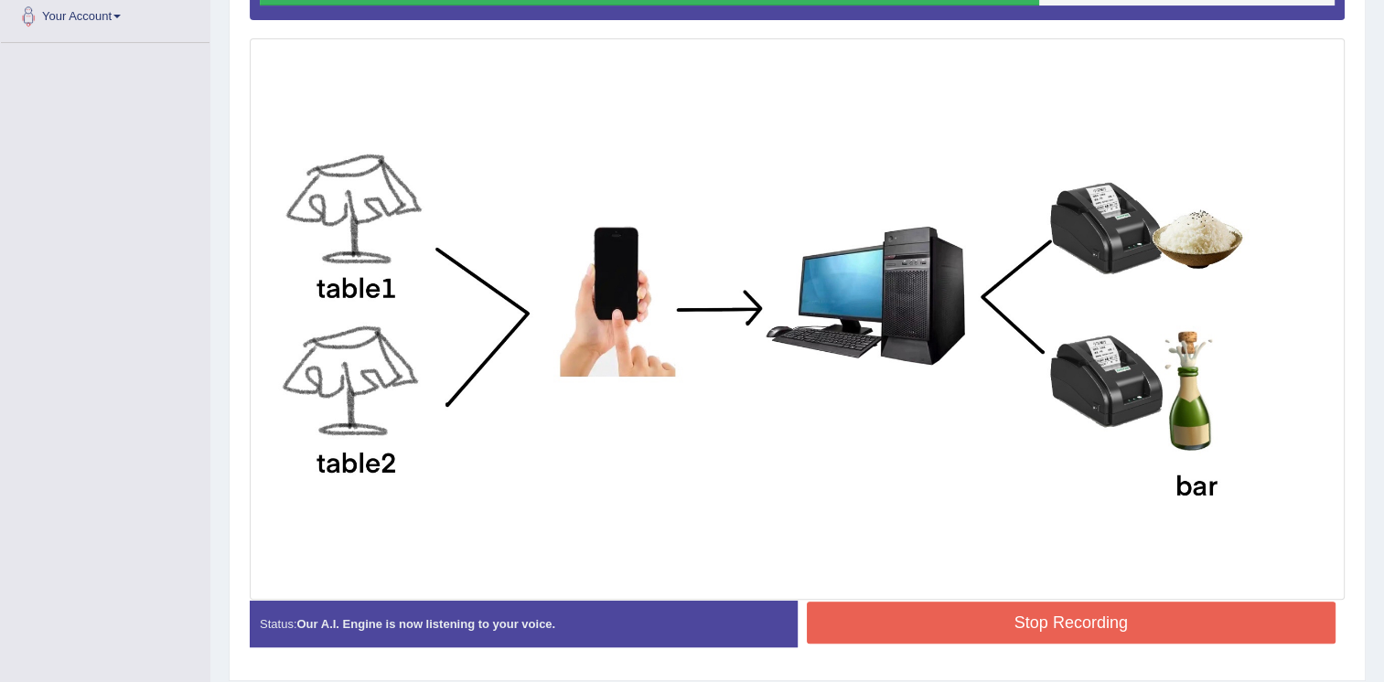
scroll to position [496, 0]
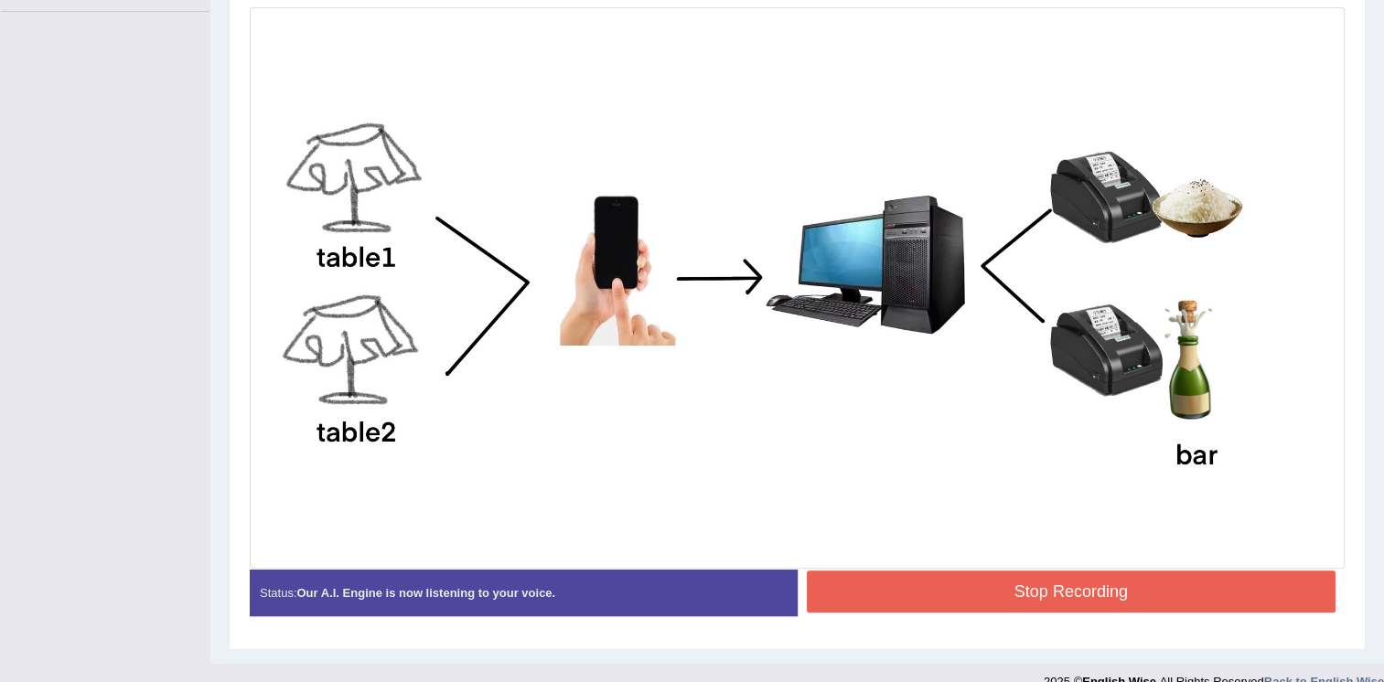
click at [1174, 584] on button "Stop Recording" at bounding box center [1072, 592] width 530 height 42
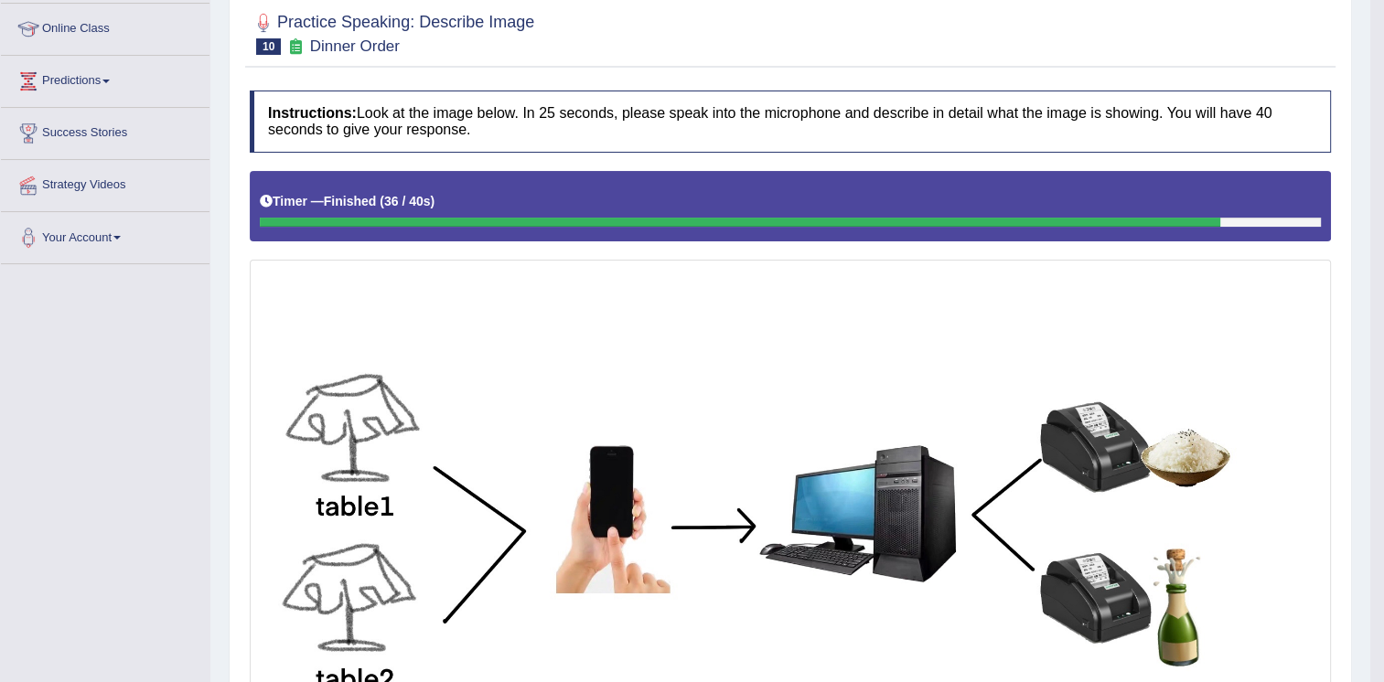
scroll to position [0, 0]
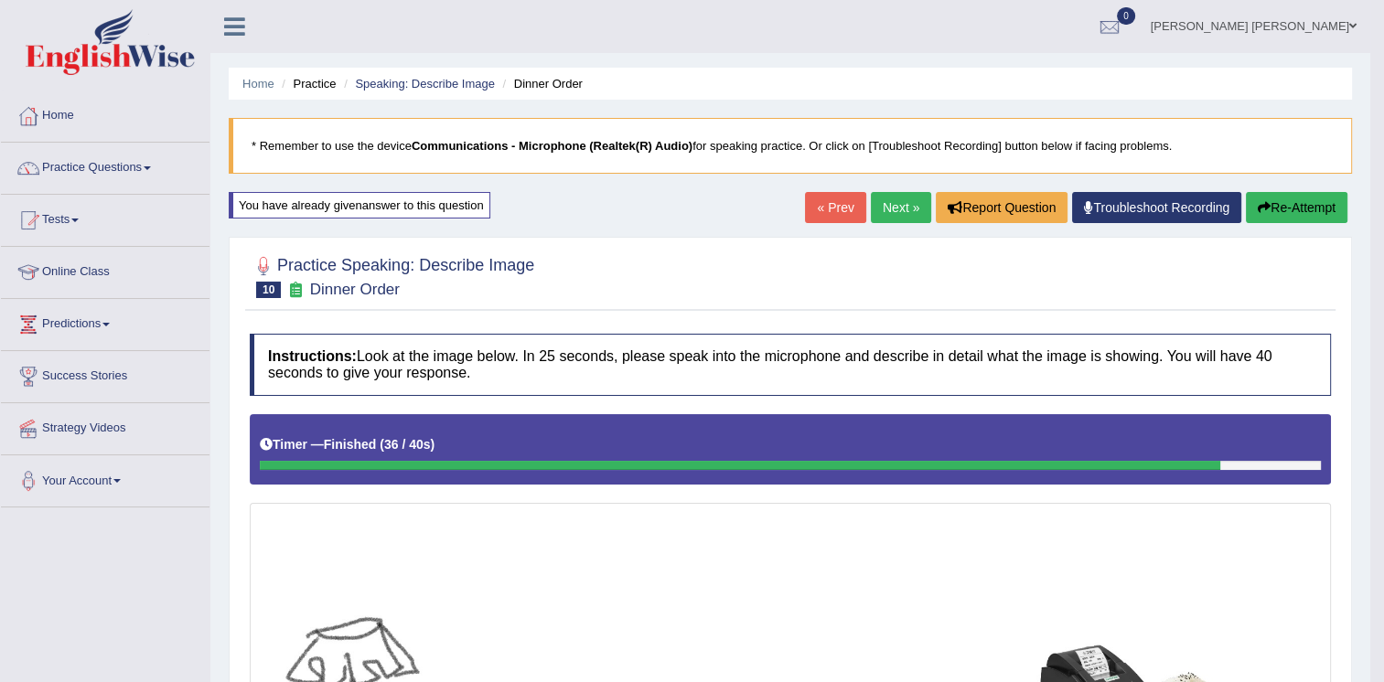
click at [130, 163] on link "Practice Questions" at bounding box center [105, 166] width 209 height 46
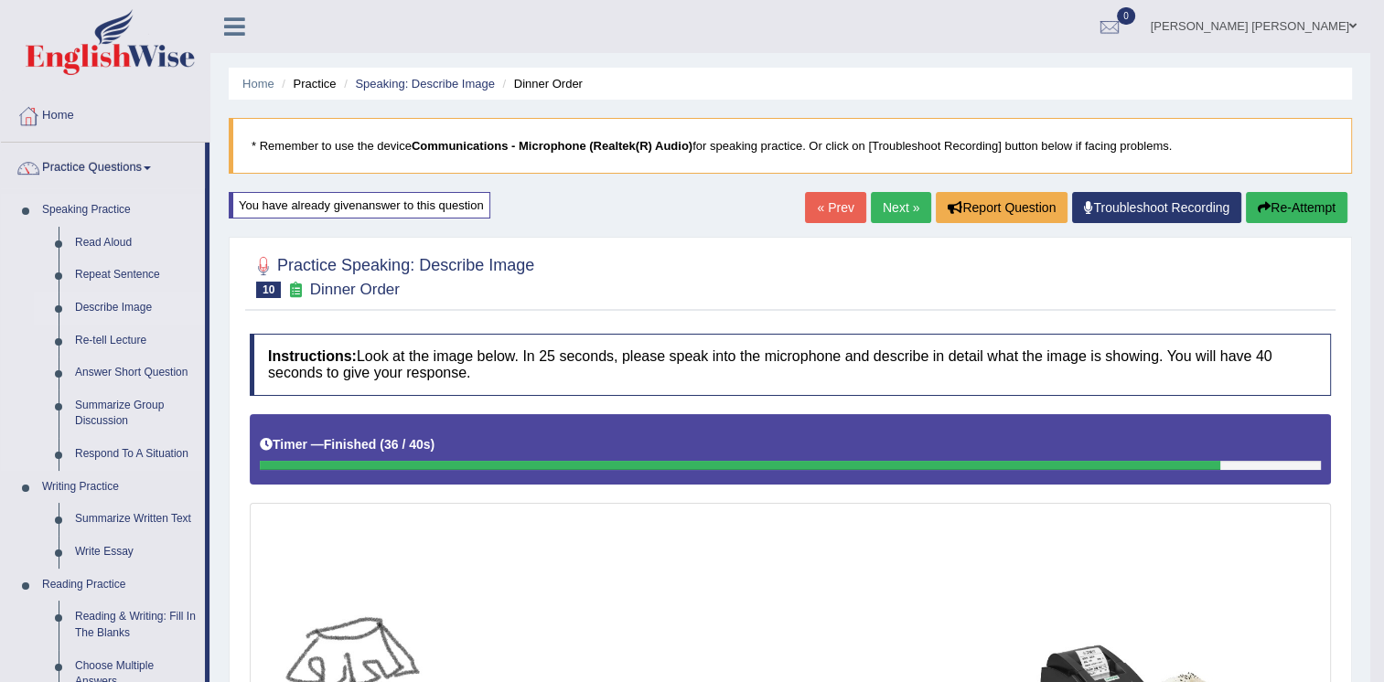
click at [134, 309] on link "Describe Image" at bounding box center [136, 308] width 138 height 33
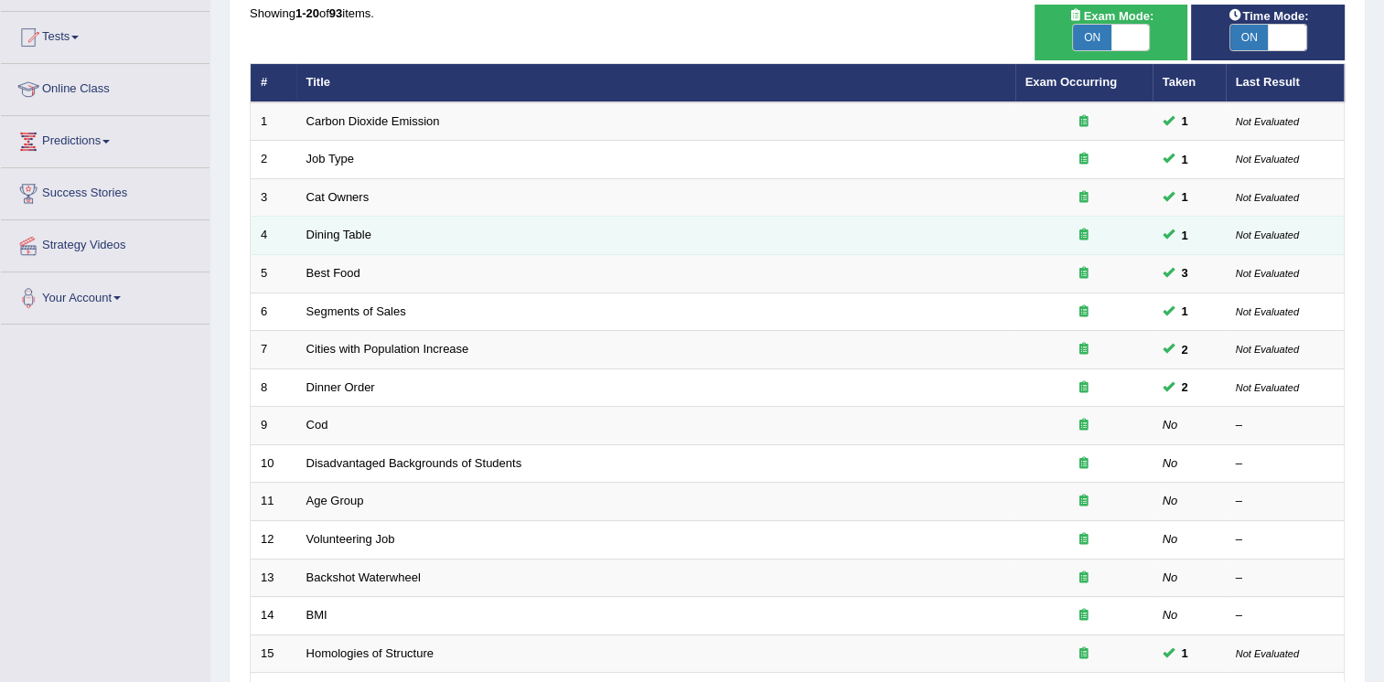
click at [358, 242] on td "Dining Table" at bounding box center [655, 236] width 719 height 38
click at [1072, 229] on div at bounding box center [1084, 235] width 117 height 17
click at [341, 232] on link "Dining Table" at bounding box center [338, 235] width 65 height 14
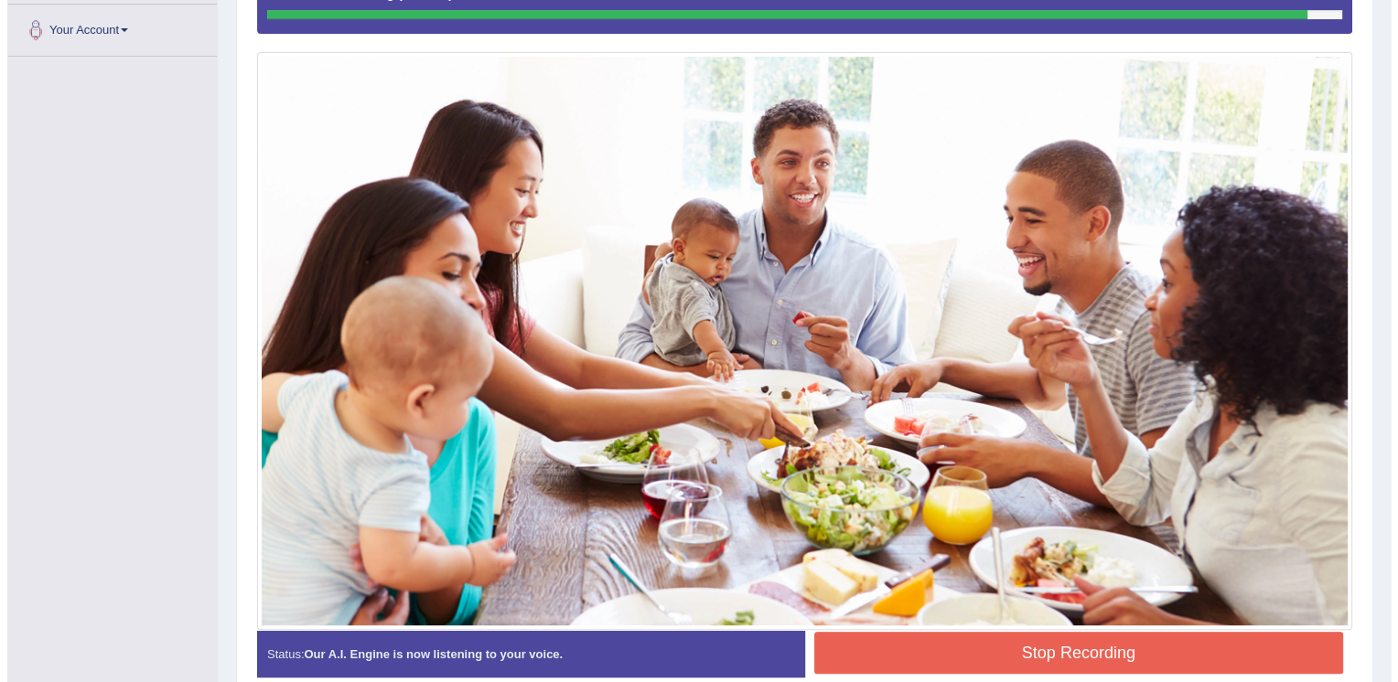
scroll to position [538, 0]
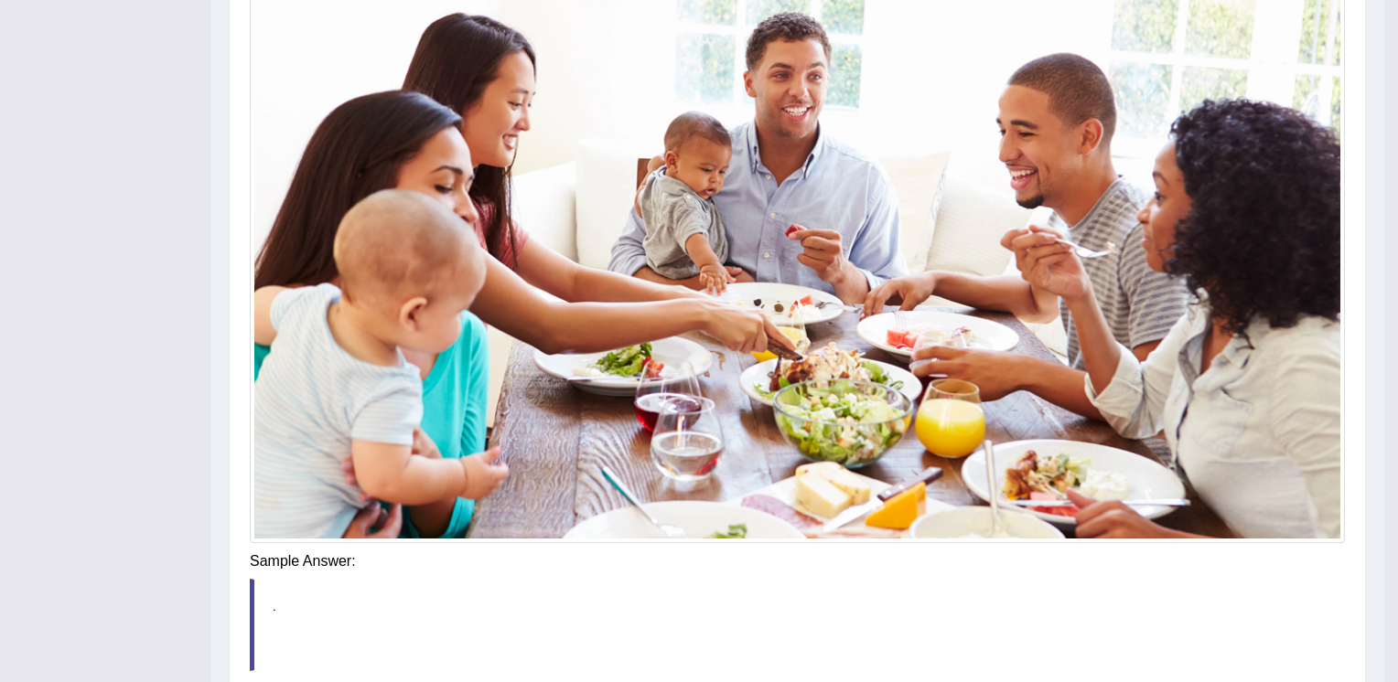
click at [1100, 584] on blockquote "." at bounding box center [797, 625] width 1095 height 92
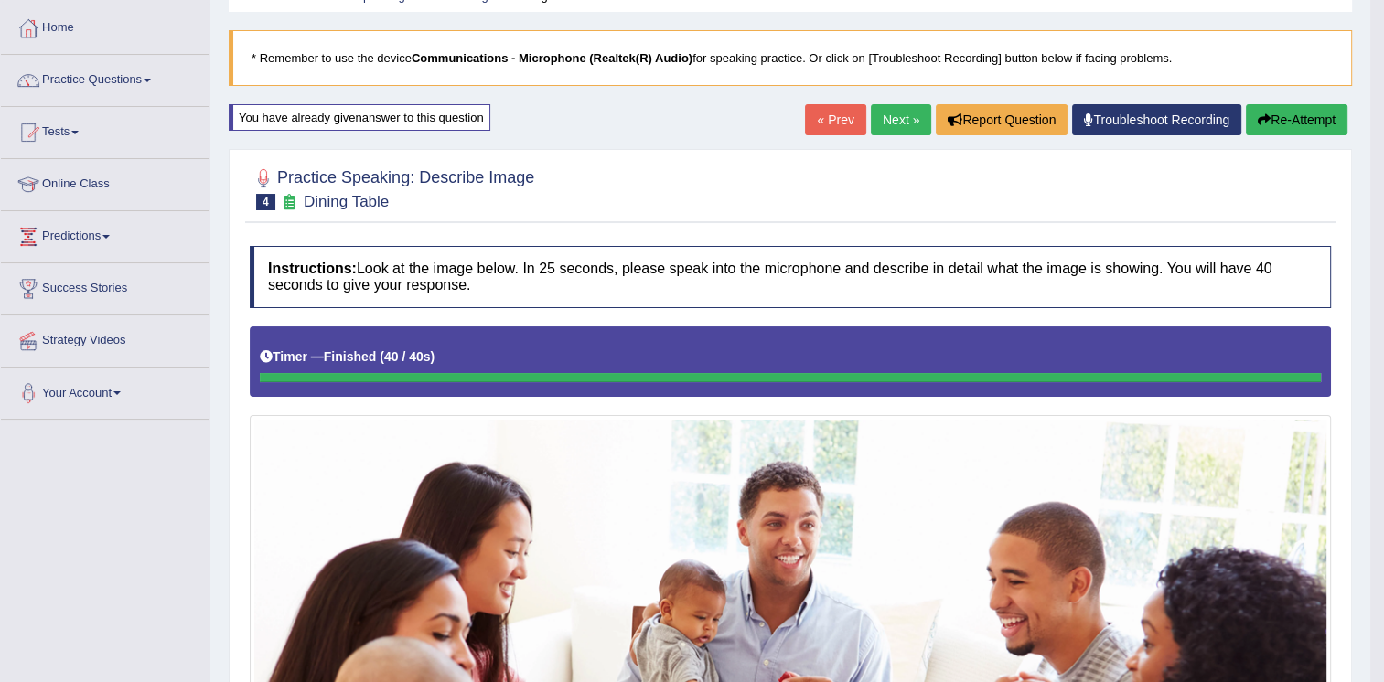
scroll to position [0, 0]
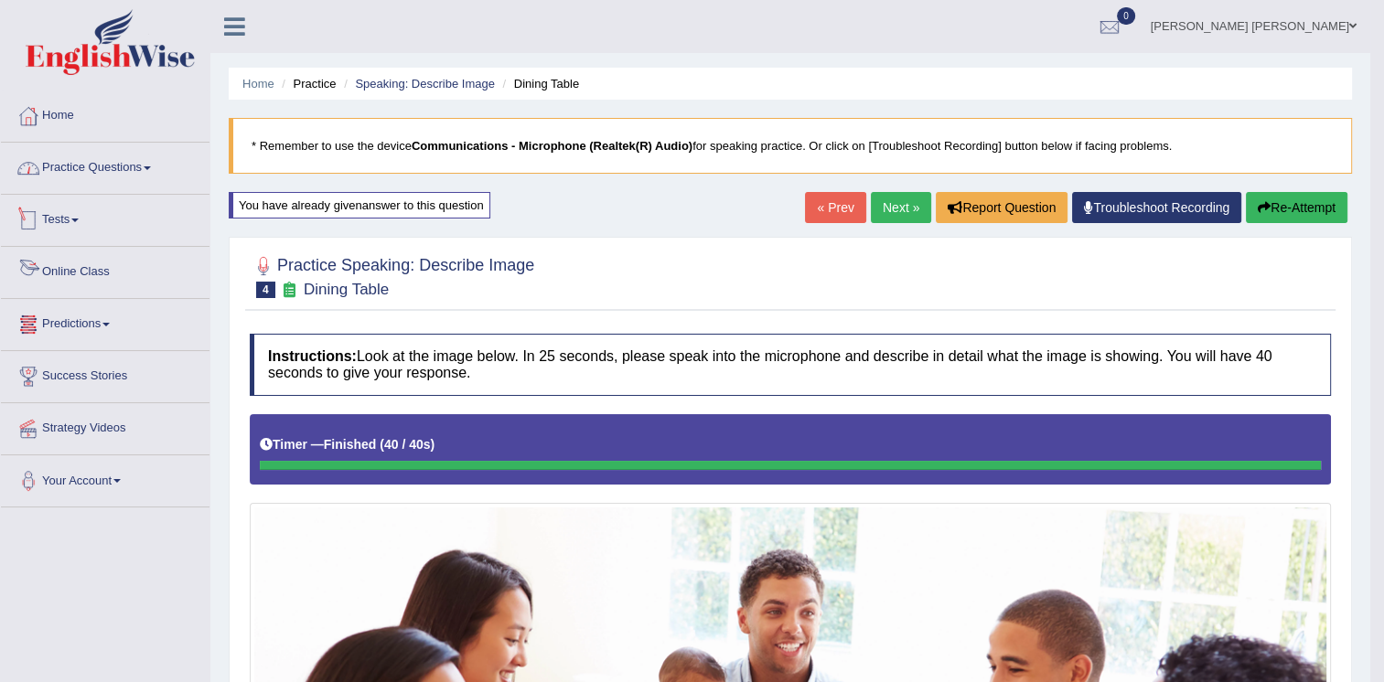
click at [89, 170] on link "Practice Questions" at bounding box center [105, 166] width 209 height 46
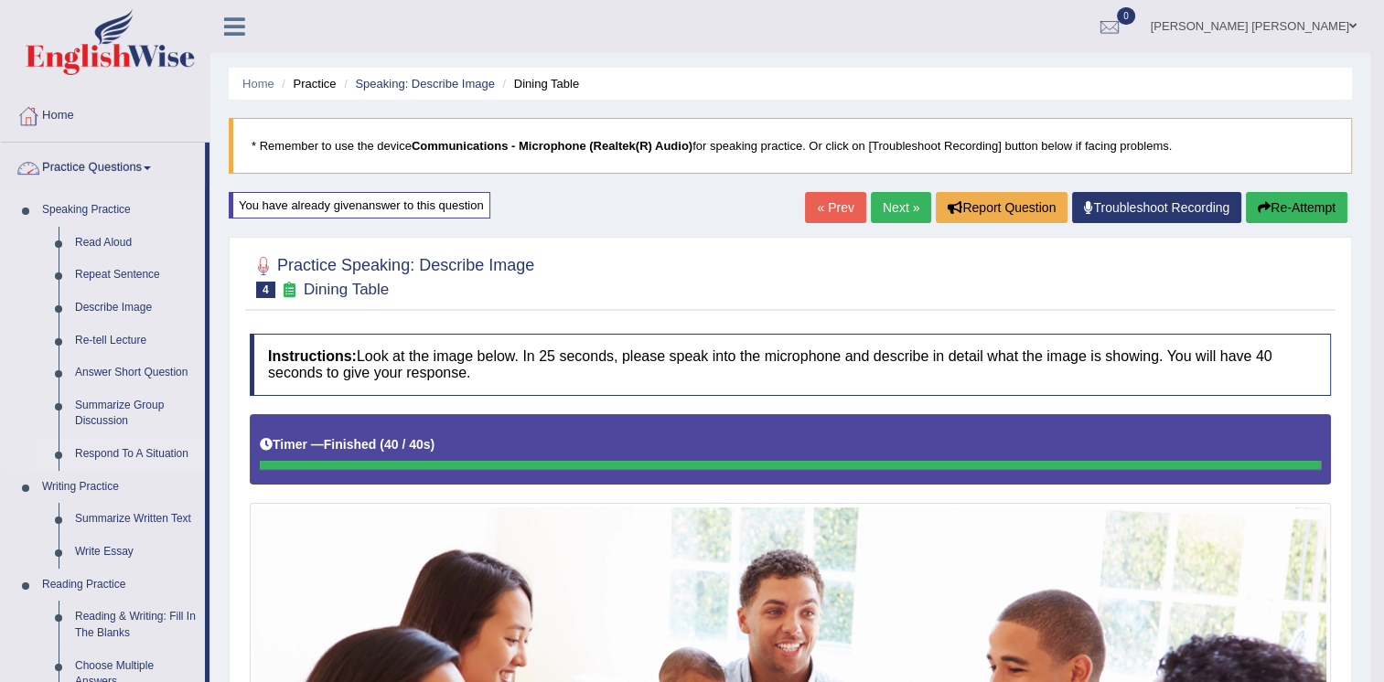
scroll to position [91, 0]
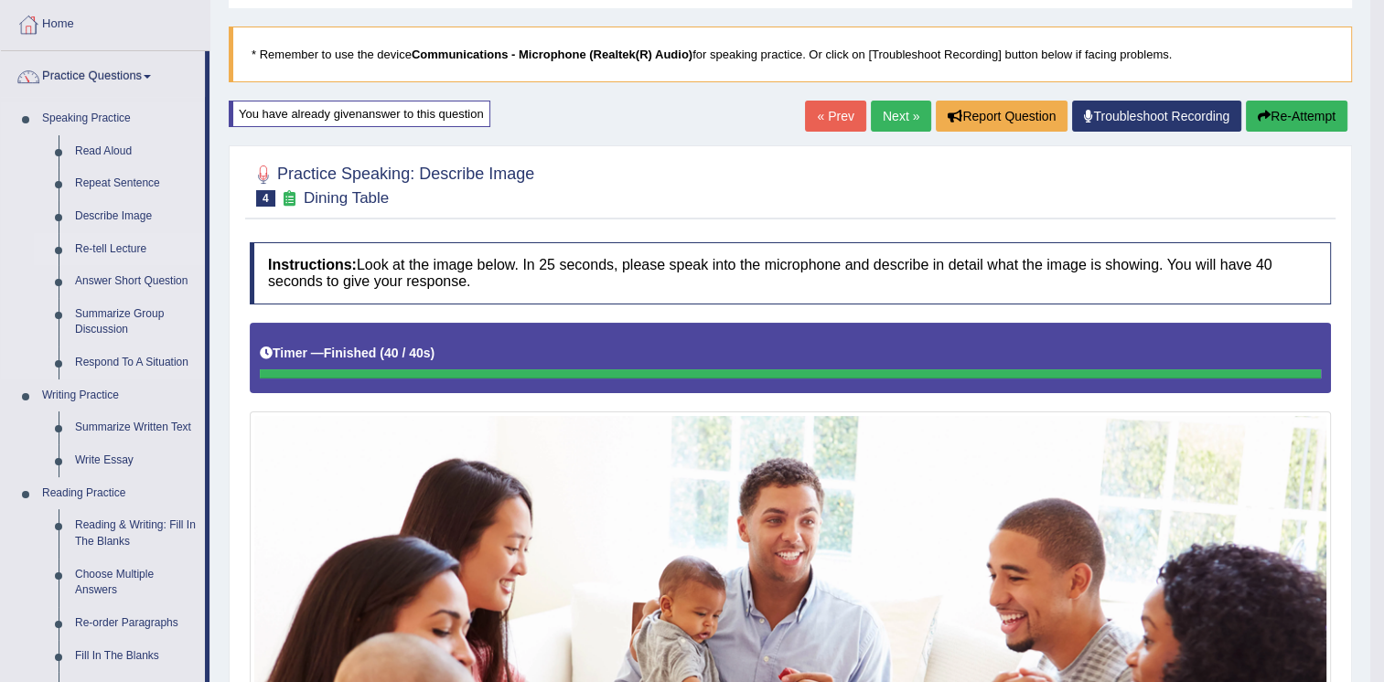
click at [134, 252] on link "Re-tell Lecture" at bounding box center [136, 249] width 138 height 33
